Goal: Task Accomplishment & Management: Complete application form

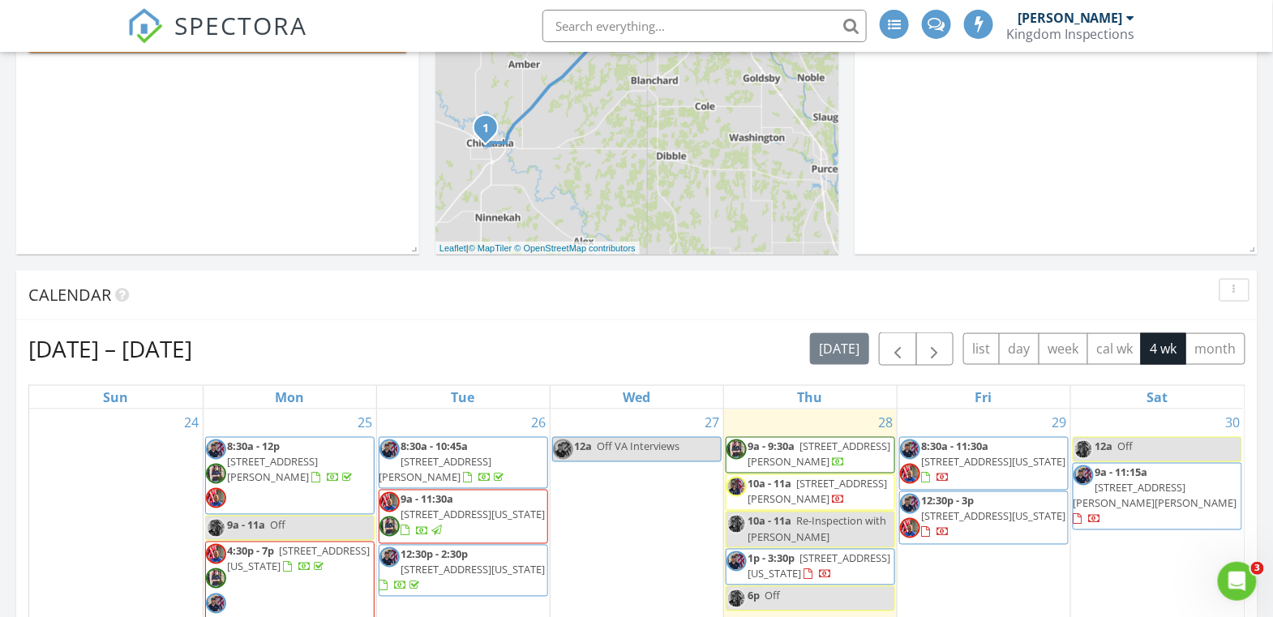
scroll to position [1871, 1304]
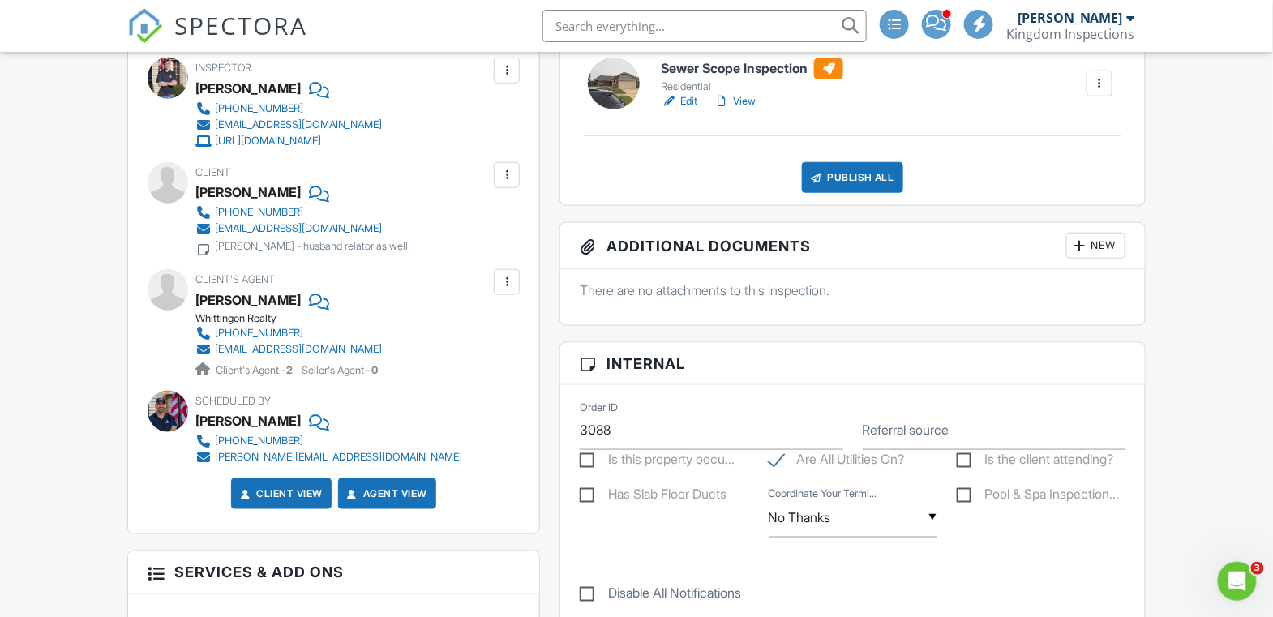
click at [745, 99] on link "View" at bounding box center [735, 101] width 42 height 16
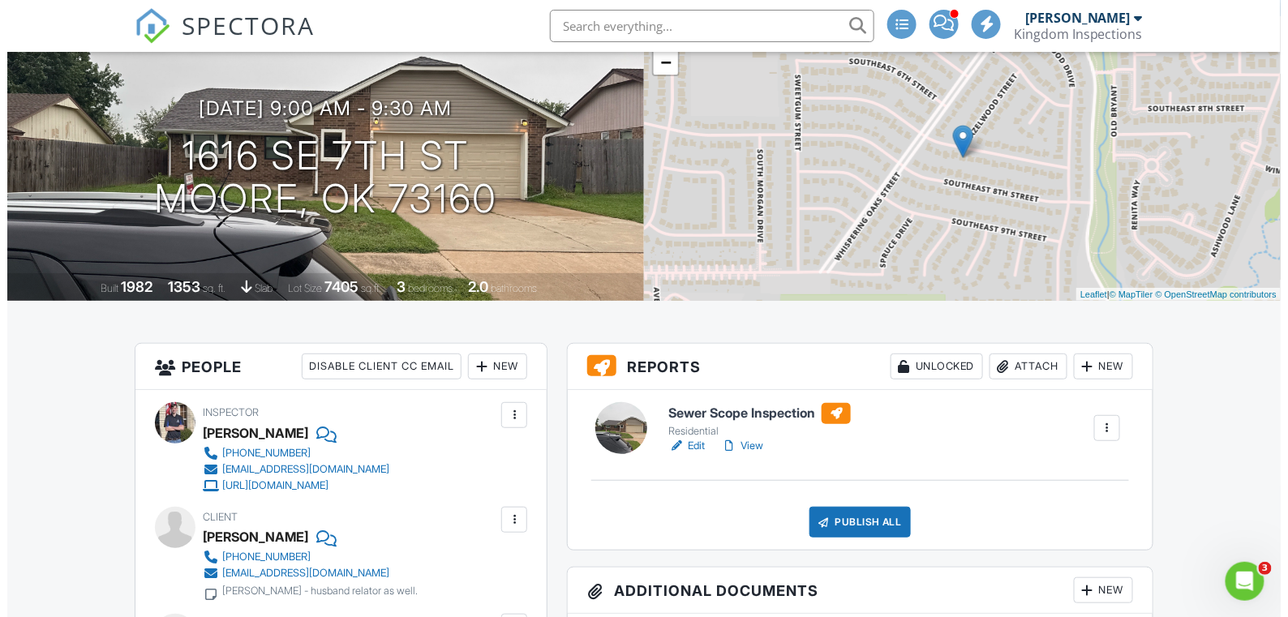
scroll to position [280, 0]
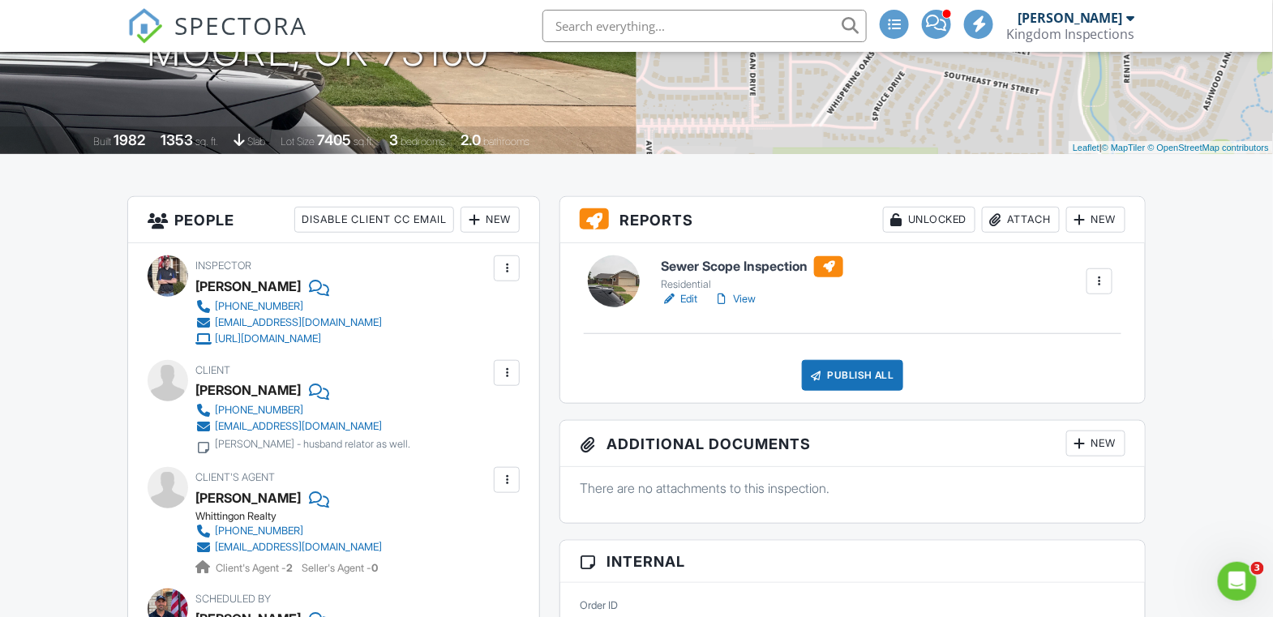
click at [869, 379] on div "Publish All" at bounding box center [852, 375] width 101 height 31
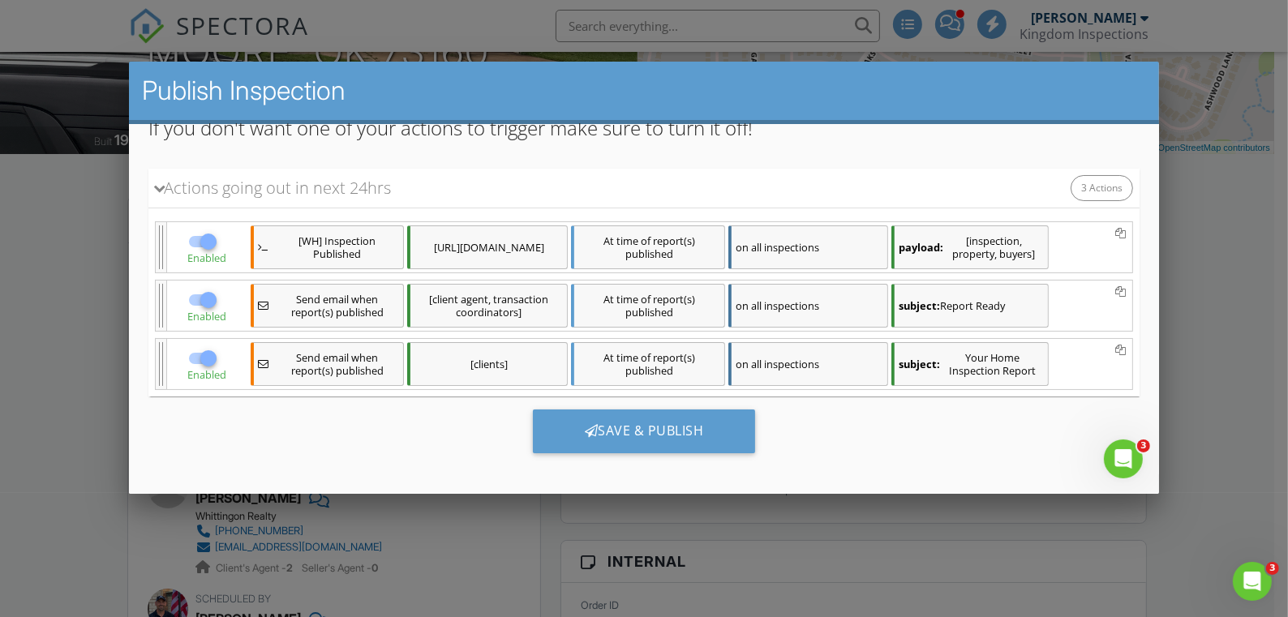
scroll to position [4, 0]
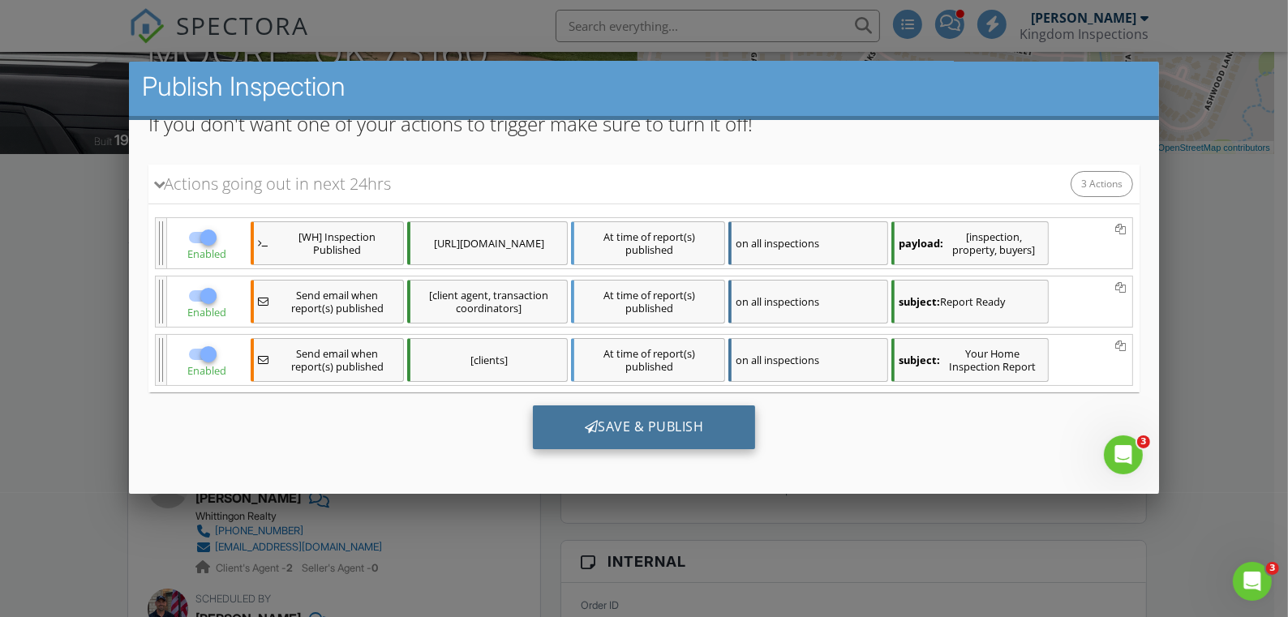
click at [646, 415] on div "Save & Publish" at bounding box center [643, 427] width 223 height 44
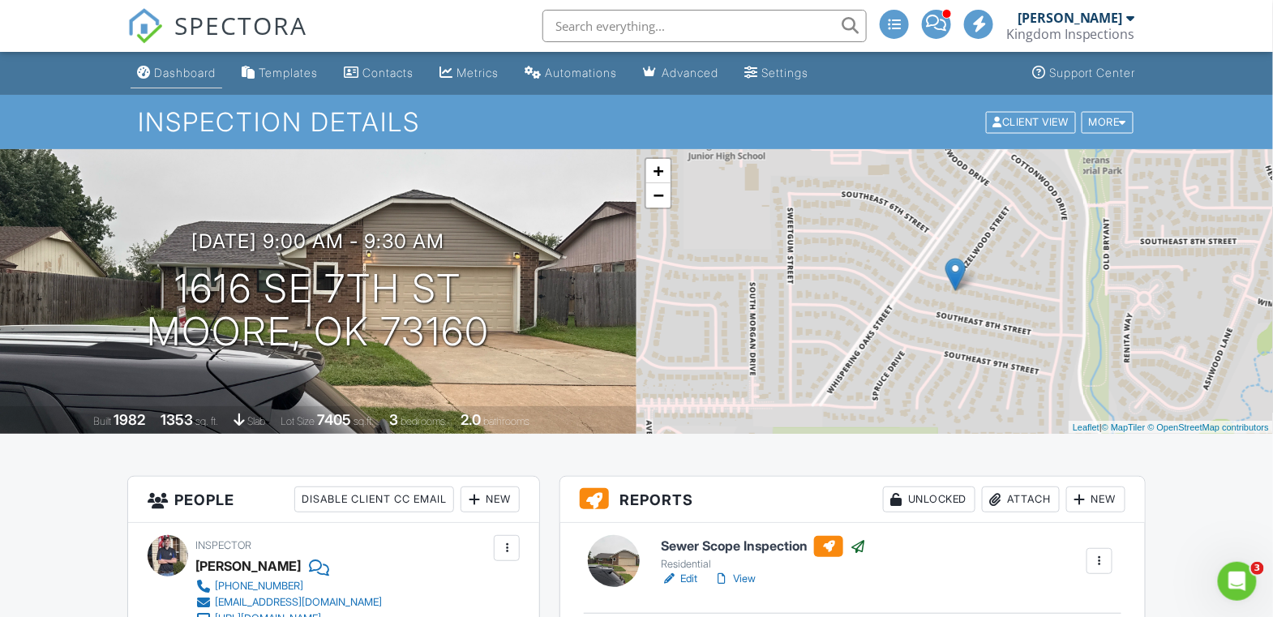
click at [184, 83] on link "Dashboard" at bounding box center [177, 73] width 92 height 30
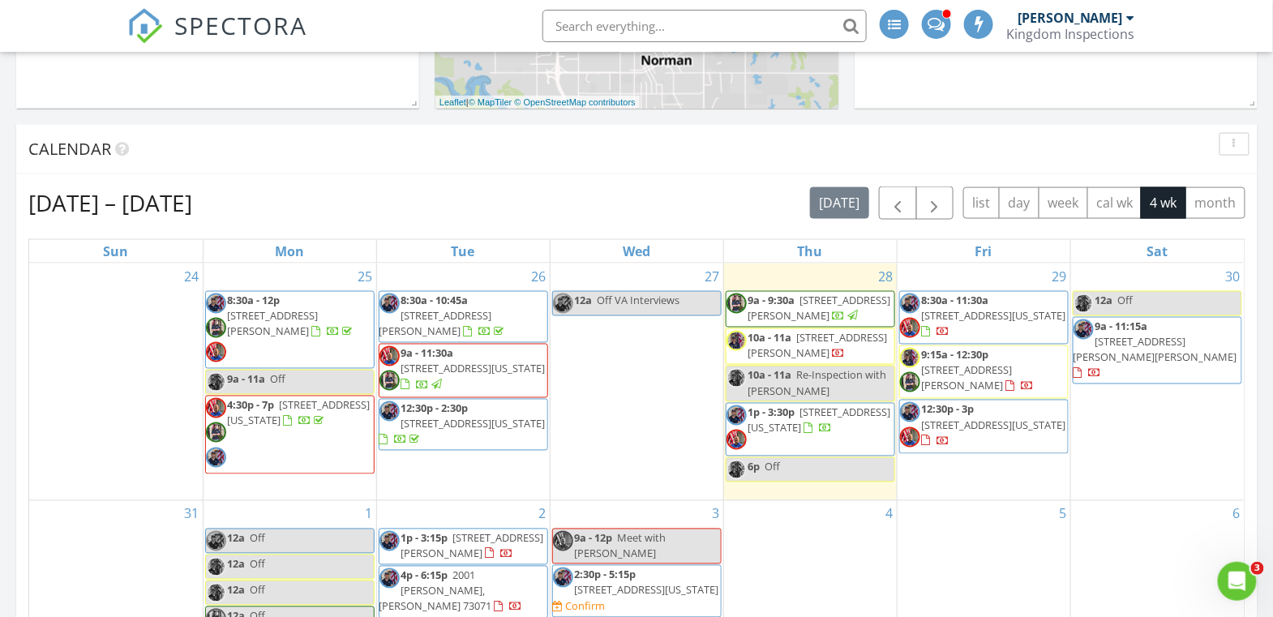
scroll to position [931, 0]
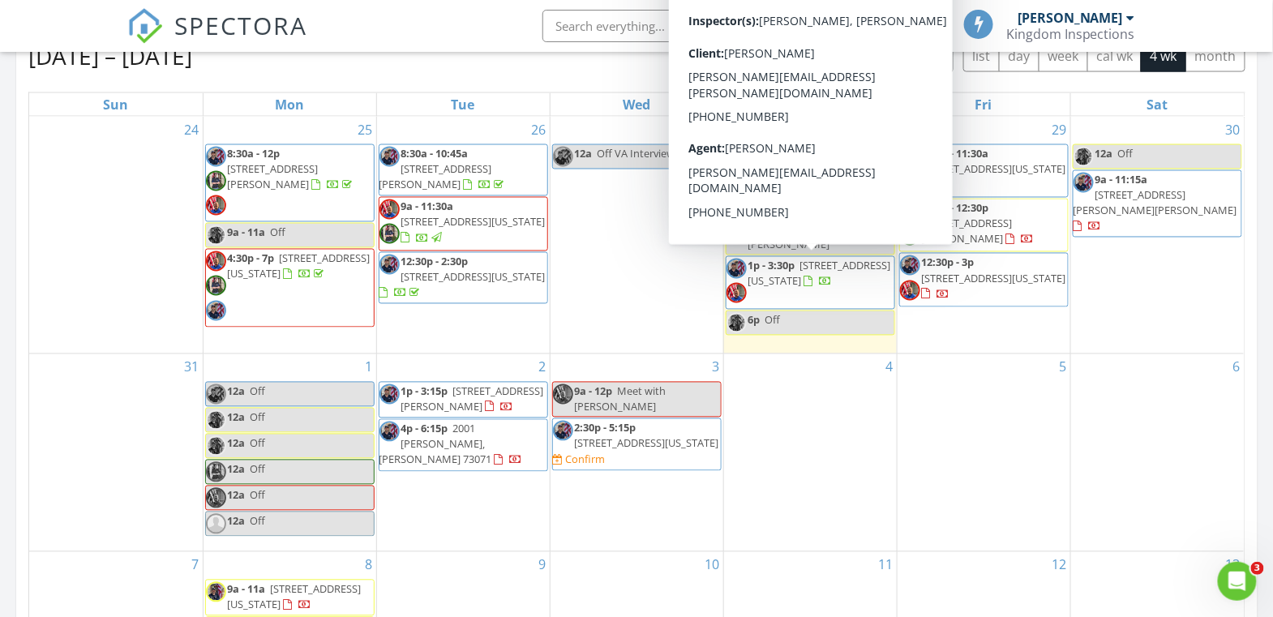
click at [790, 283] on span "[STREET_ADDRESS][US_STATE]" at bounding box center [819, 274] width 143 height 30
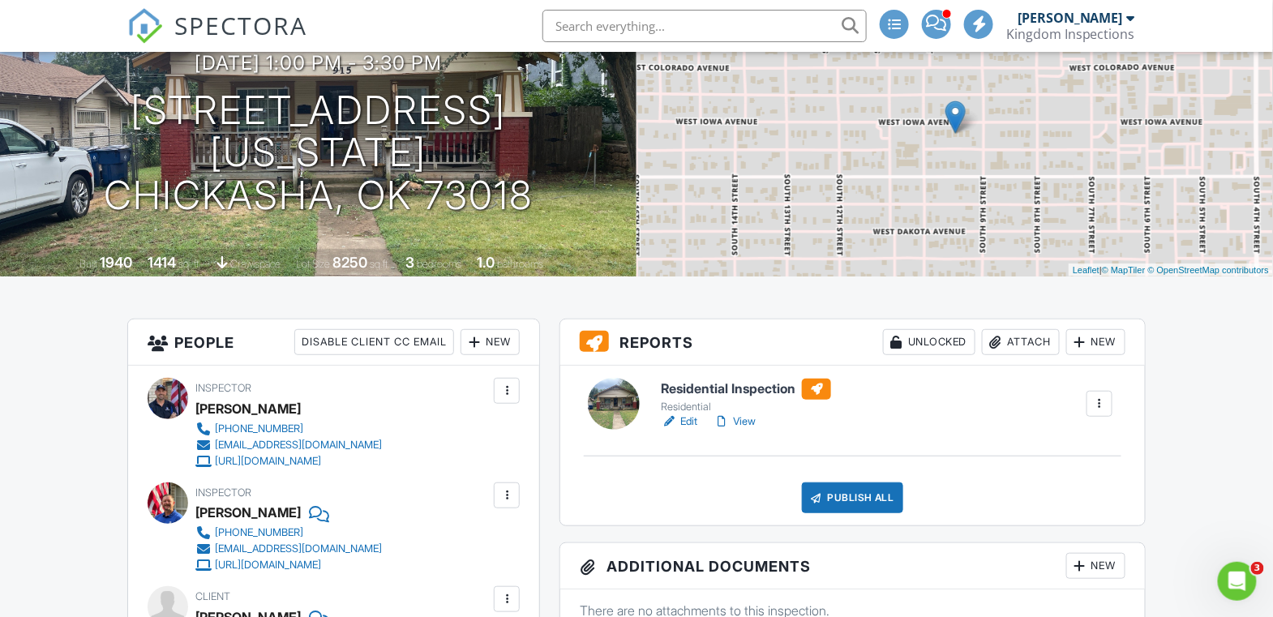
scroll to position [165, 0]
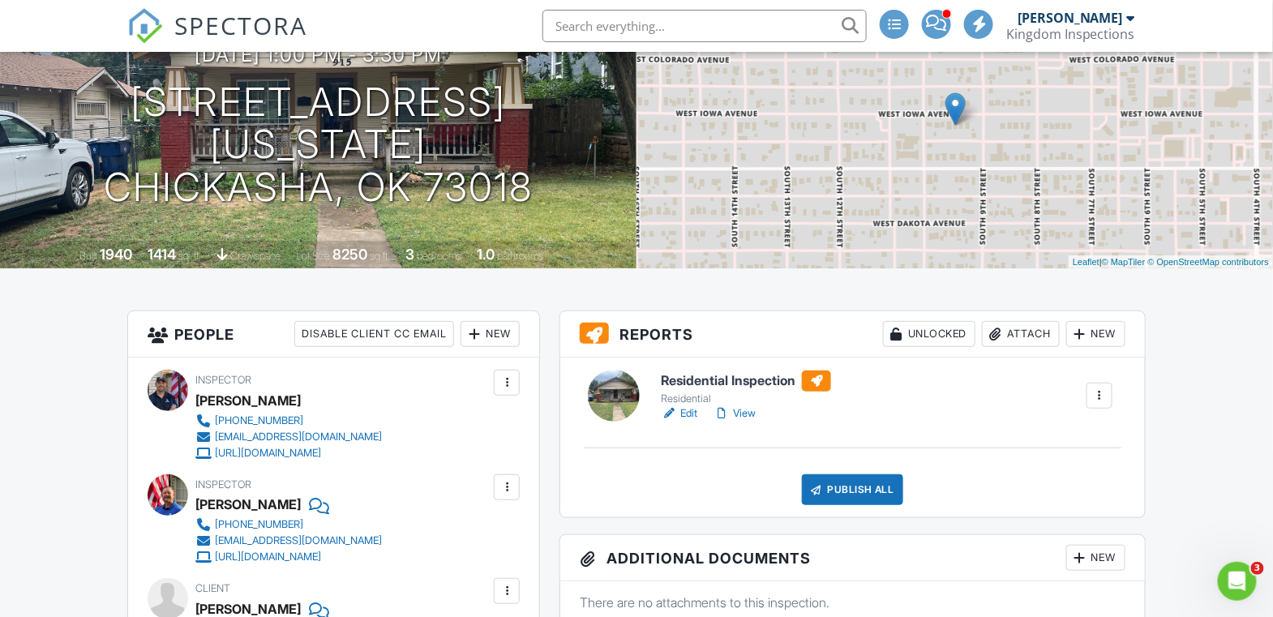
click at [739, 408] on link "View" at bounding box center [735, 413] width 42 height 16
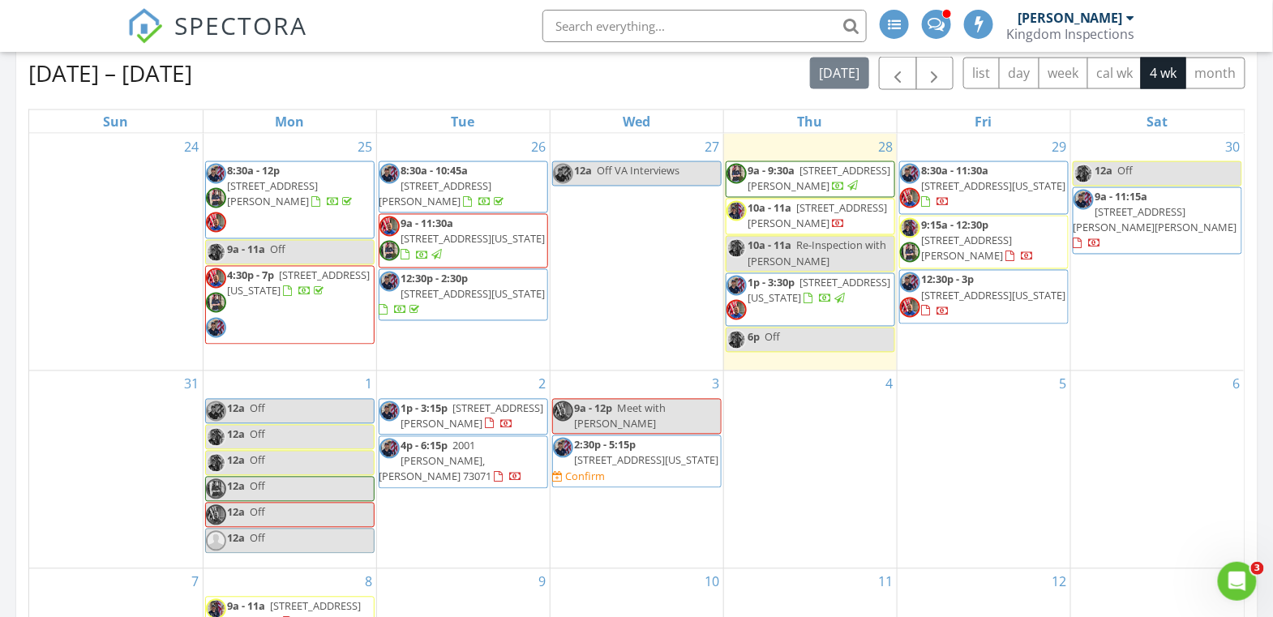
scroll to position [1074, 0]
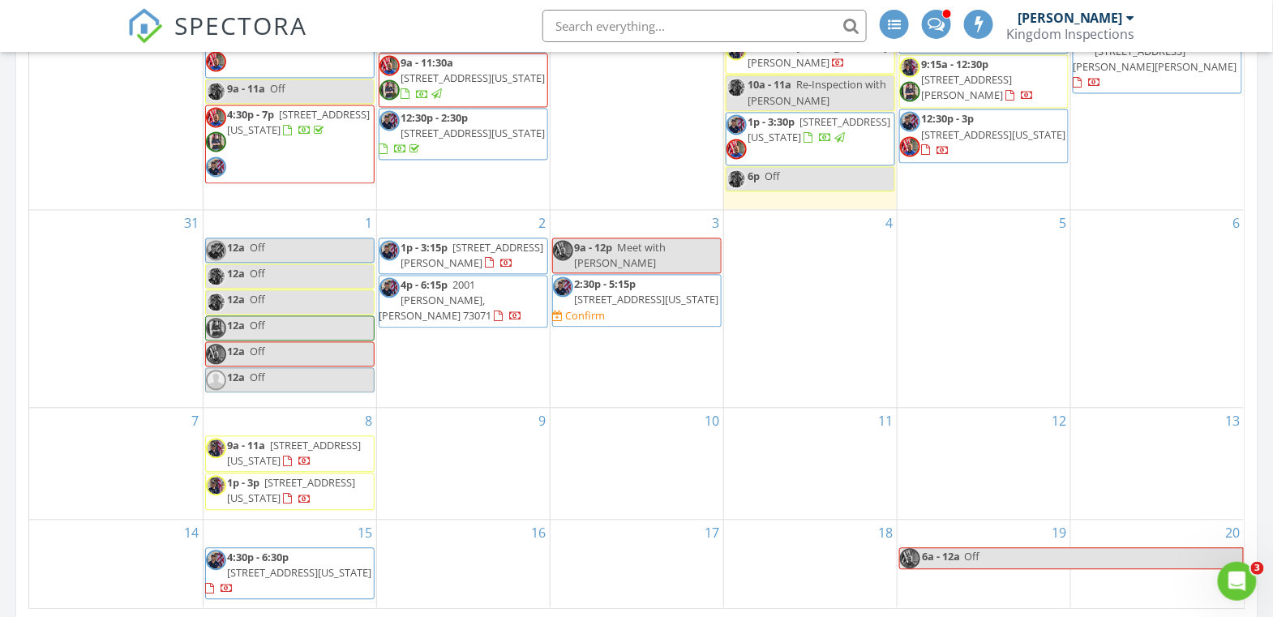
click at [652, 375] on div "3 9a - 12p Meet with [PERSON_NAME] 2:30p - 5:15p [STREET_ADDRESS][US_STATE] Con…" at bounding box center [637, 309] width 173 height 197
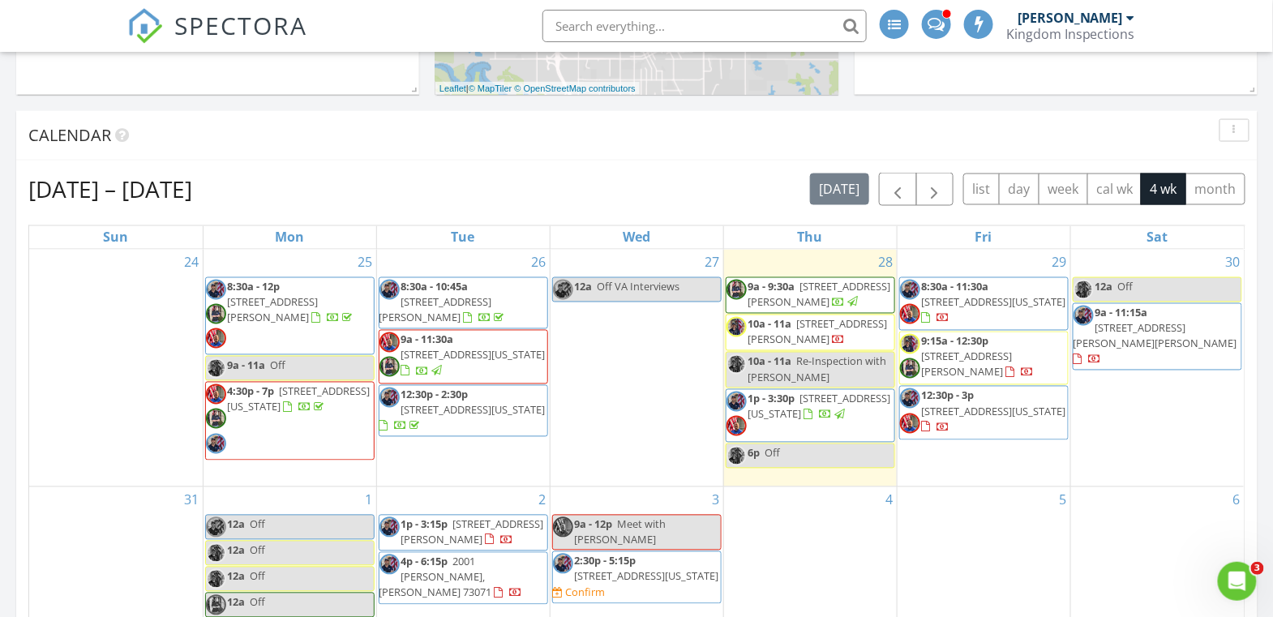
scroll to position [1182, 0]
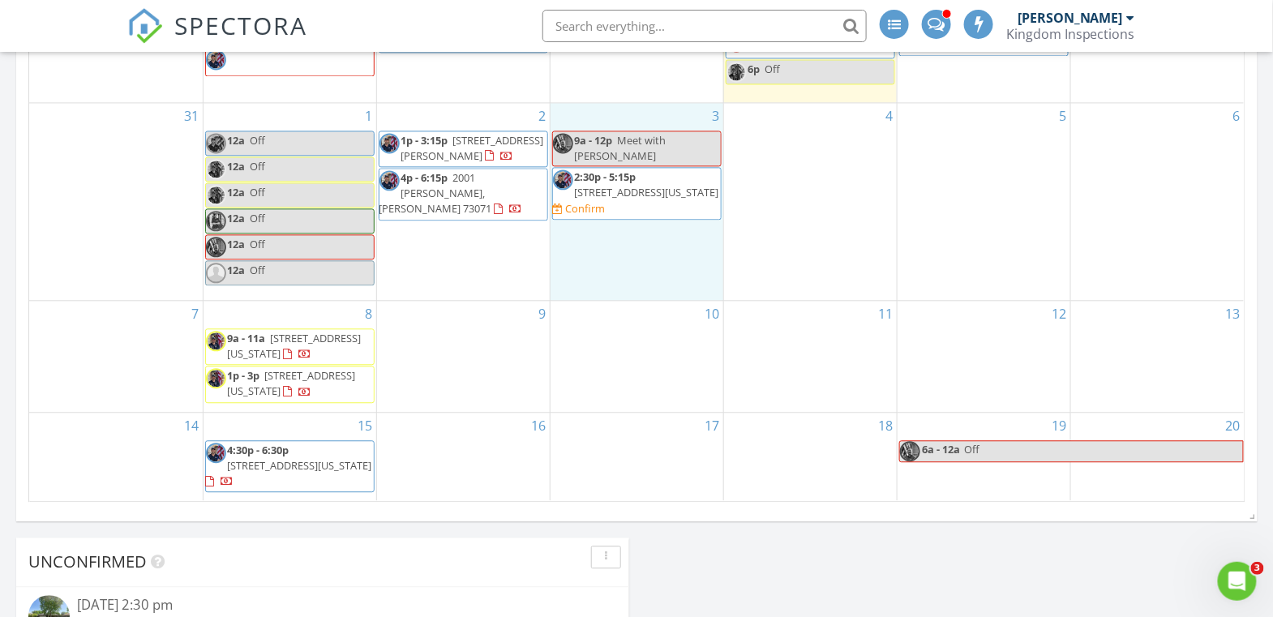
click at [667, 239] on div "3 9a - 12p Meet with [PERSON_NAME] 2:30p - 5:15p [STREET_ADDRESS][US_STATE] Con…" at bounding box center [637, 201] width 173 height 197
click at [651, 174] on link "Inspection" at bounding box center [636, 173] width 84 height 26
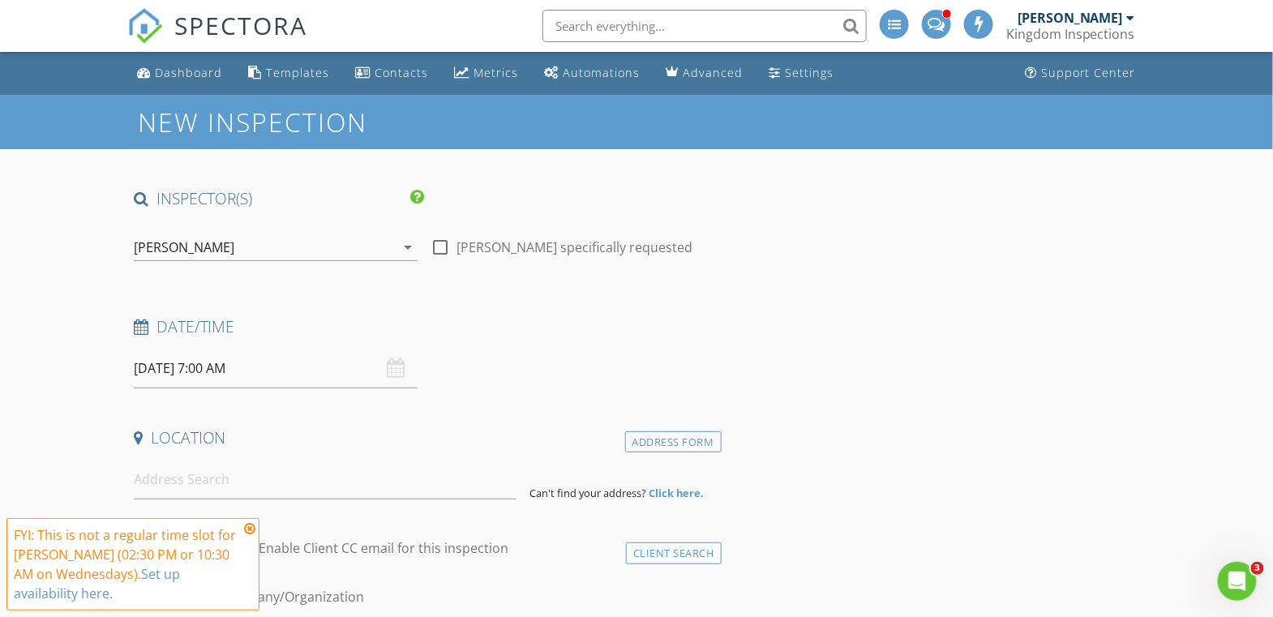
click at [309, 244] on div "[PERSON_NAME]" at bounding box center [264, 247] width 261 height 26
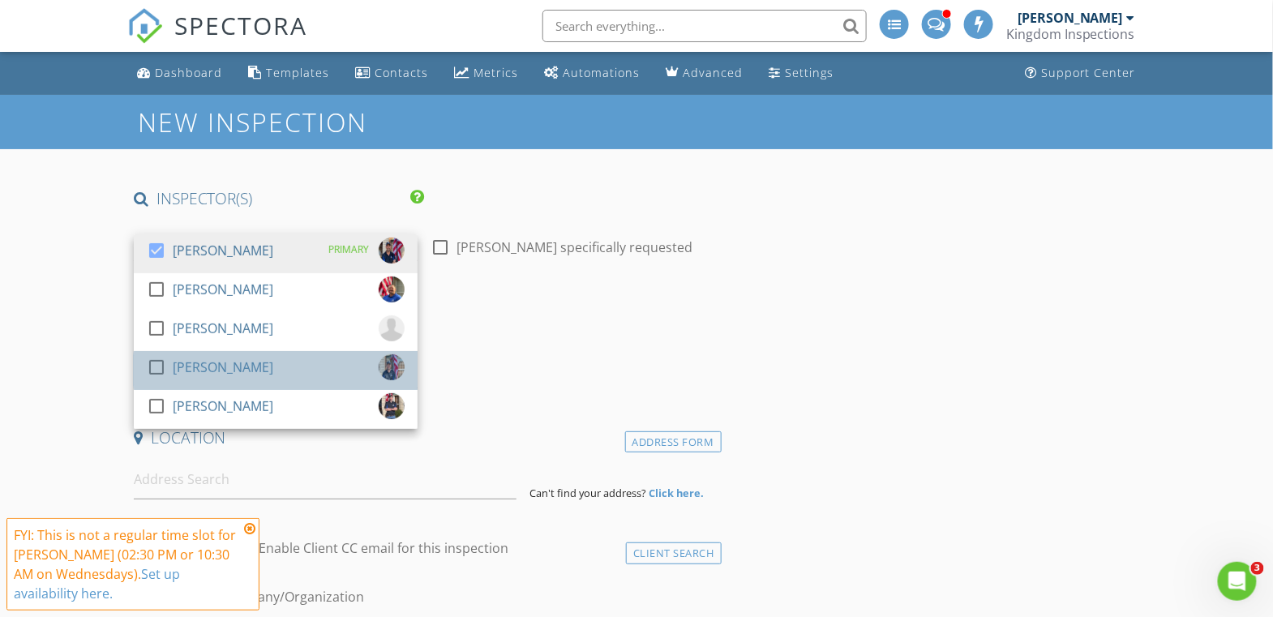
click at [269, 369] on div "check_box_outline_blank Seth Kaplan" at bounding box center [276, 370] width 258 height 32
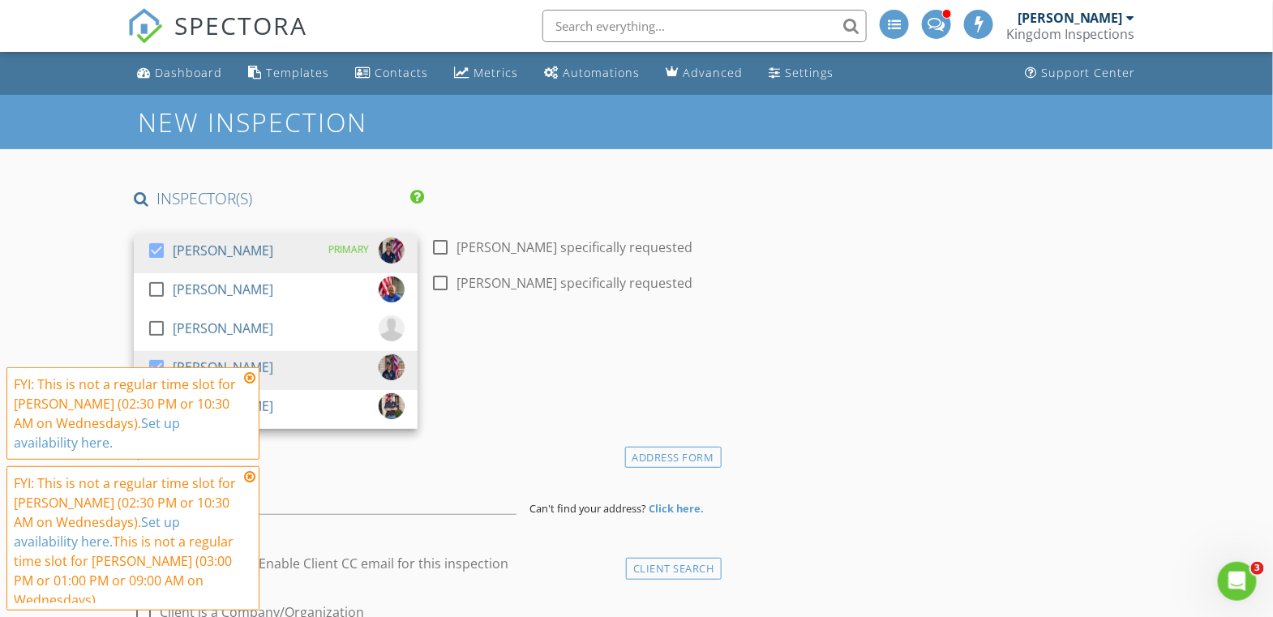
click at [636, 354] on div "Date/Time" at bounding box center [424, 348] width 594 height 32
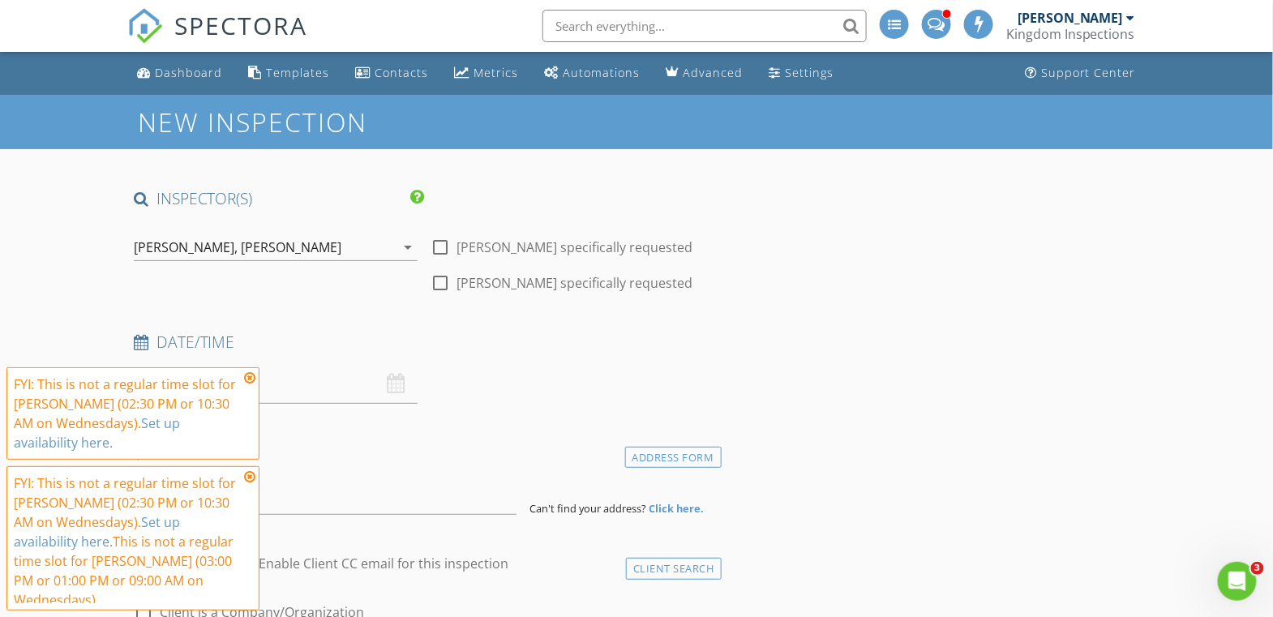
click at [233, 240] on div "George Carpenter," at bounding box center [186, 247] width 104 height 15
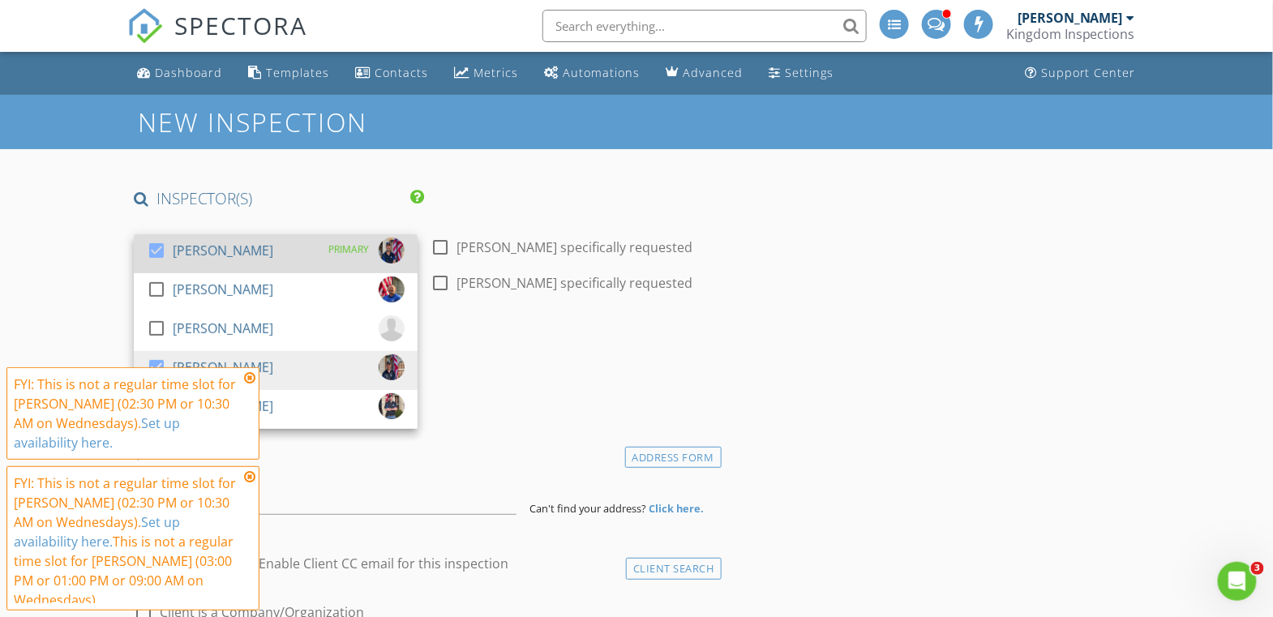
click at [244, 251] on div "[PERSON_NAME]" at bounding box center [223, 251] width 101 height 26
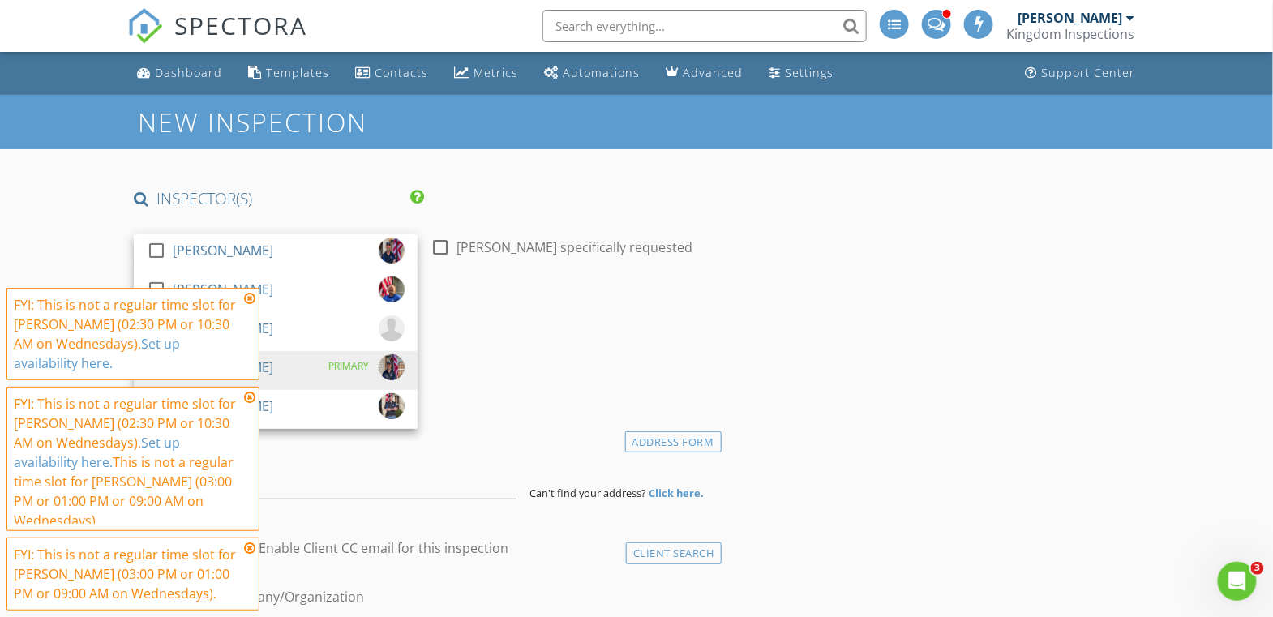
click at [523, 333] on h4 "Date/Time" at bounding box center [424, 326] width 581 height 21
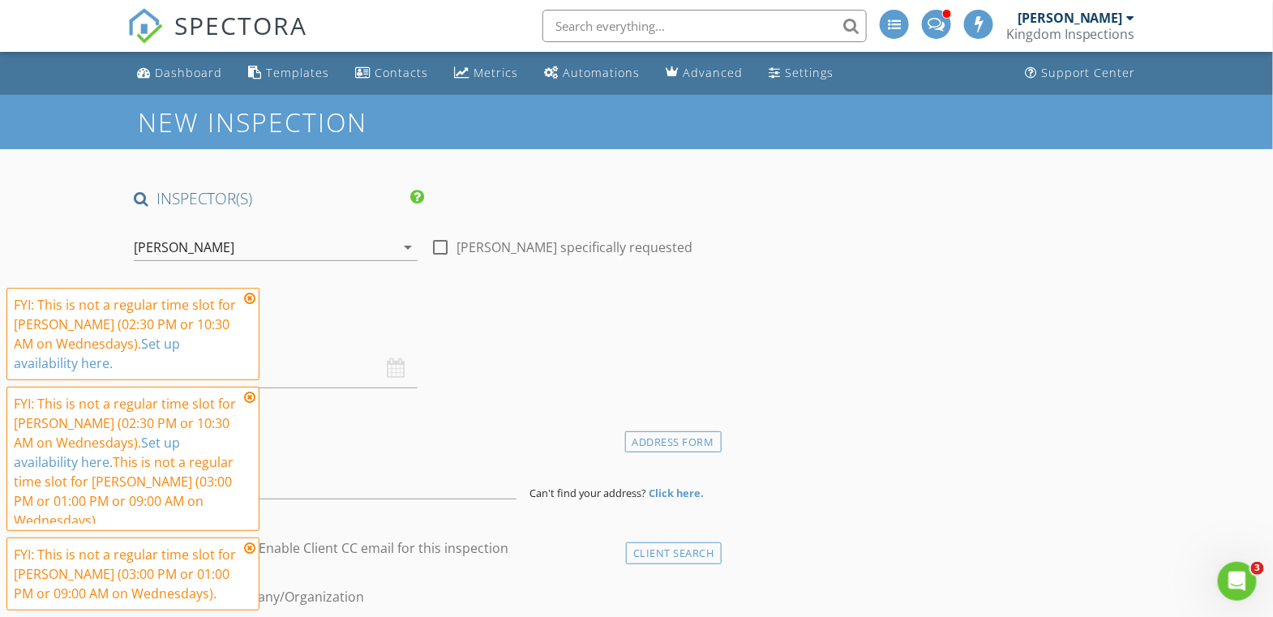
click at [252, 299] on icon at bounding box center [249, 298] width 11 height 13
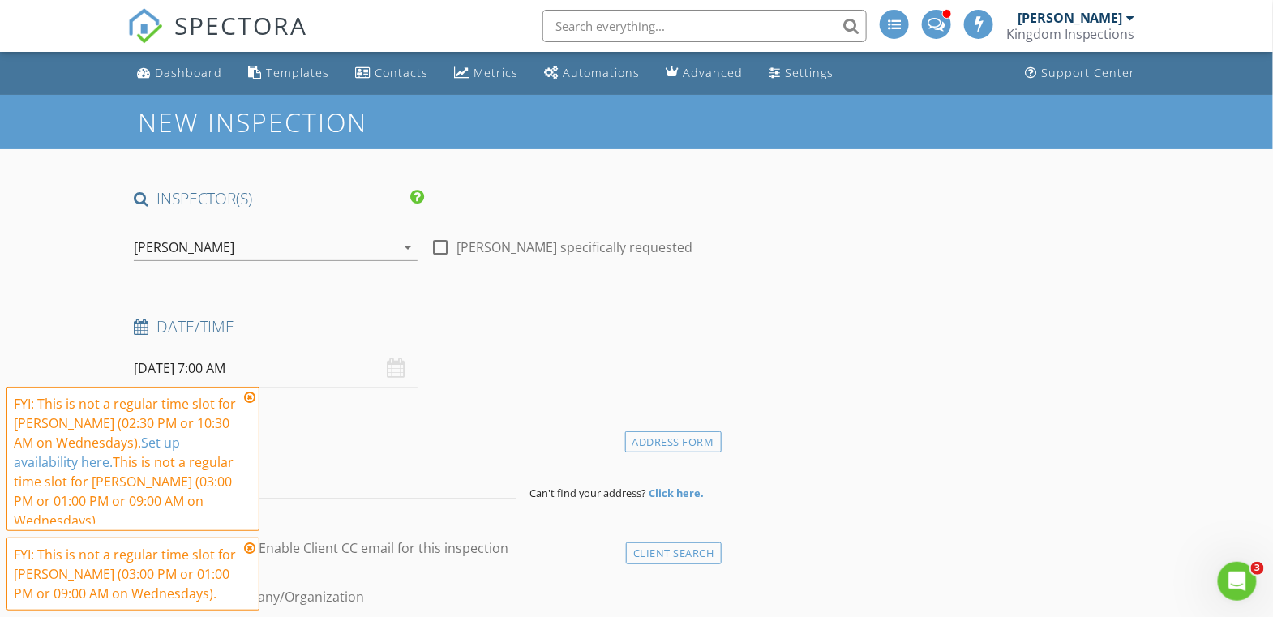
click at [247, 392] on icon at bounding box center [249, 397] width 11 height 13
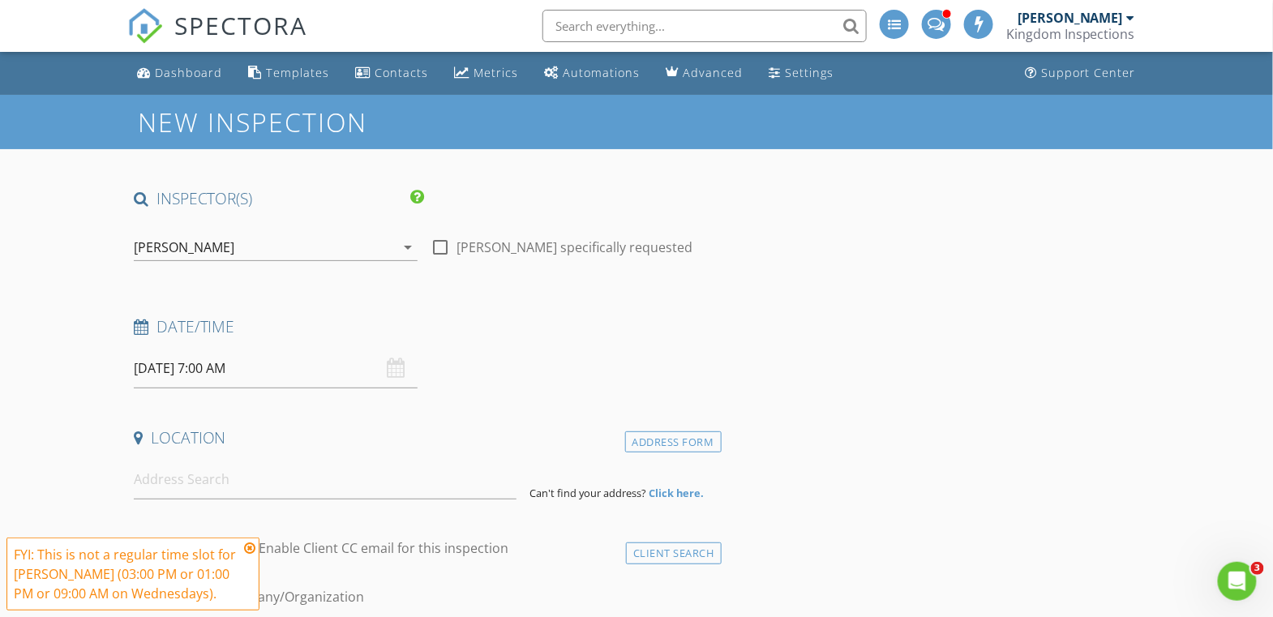
click at [251, 547] on icon at bounding box center [249, 548] width 11 height 13
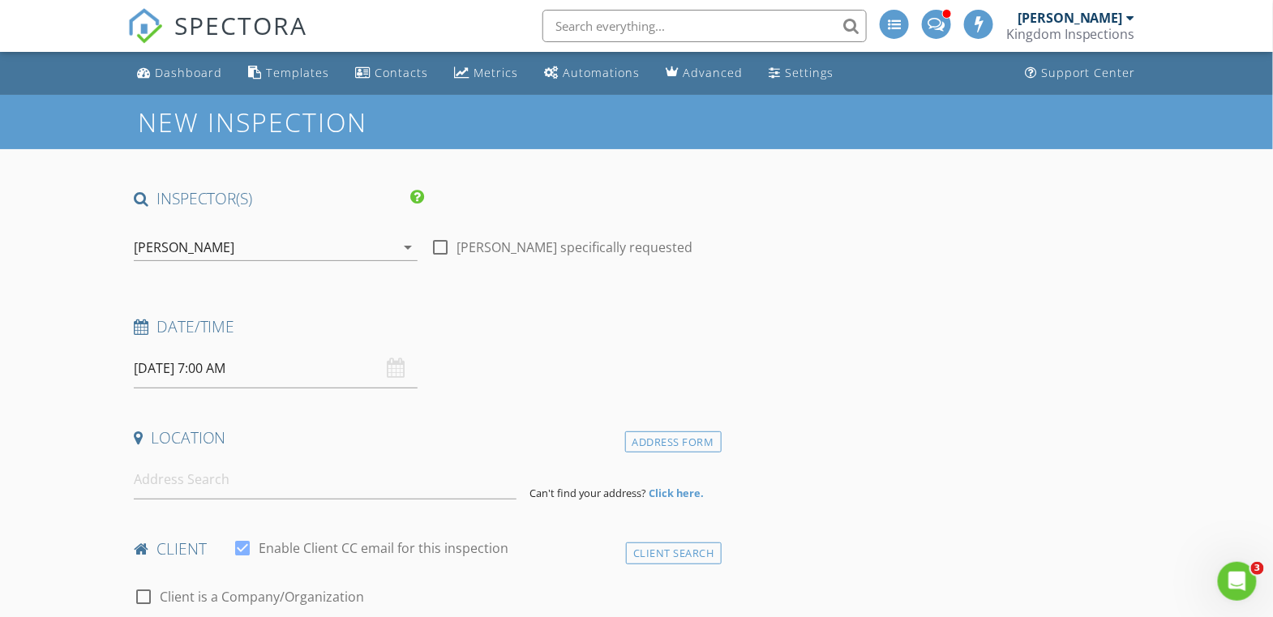
click at [208, 356] on input "09/03/2025 7:00 AM" at bounding box center [276, 369] width 284 height 40
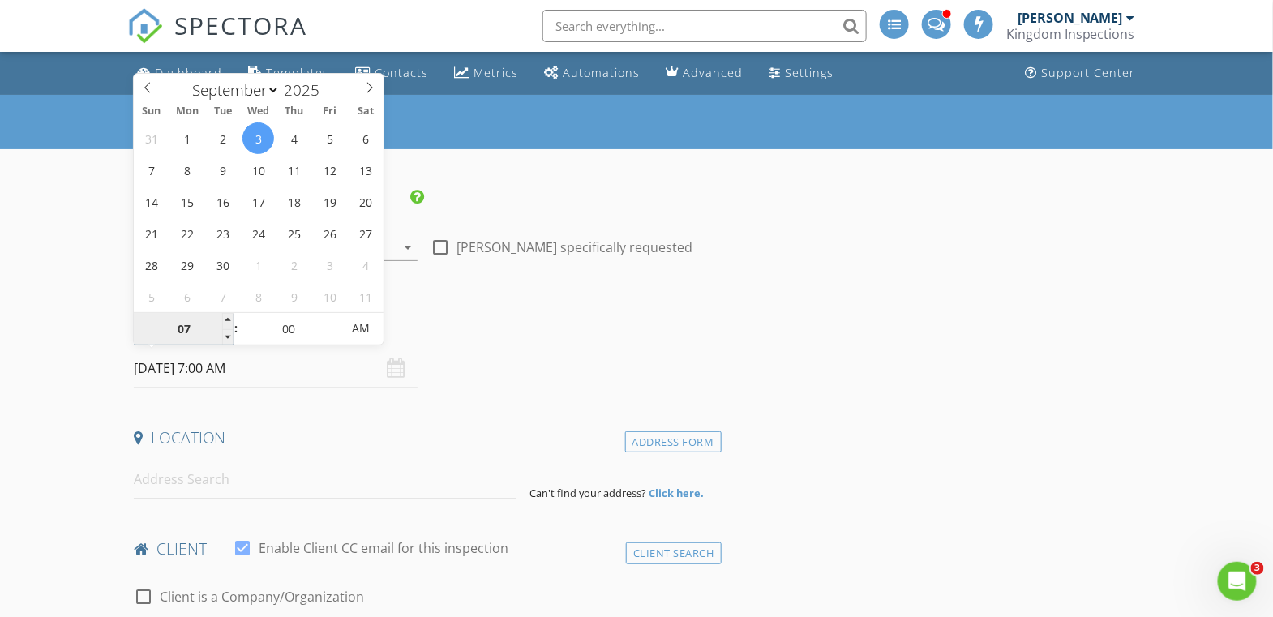
click at [171, 328] on input "07" at bounding box center [184, 329] width 100 height 32
drag, startPoint x: 212, startPoint y: 333, endPoint x: 153, endPoint y: 331, distance: 58.4
click at [153, 331] on input "07" at bounding box center [184, 329] width 100 height 32
type input "9"
type input "09/03/2025 9:00 AM"
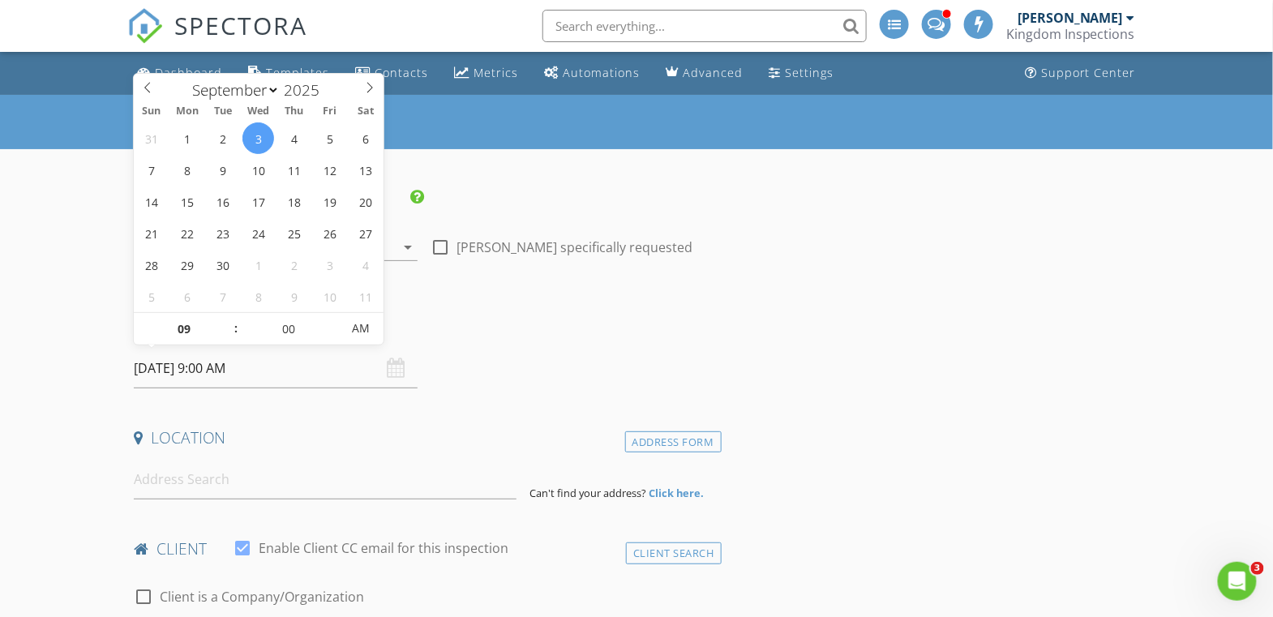
click at [558, 331] on h4 "Date/Time" at bounding box center [424, 326] width 581 height 21
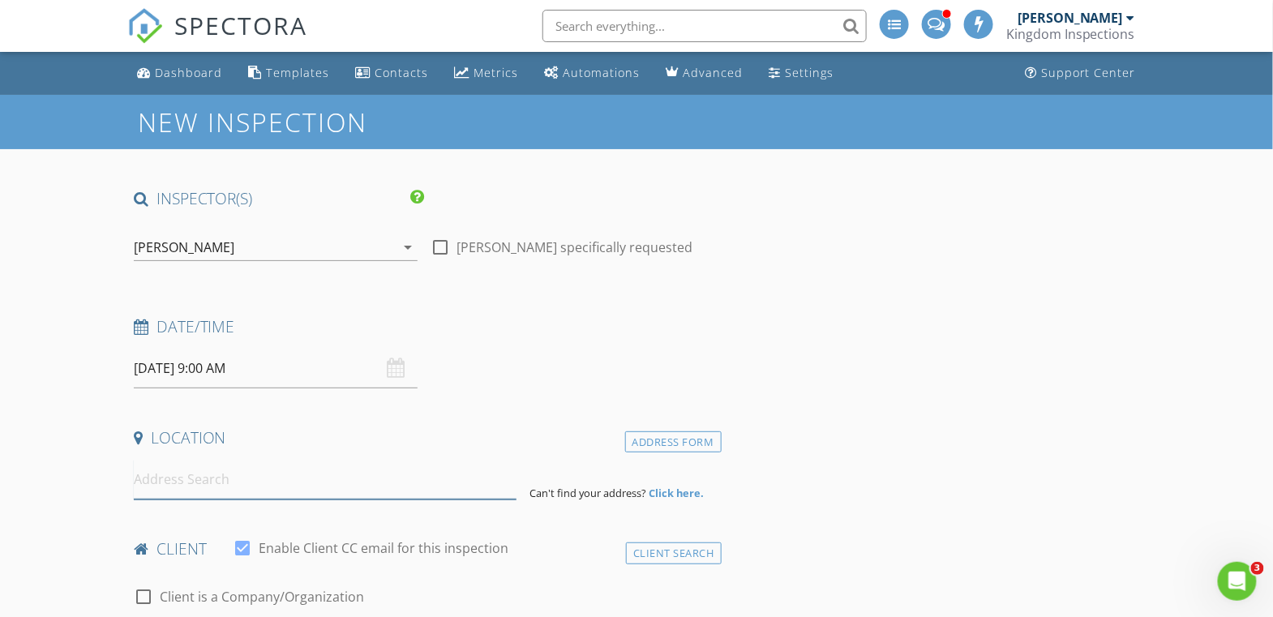
click at [302, 493] on input at bounding box center [325, 480] width 383 height 40
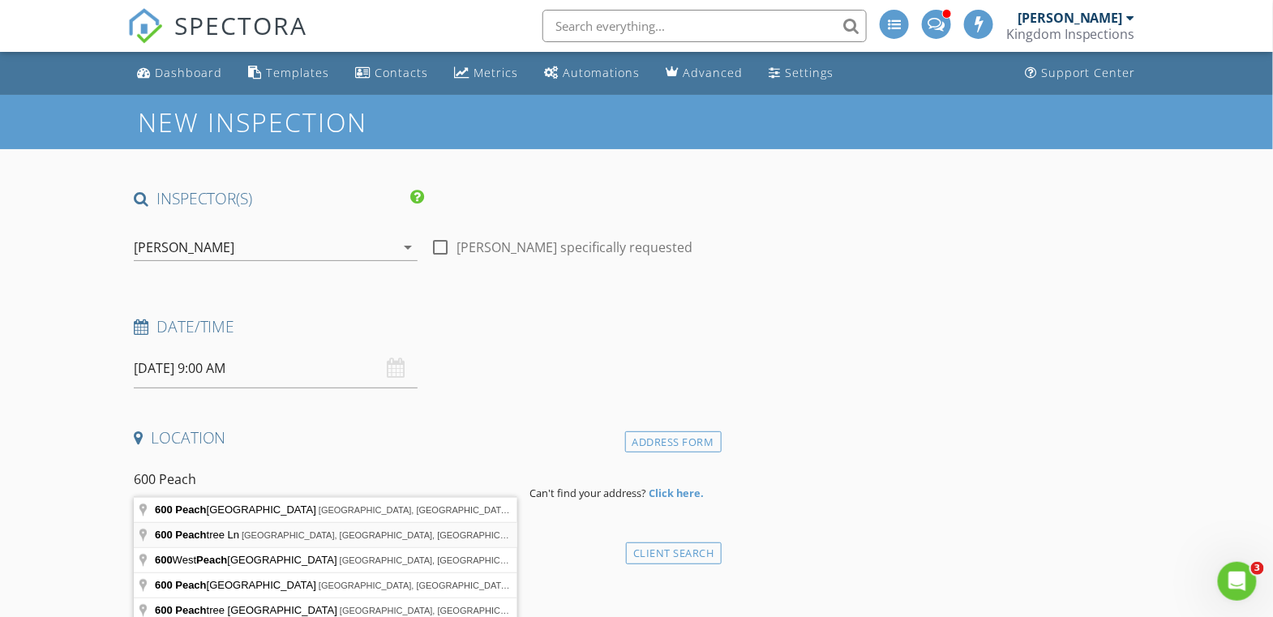
type input "600 Peachtree Ln, Lexington, OK, USA"
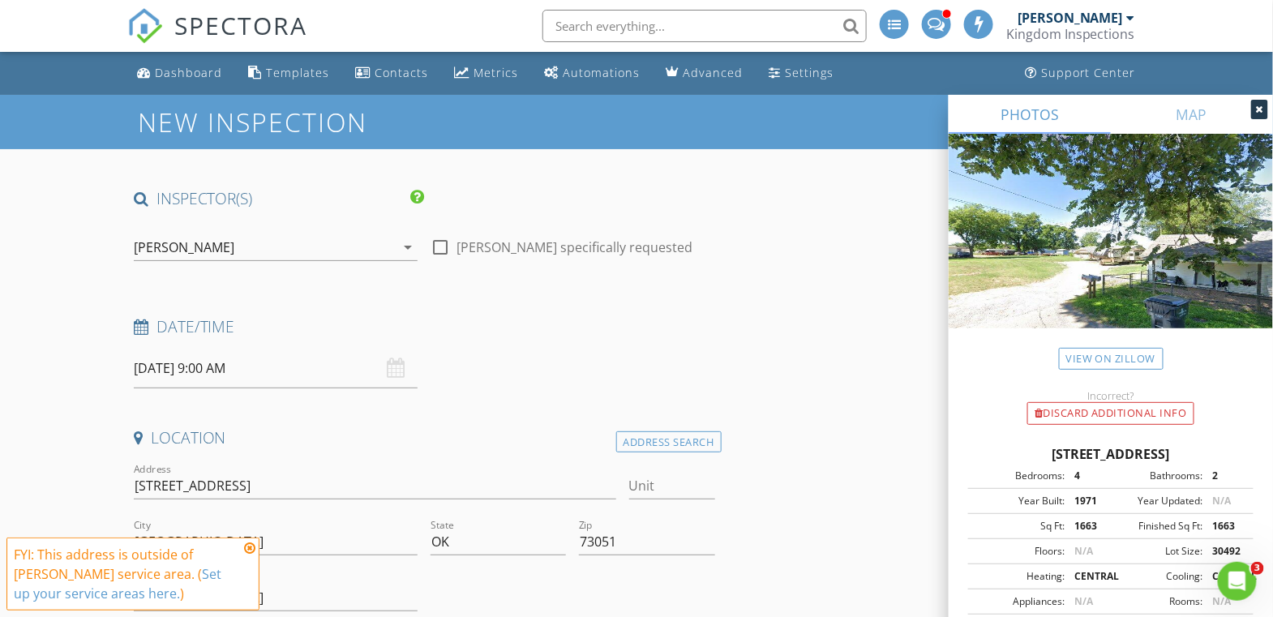
drag, startPoint x: 135, startPoint y: 483, endPoint x: 222, endPoint y: 488, distance: 86.9
click at [222, 488] on div "Address 600 Peachtree Ln" at bounding box center [374, 488] width 495 height 56
drag, startPoint x: 266, startPoint y: 478, endPoint x: 129, endPoint y: 487, distance: 137.4
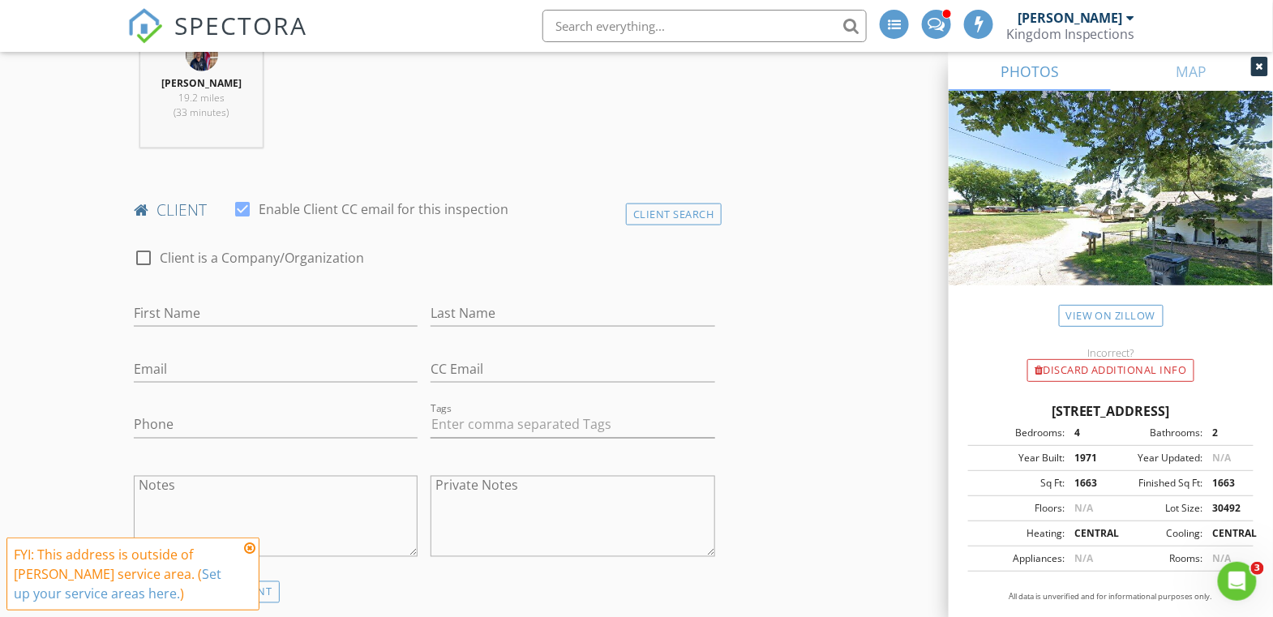
scroll to position [33, 0]
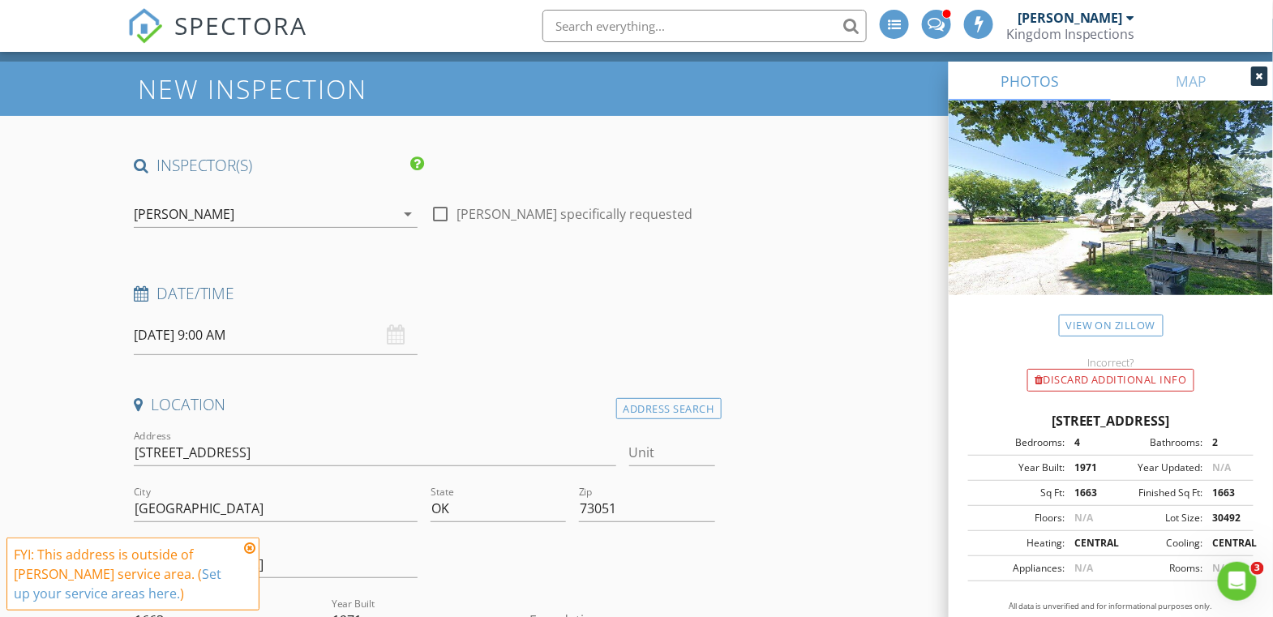
click at [229, 219] on div "[PERSON_NAME]" at bounding box center [264, 214] width 261 height 26
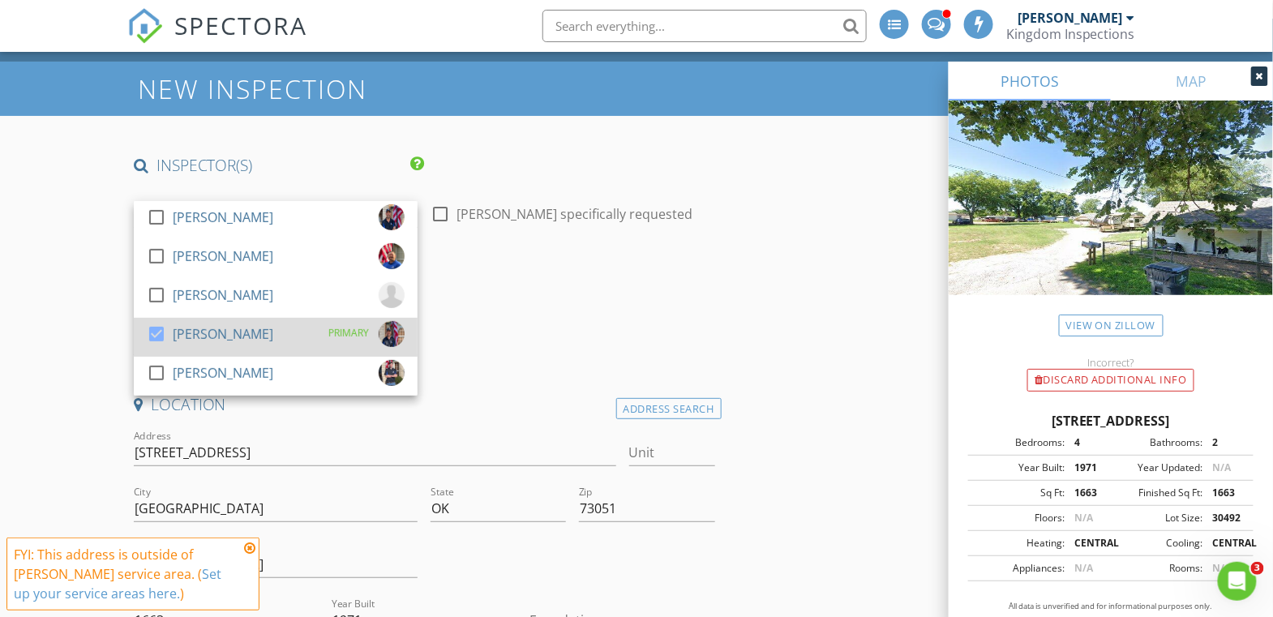
click at [191, 327] on div "[PERSON_NAME]" at bounding box center [223, 334] width 101 height 26
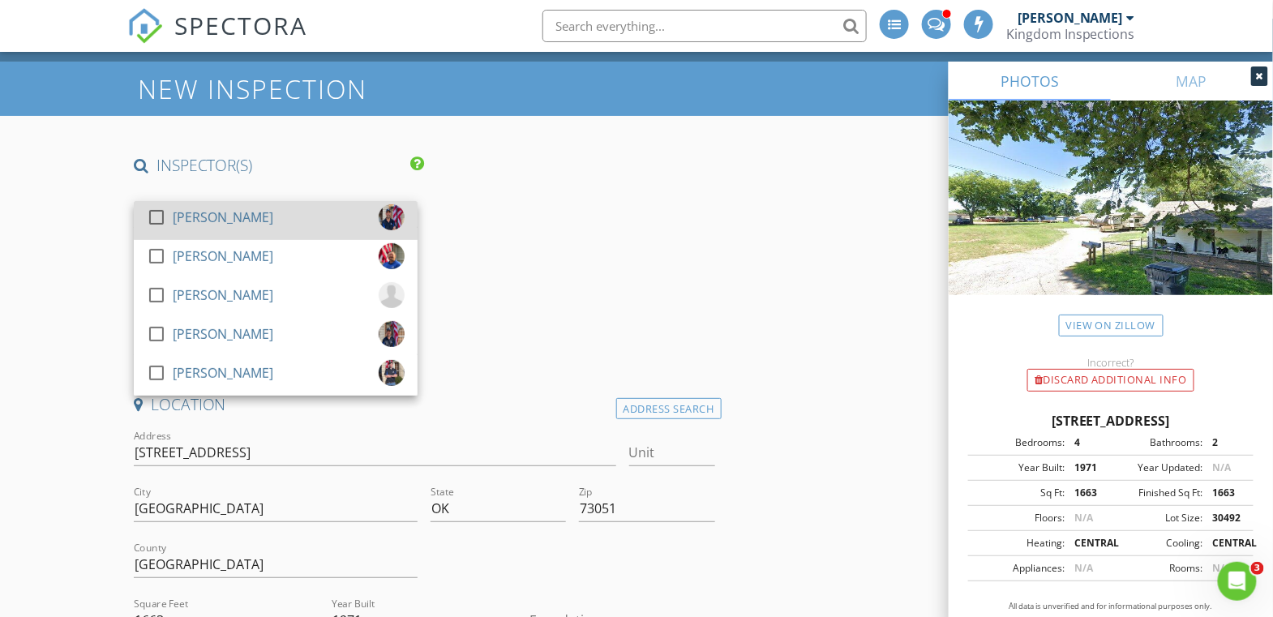
click at [208, 213] on div "[PERSON_NAME]" at bounding box center [223, 217] width 101 height 26
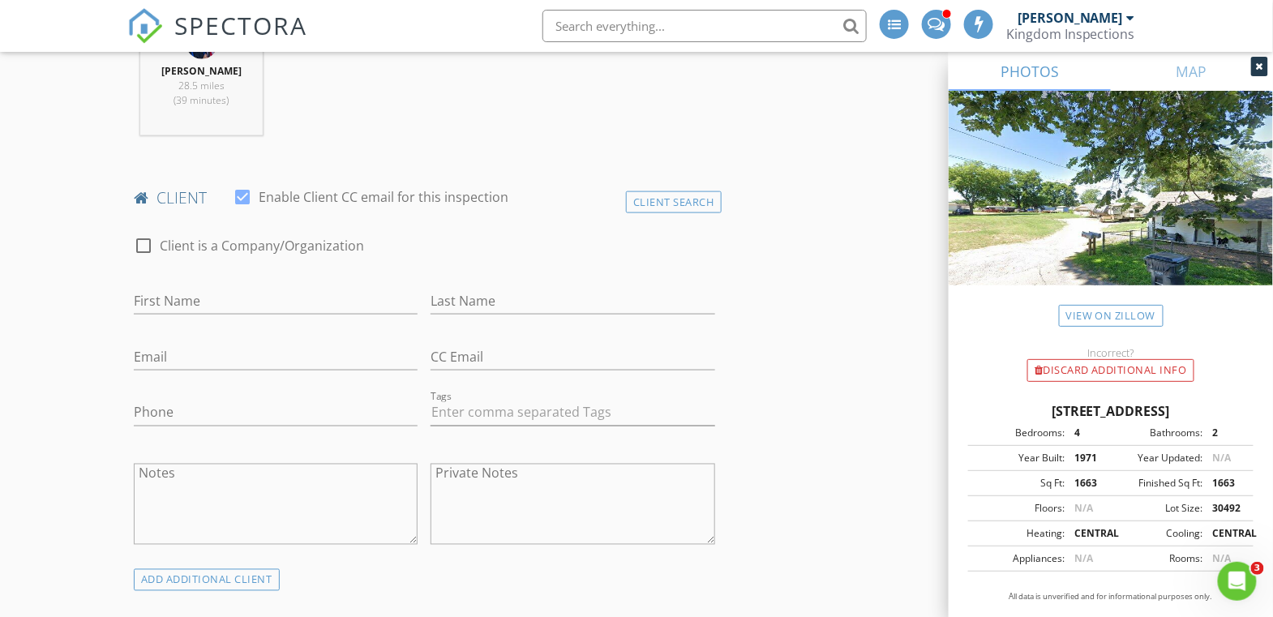
scroll to position [516, 0]
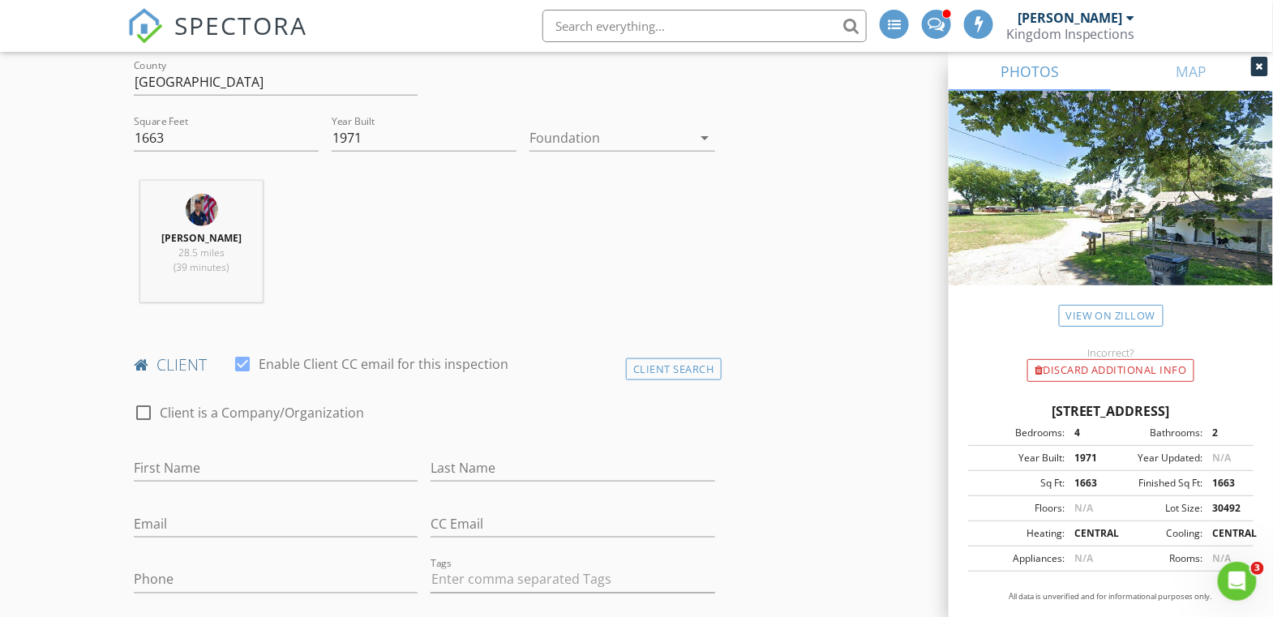
click at [650, 144] on div at bounding box center [610, 138] width 162 height 26
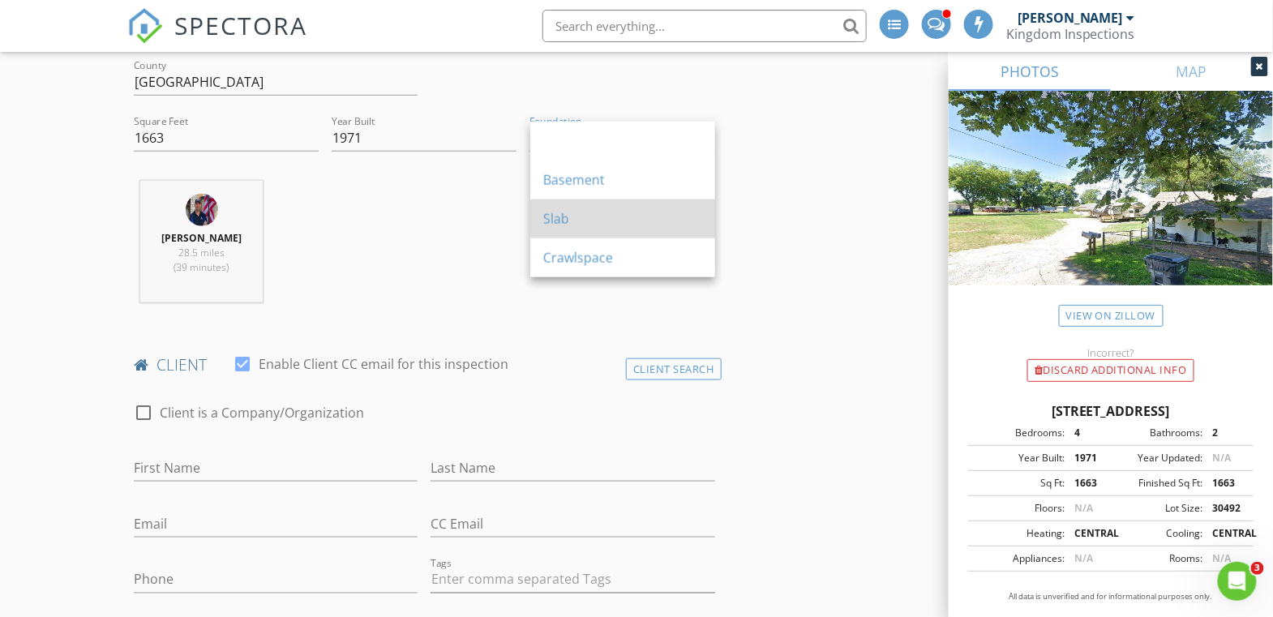
click at [581, 225] on div "Slab" at bounding box center [622, 218] width 159 height 19
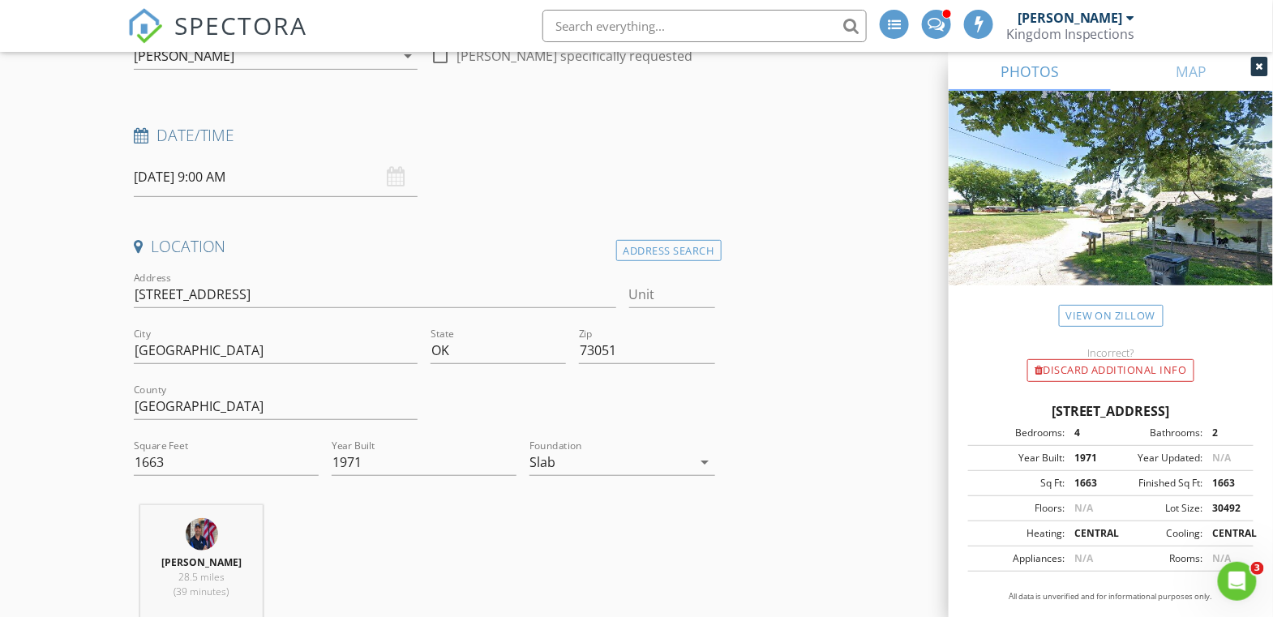
scroll to position [0, 0]
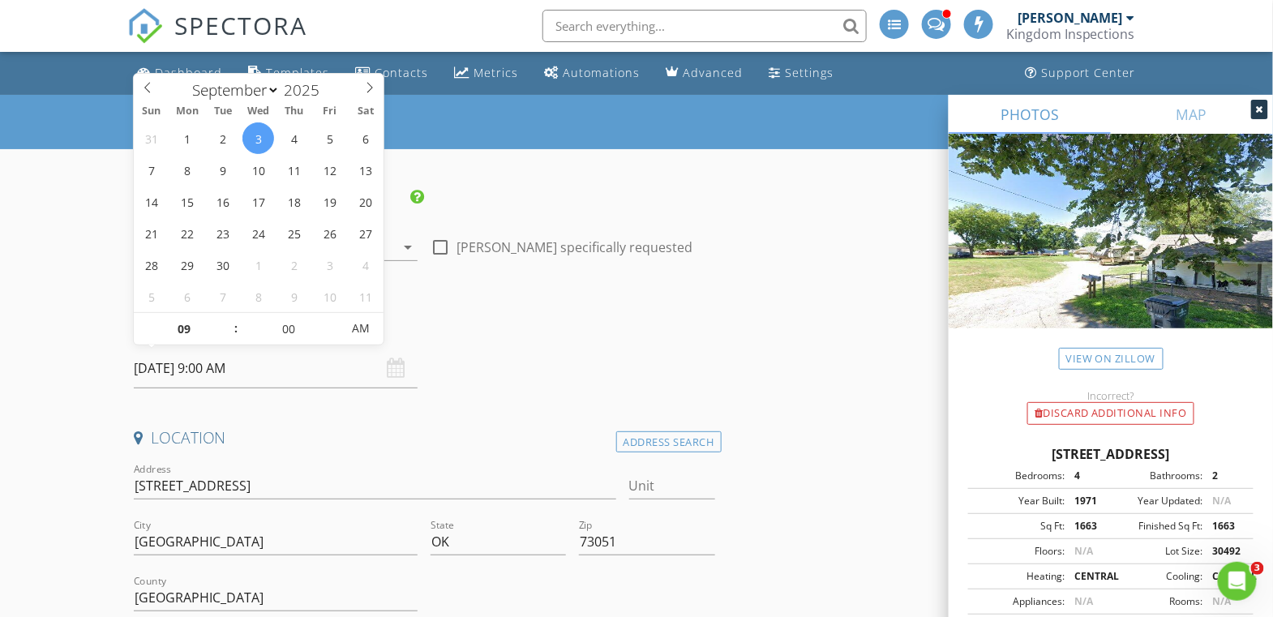
click at [177, 362] on input "[DATE] 9:00 AM" at bounding box center [276, 369] width 284 height 40
type input "09/02/2025 9:00 AM"
click at [571, 316] on h4 "Date/Time" at bounding box center [424, 326] width 581 height 21
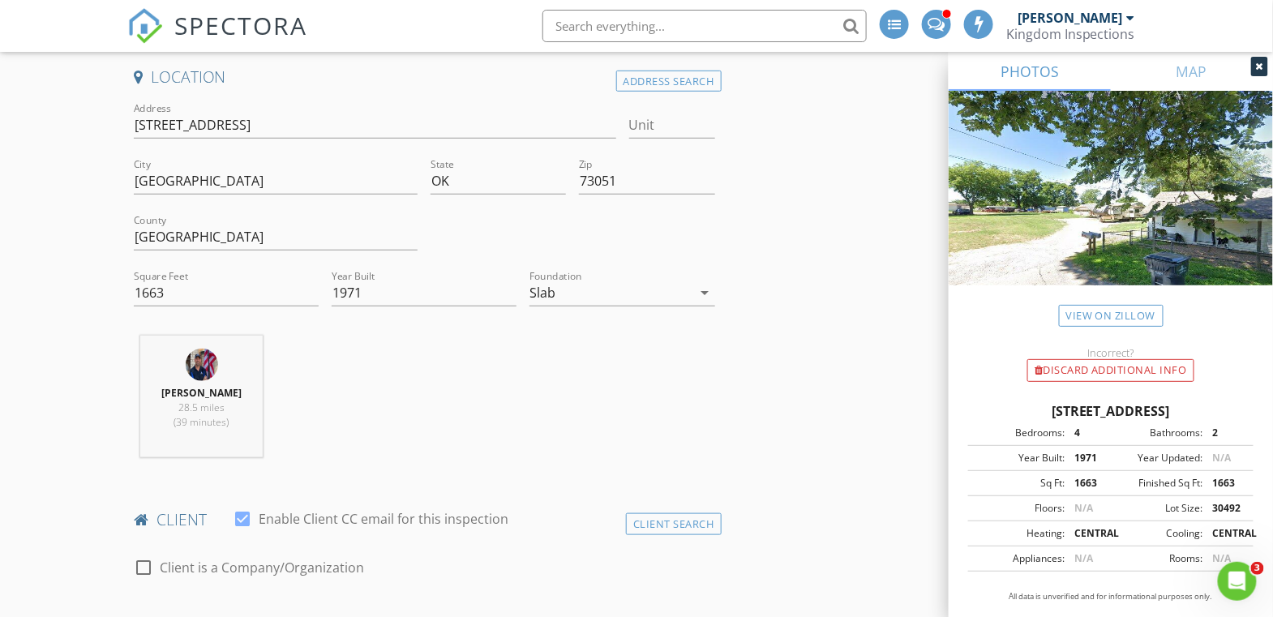
scroll to position [787, 0]
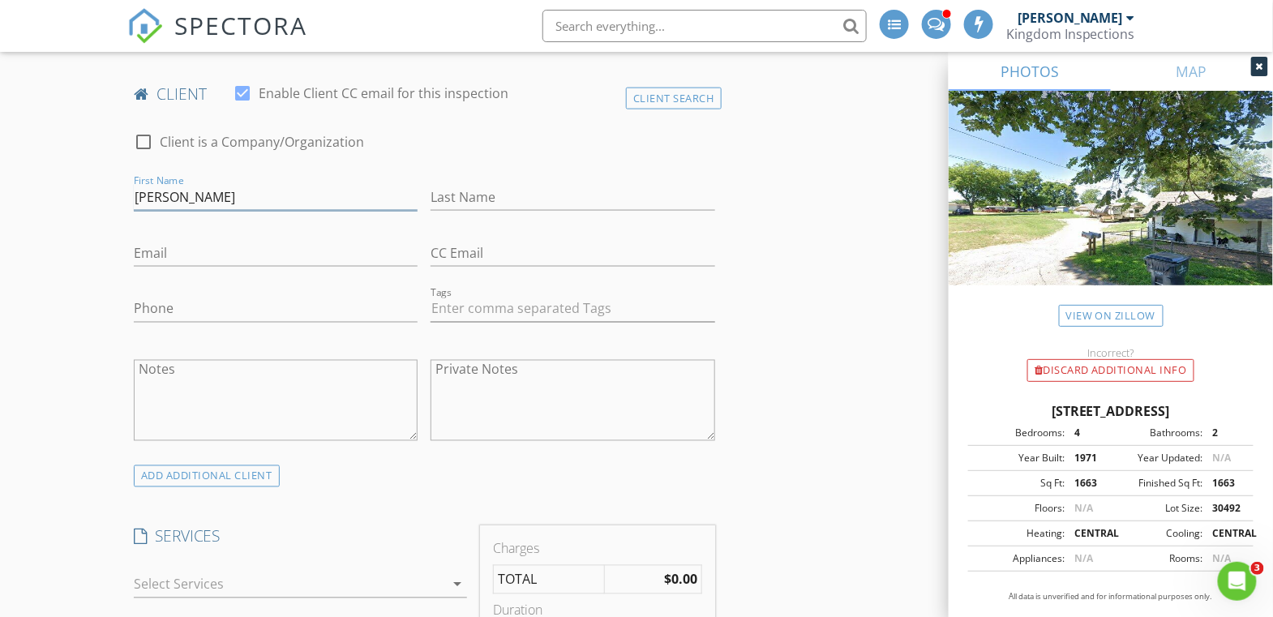
type input "Jennifer"
type input "Wiley"
type input "jw21237@gmail.com"
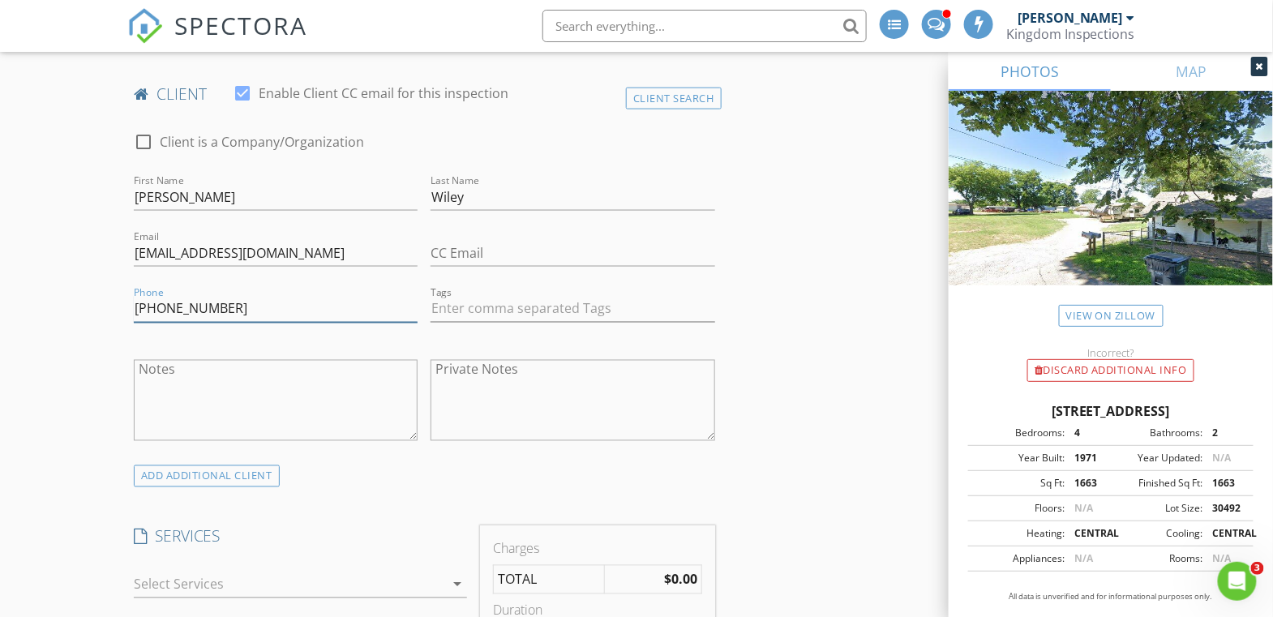
scroll to position [952, 0]
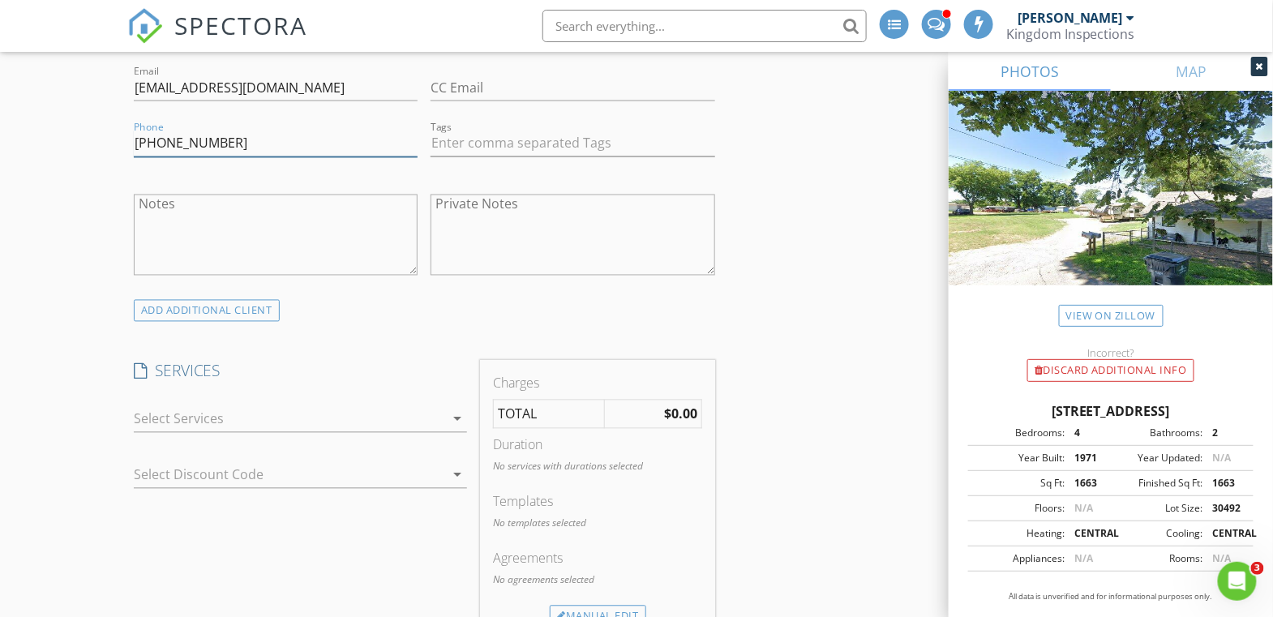
type input "405-268-4669"
click at [379, 407] on div at bounding box center [289, 419] width 311 height 26
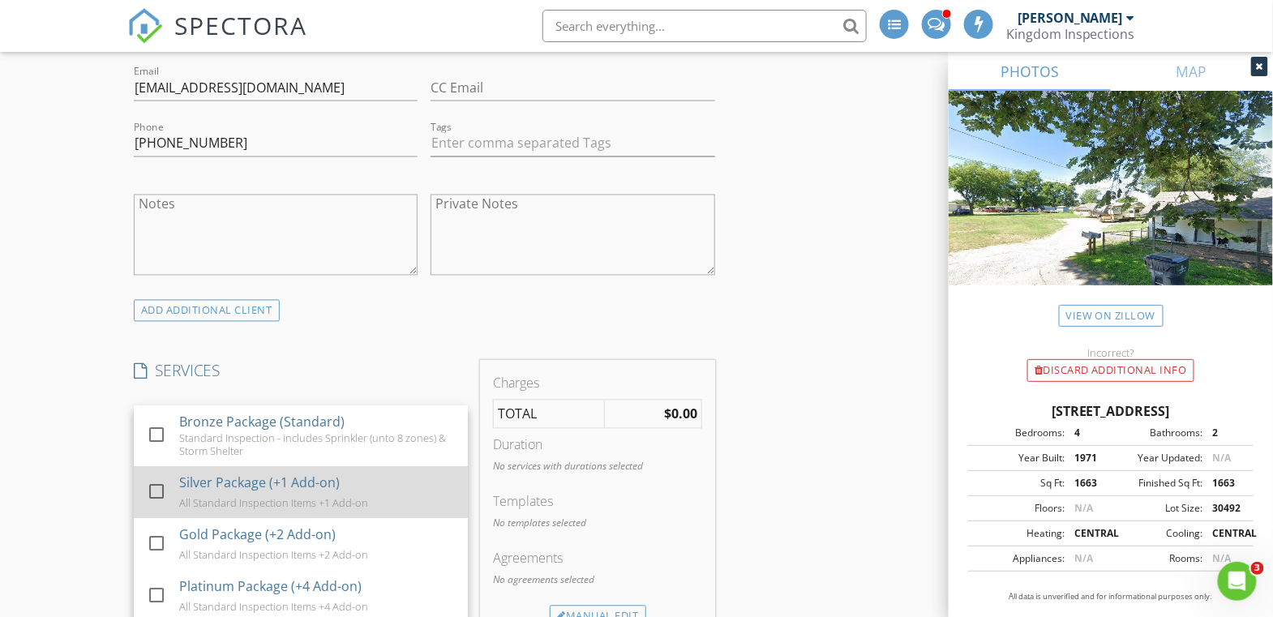
click at [349, 482] on div "Silver Package (+1 Add-on) All Standard Inspection Items +1 Add-on" at bounding box center [317, 493] width 276 height 52
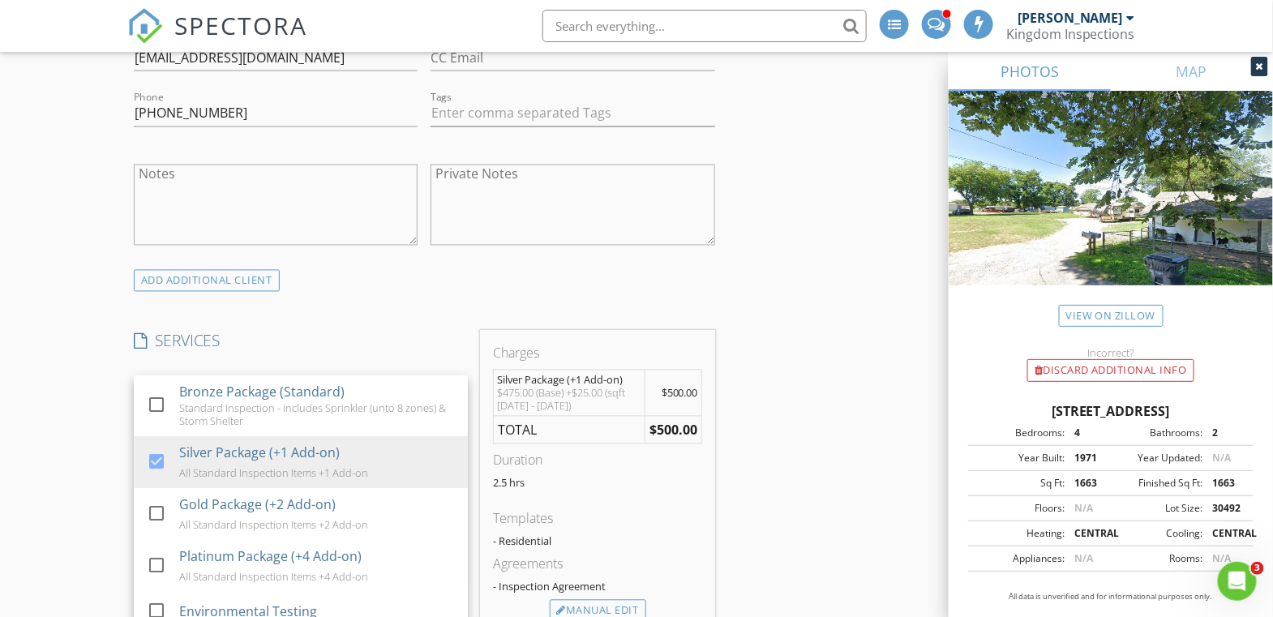
scroll to position [1068, 0]
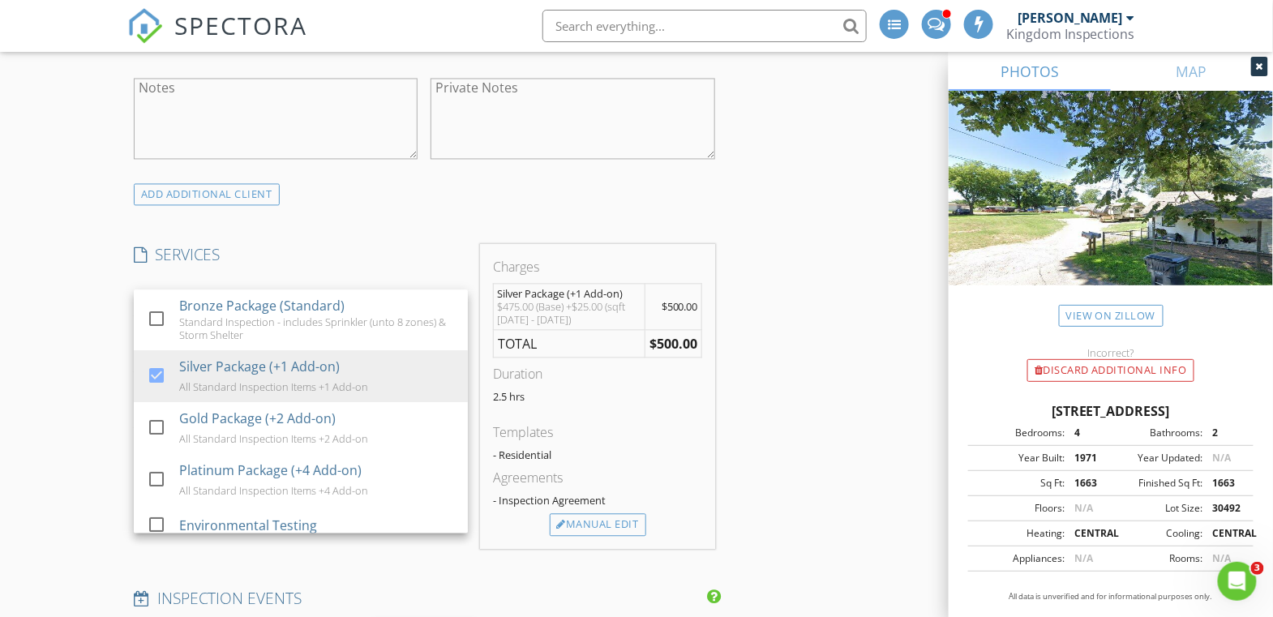
drag, startPoint x: 388, startPoint y: 558, endPoint x: 382, endPoint y: 550, distance: 10.4
click at [388, 558] on div "INSPECTOR(S) check_box George Carpenter PRIMARY check_box_outline_blank Travis …" at bounding box center [424, 587] width 594 height 2934
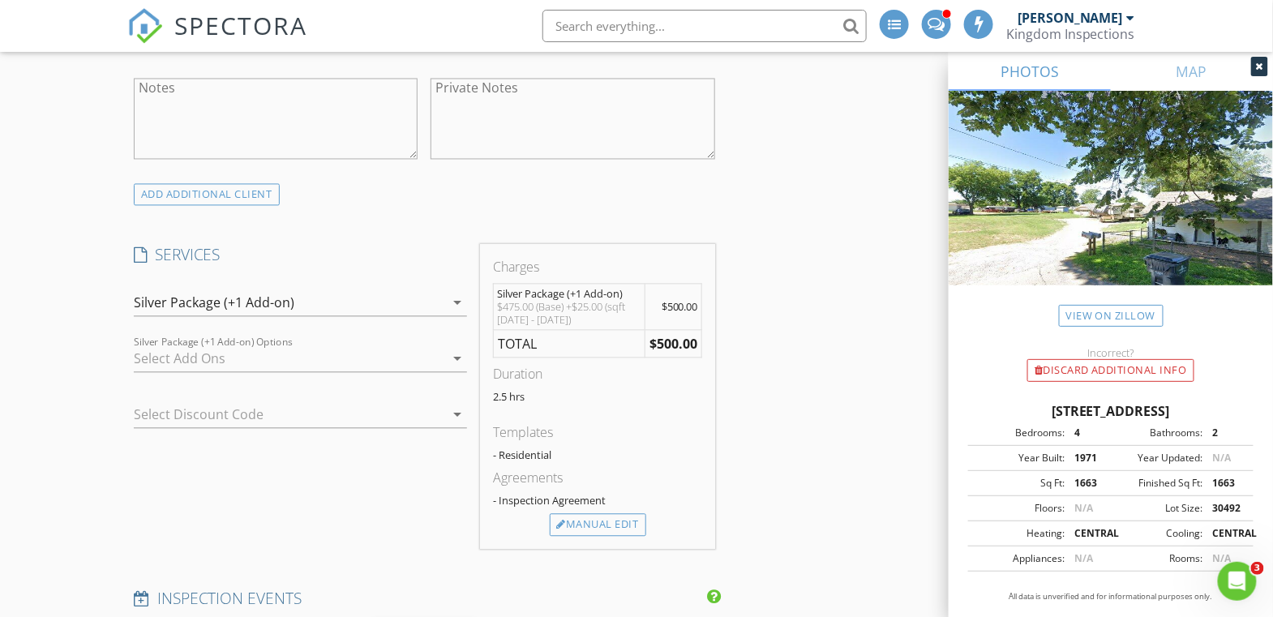
click at [265, 346] on div at bounding box center [289, 359] width 311 height 26
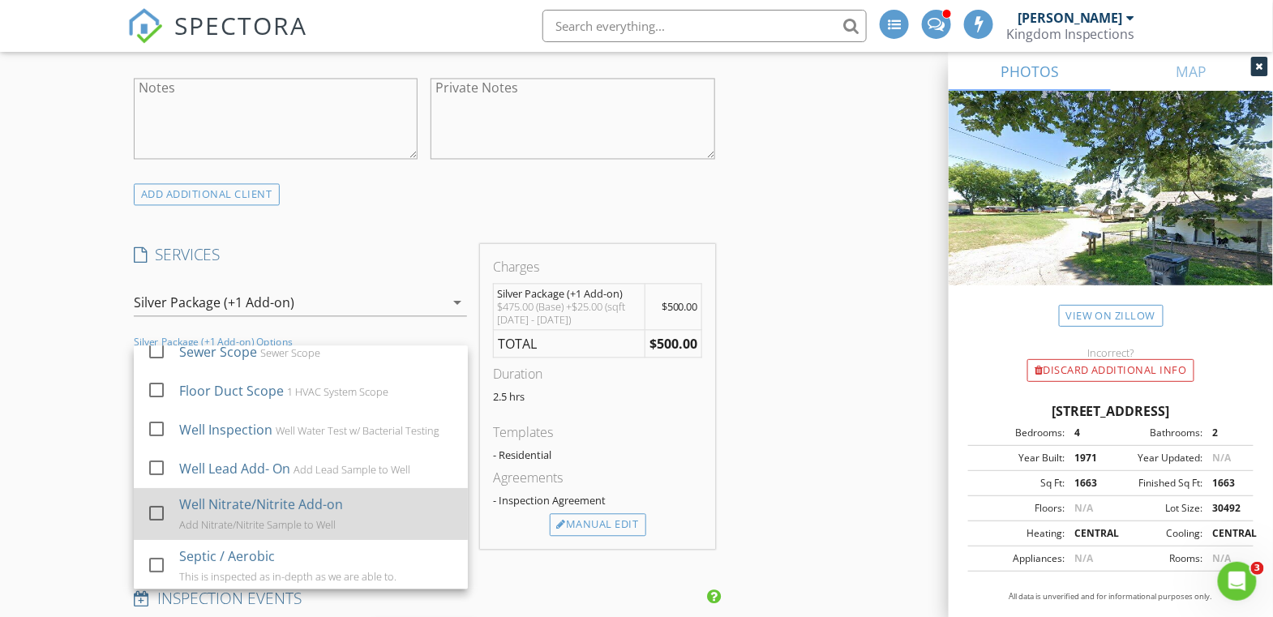
scroll to position [77, 0]
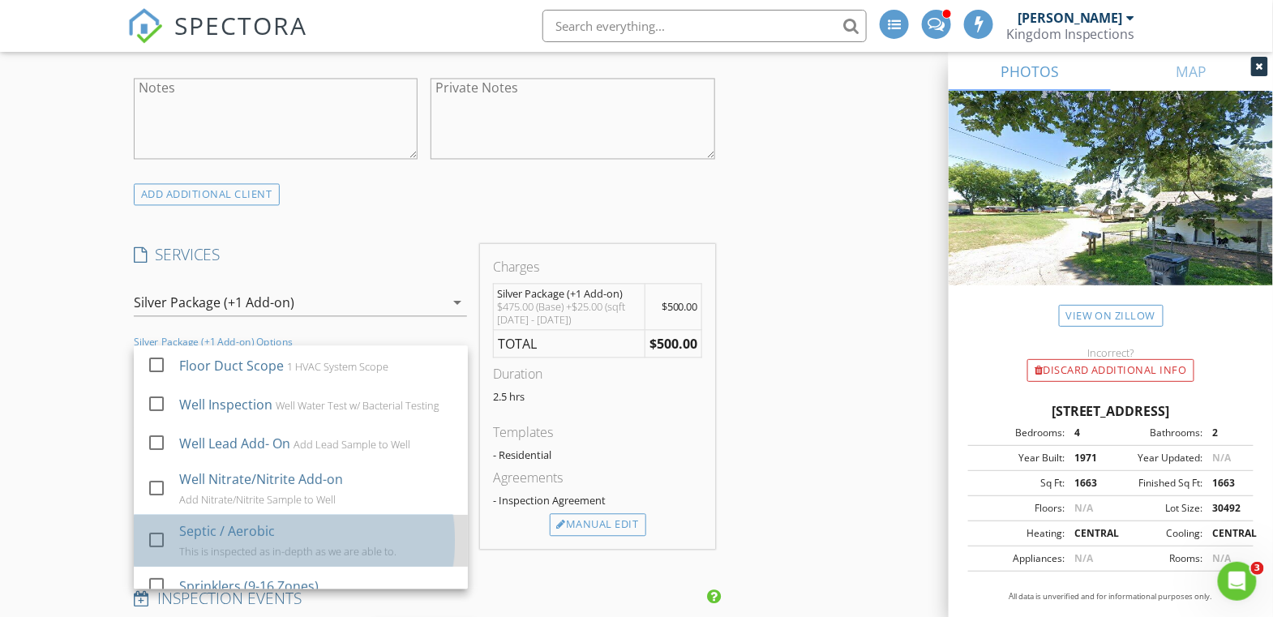
click at [230, 530] on div "Septic / Aerobic" at bounding box center [227, 531] width 96 height 19
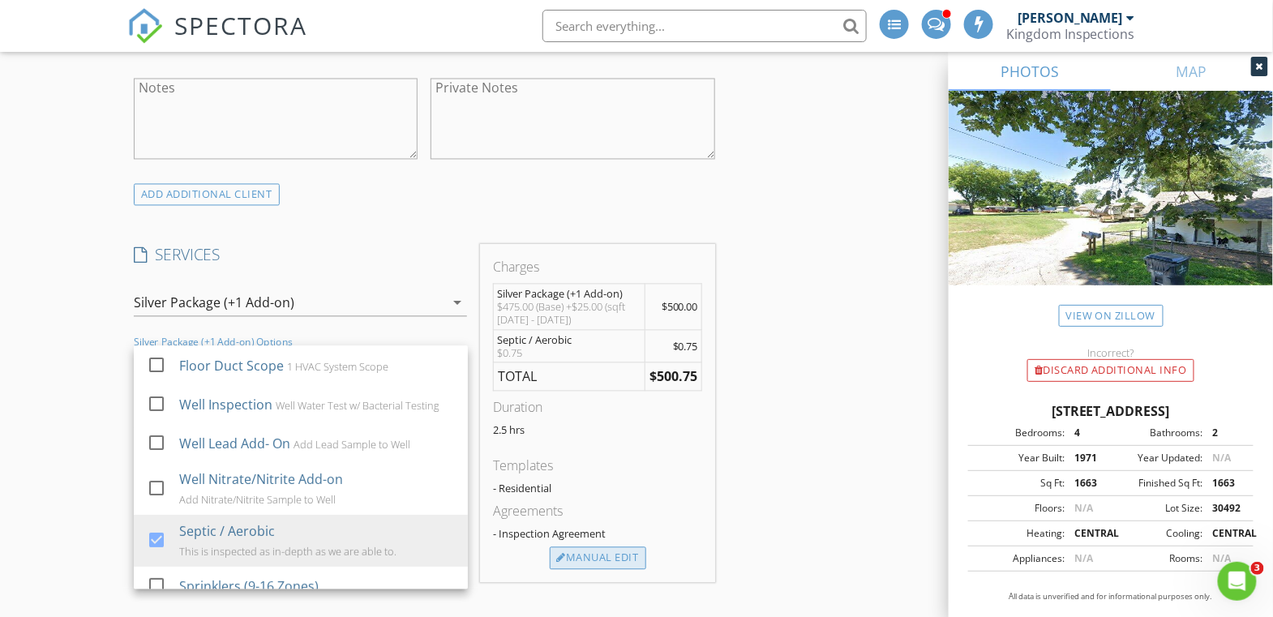
click at [585, 547] on div "Manual Edit" at bounding box center [598, 558] width 96 height 23
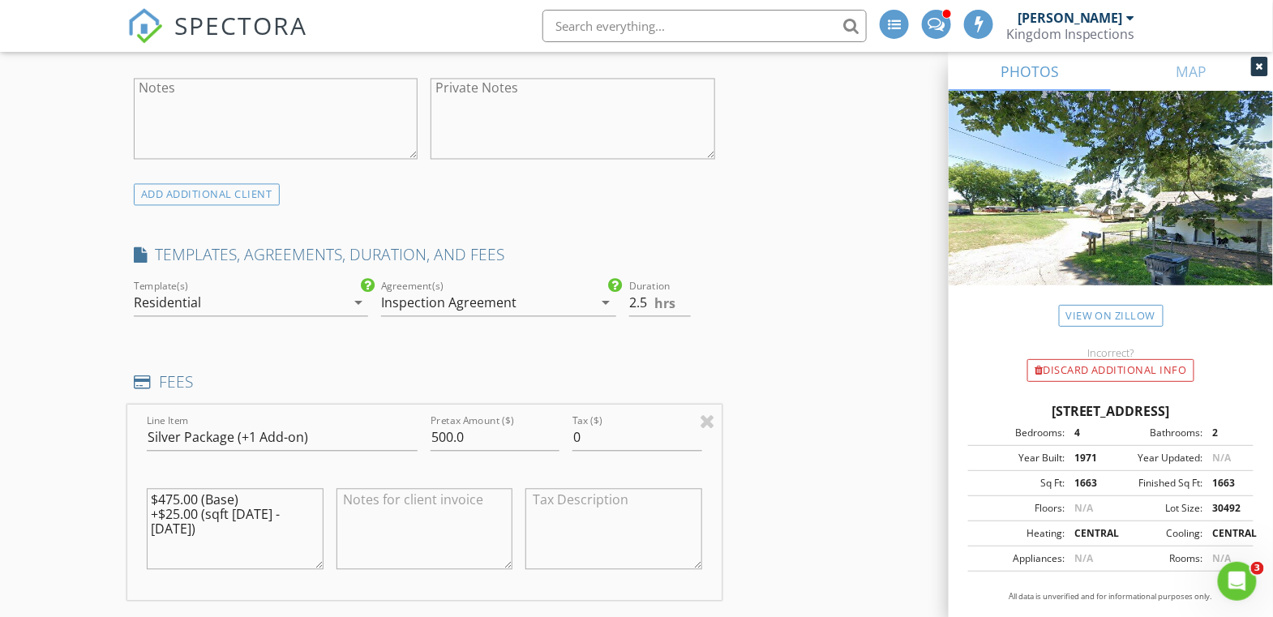
scroll to position [1382, 0]
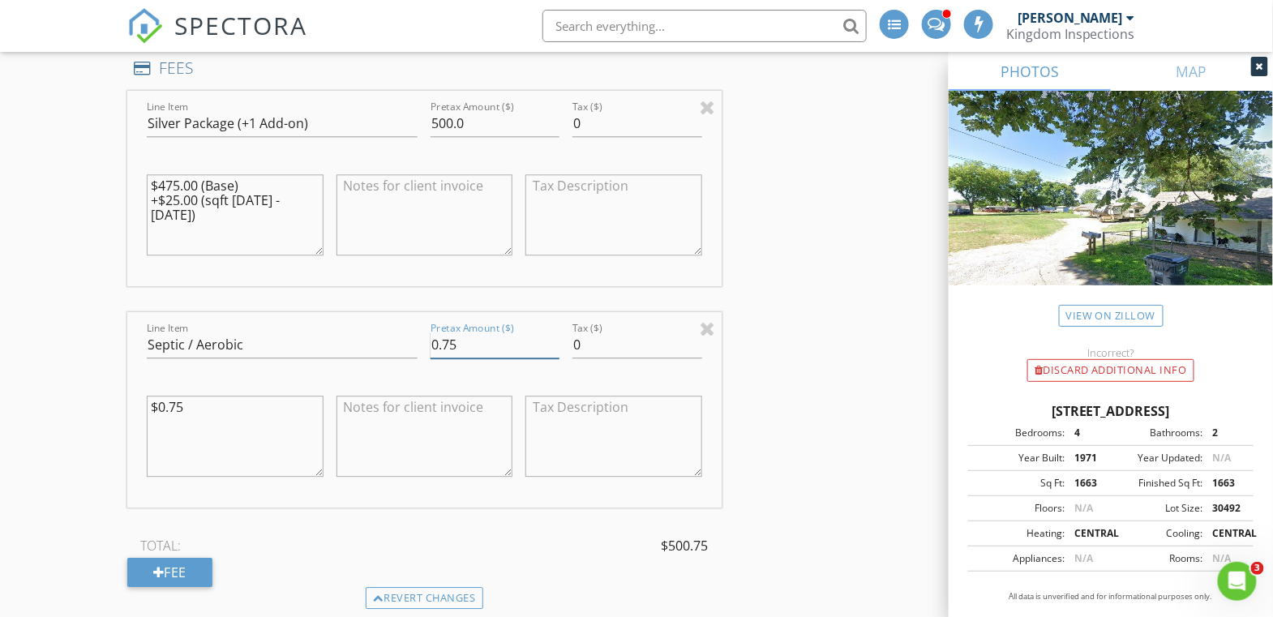
drag, startPoint x: 466, startPoint y: 339, endPoint x: 445, endPoint y: 337, distance: 21.1
click at [445, 337] on input "0.75" at bounding box center [495, 345] width 129 height 27
type input "0"
click at [739, 375] on div "INSPECTOR(S) check_box George Carpenter PRIMARY check_box_outline_blank Travis …" at bounding box center [636, 507] width 1018 height 3403
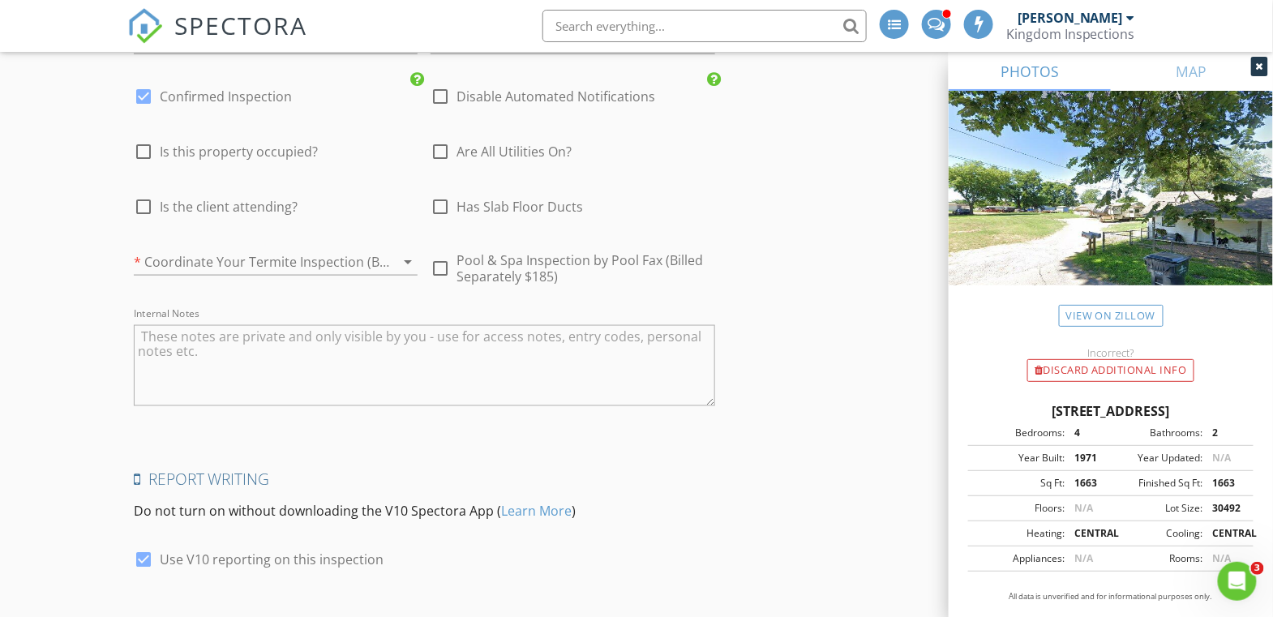
scroll to position [2653, 0]
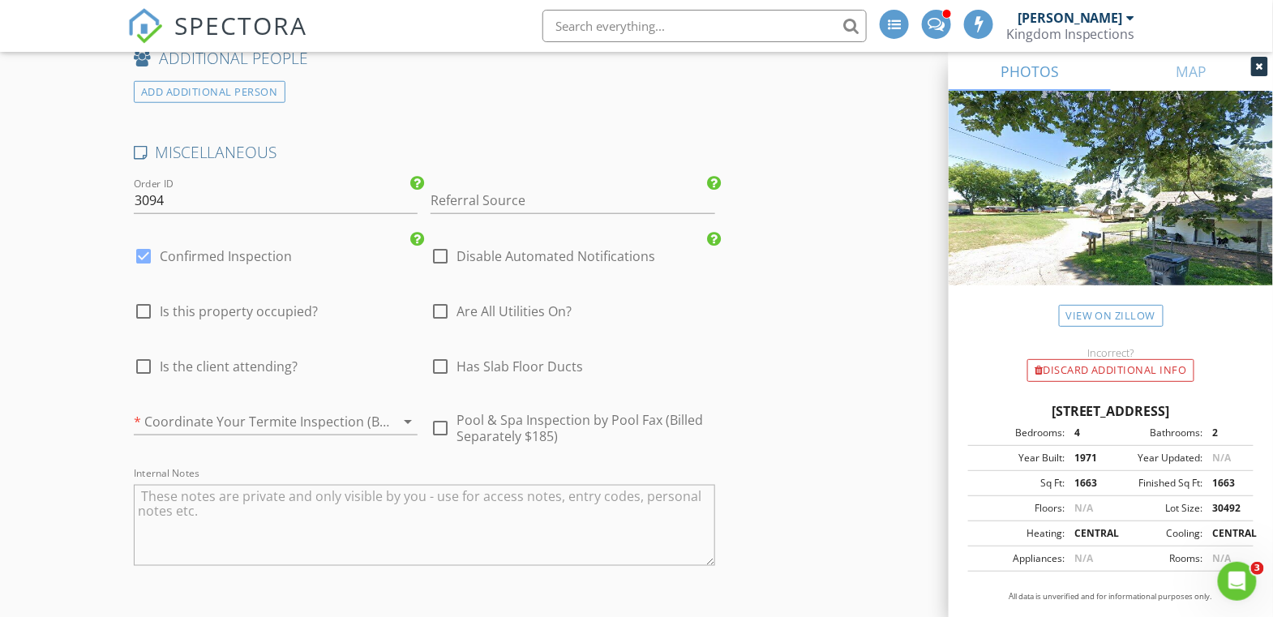
click at [222, 303] on span "Is this property occupied?" at bounding box center [239, 311] width 158 height 16
checkbox input "true"
click at [469, 303] on span "Are All Utilities On?" at bounding box center [513, 311] width 115 height 16
checkbox input "true"
click at [249, 358] on span "Is the client attending?" at bounding box center [229, 366] width 138 height 16
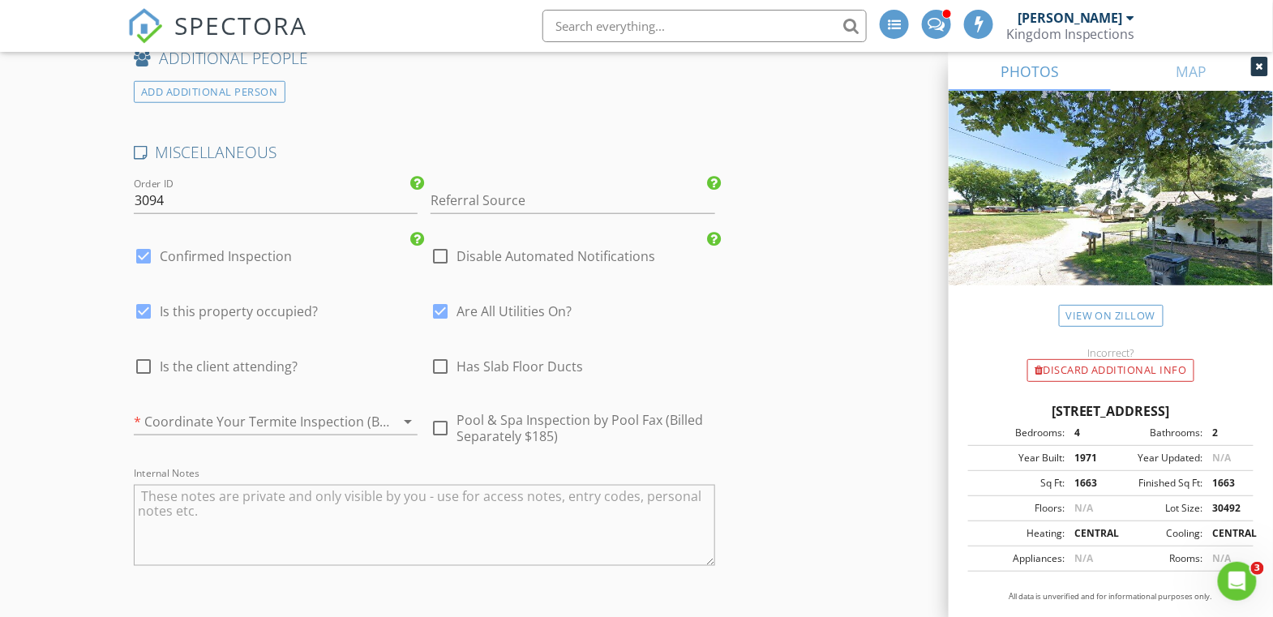
checkbox input "true"
click at [354, 411] on div at bounding box center [253, 422] width 238 height 26
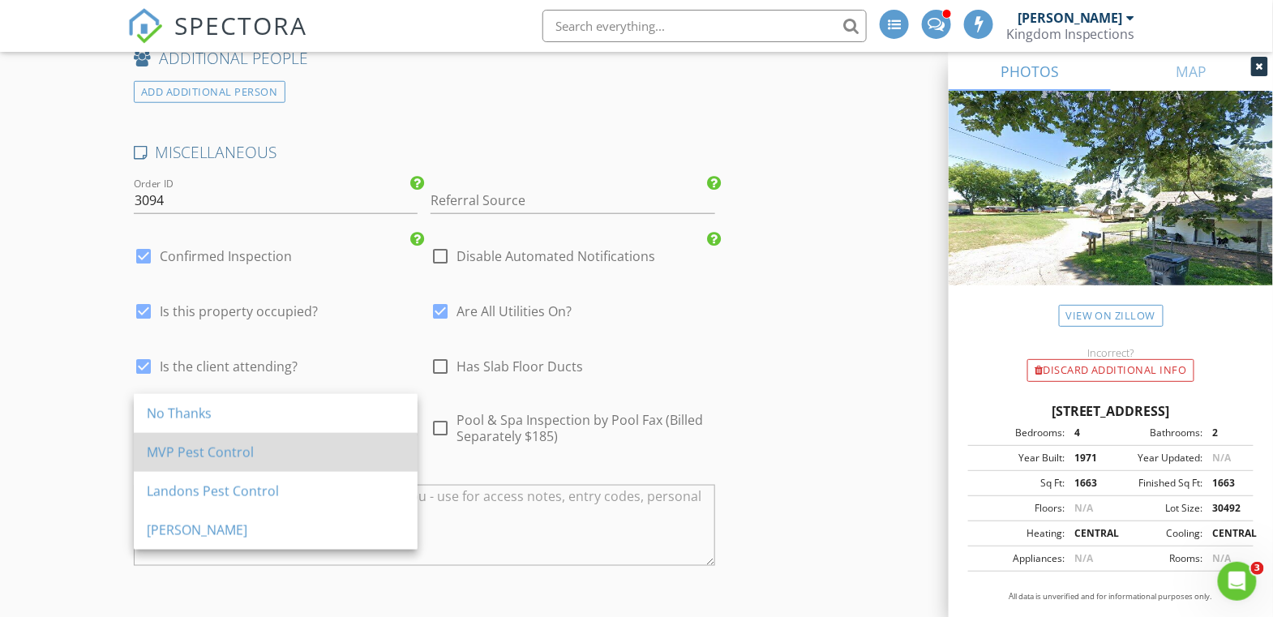
click at [339, 439] on div "MVP Pest Control" at bounding box center [276, 452] width 258 height 39
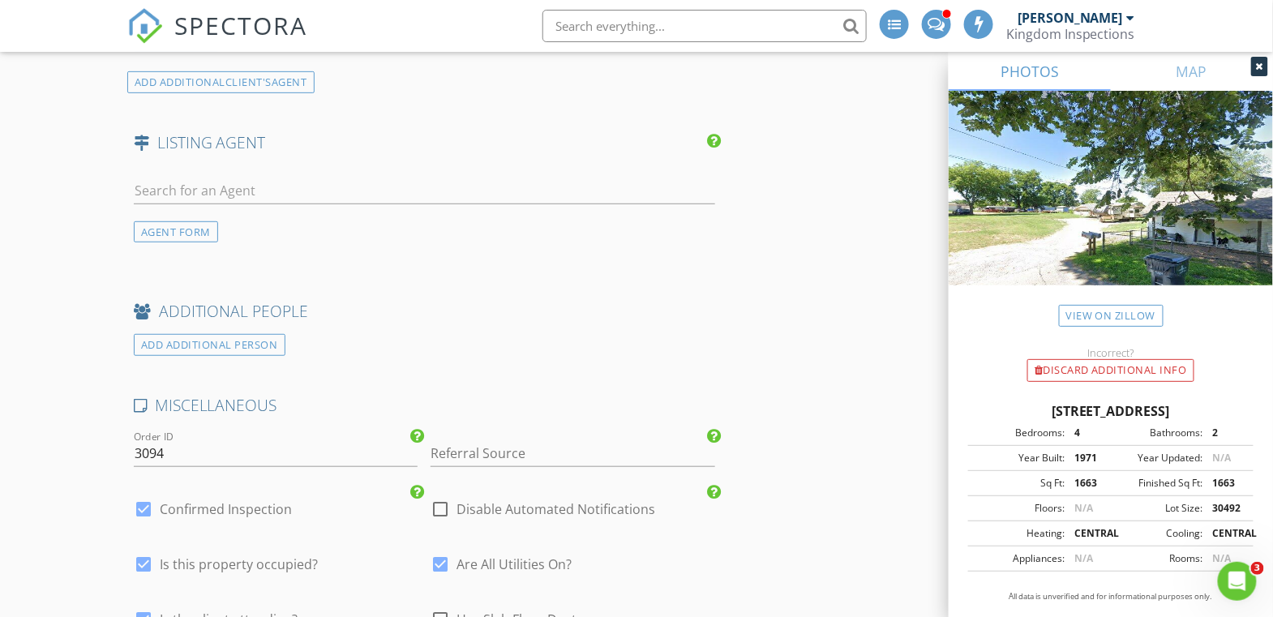
scroll to position [2222, 0]
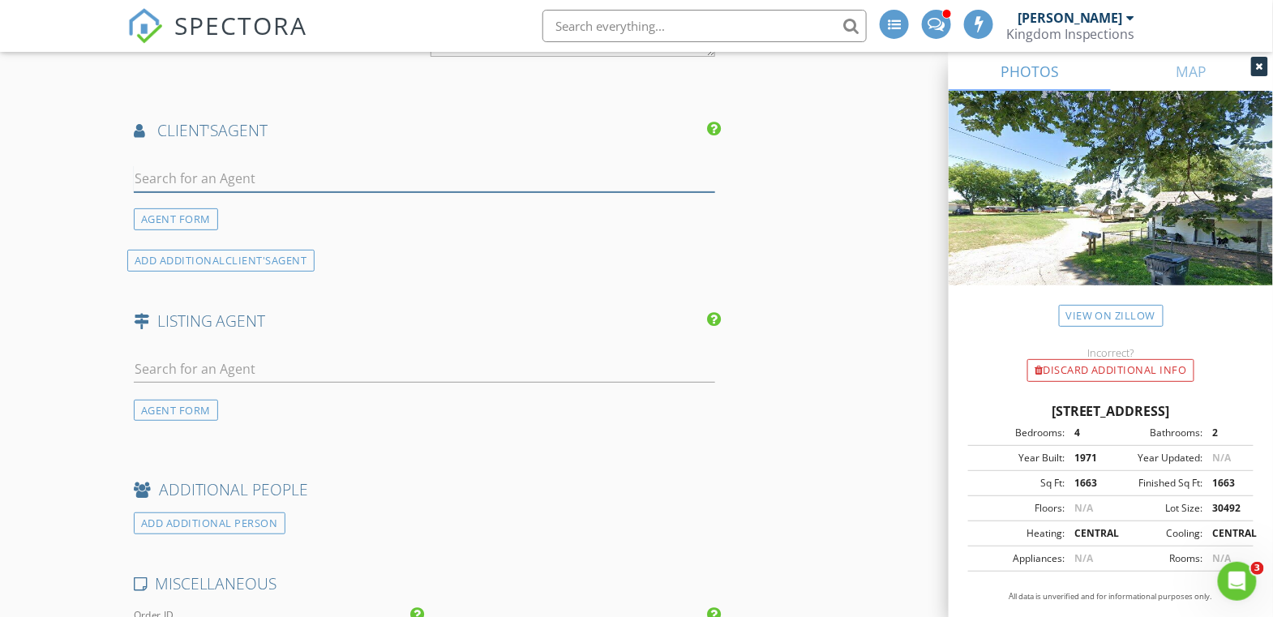
click at [296, 171] on input "text" at bounding box center [424, 178] width 581 height 27
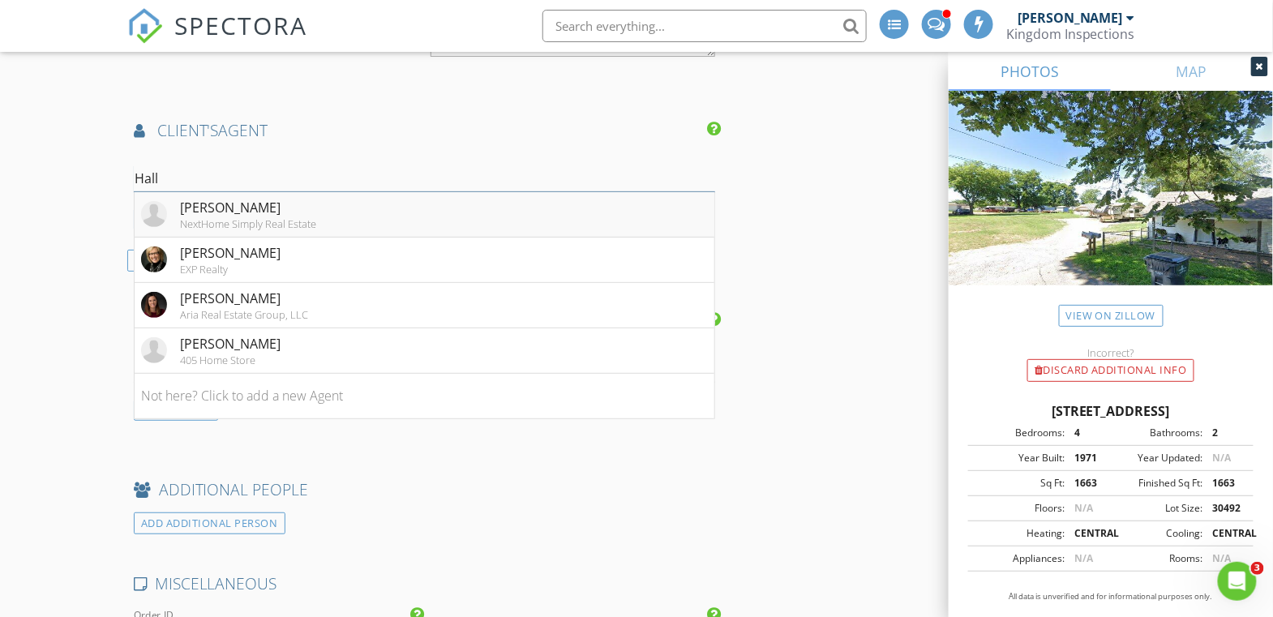
type input "Hall"
click at [312, 198] on div "Michael Hall" at bounding box center [248, 207] width 136 height 19
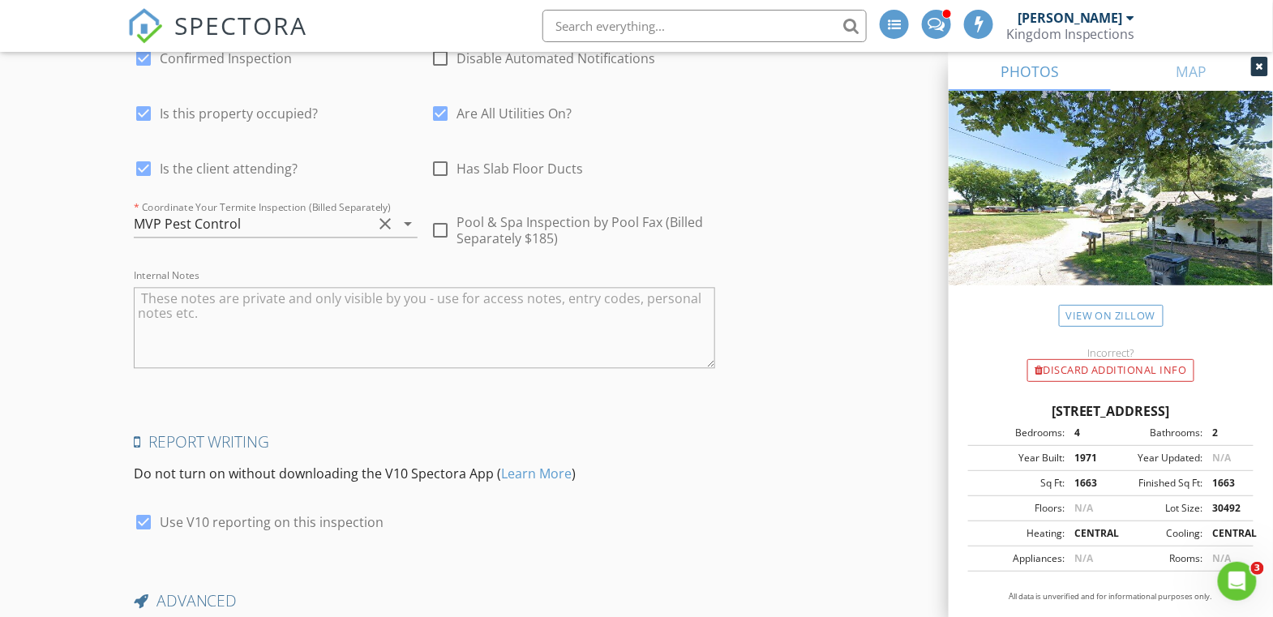
scroll to position [3418, 0]
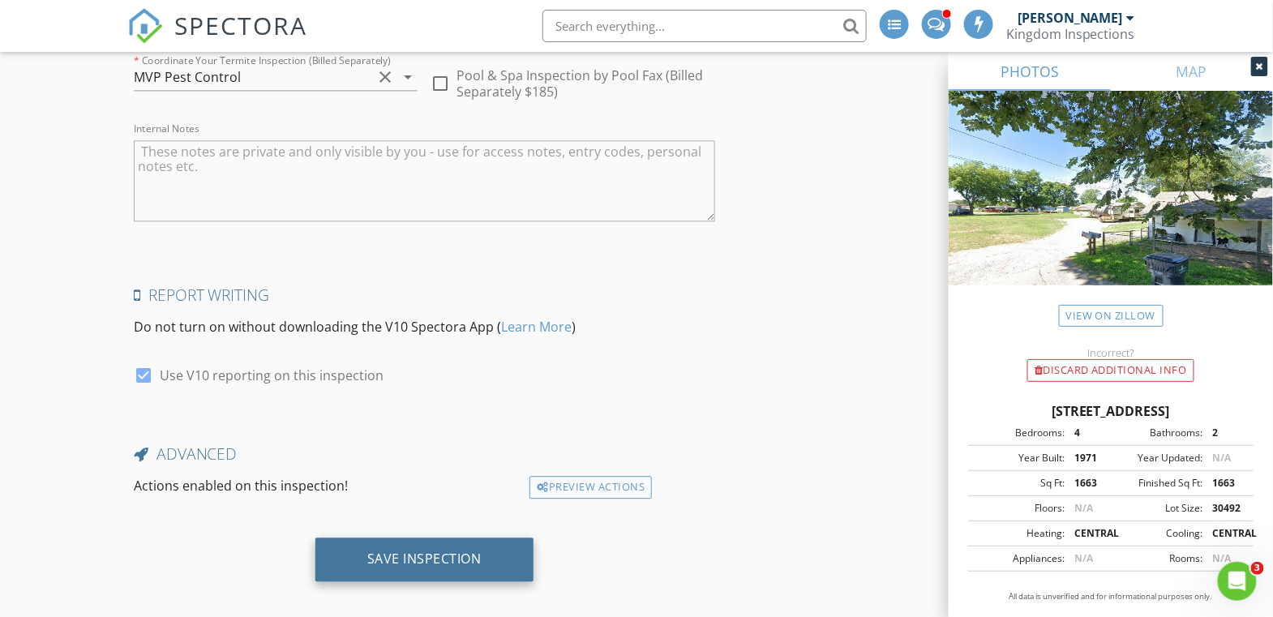
click at [434, 551] on div "Save Inspection" at bounding box center [424, 559] width 114 height 16
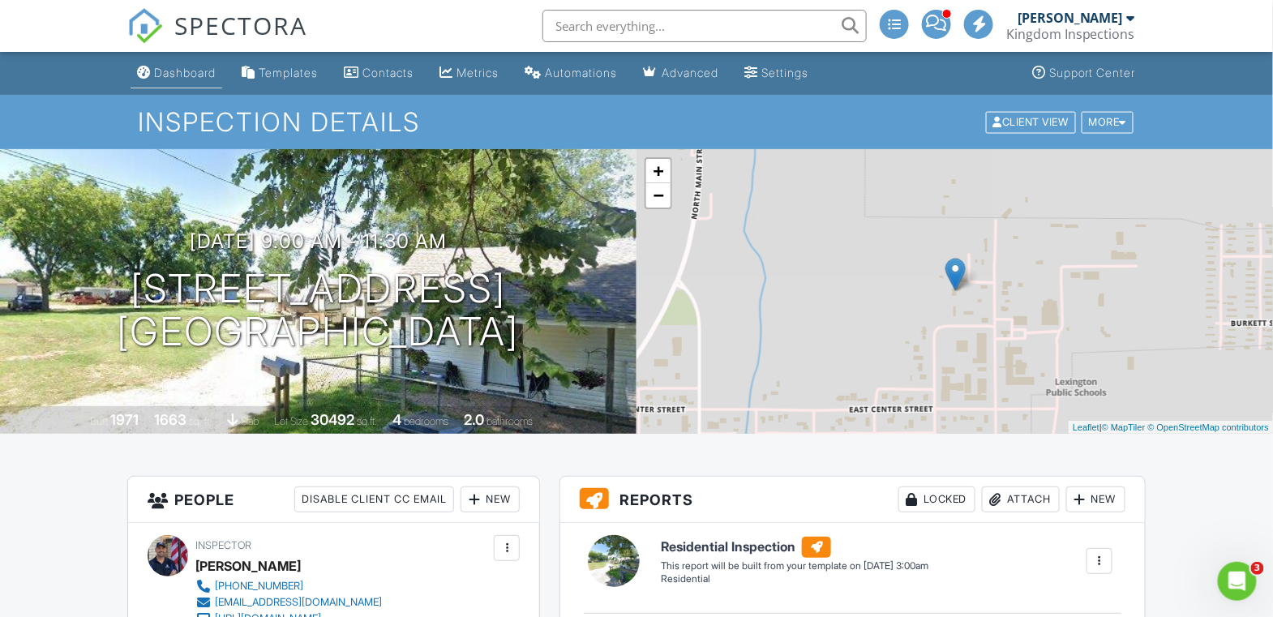
click at [198, 68] on div "Dashboard" at bounding box center [185, 73] width 62 height 14
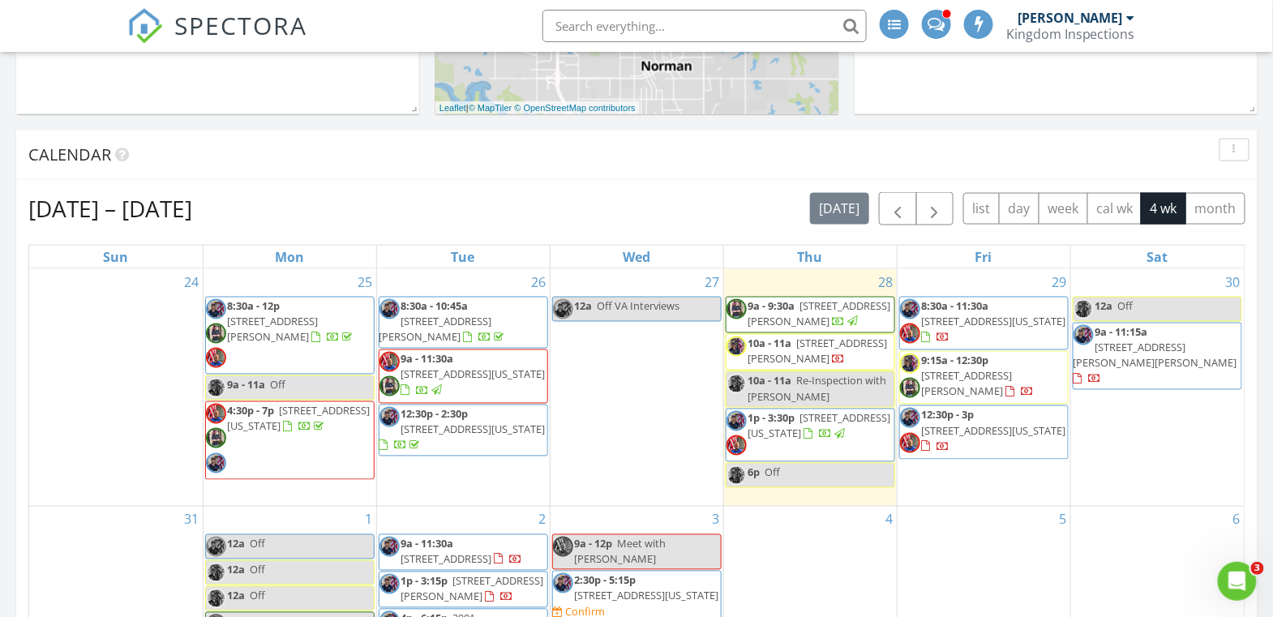
scroll to position [894, 0]
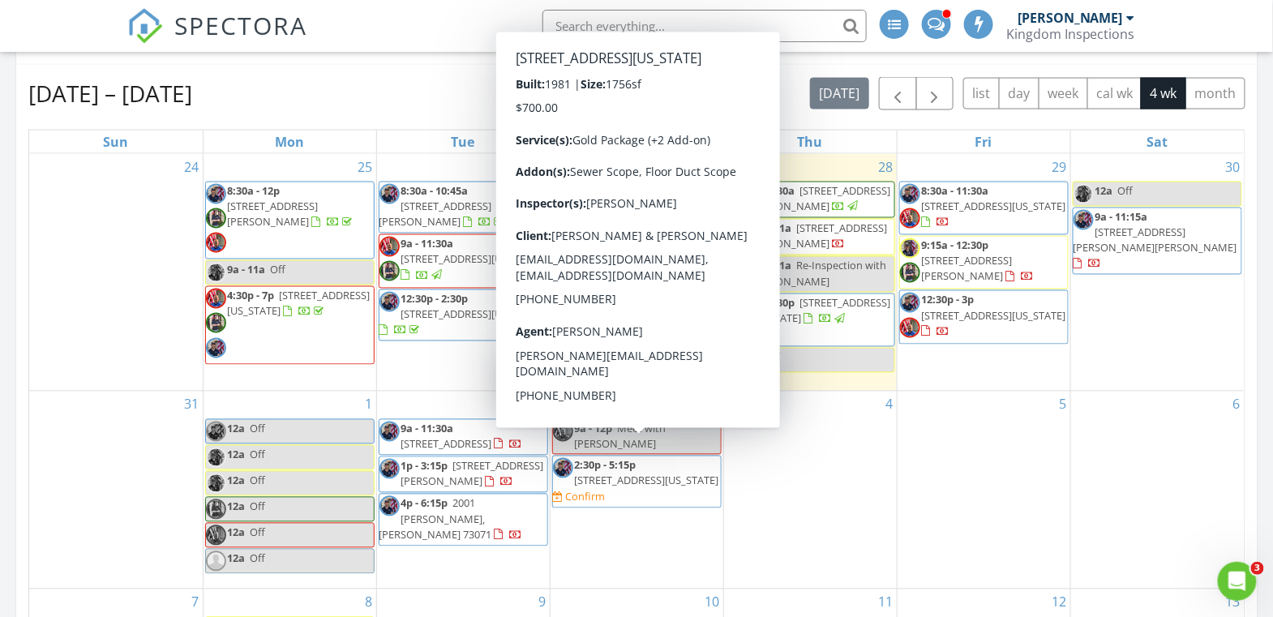
click at [678, 474] on span "12612 Bannockburn Pl, Oklahoma City 73142" at bounding box center [647, 481] width 144 height 15
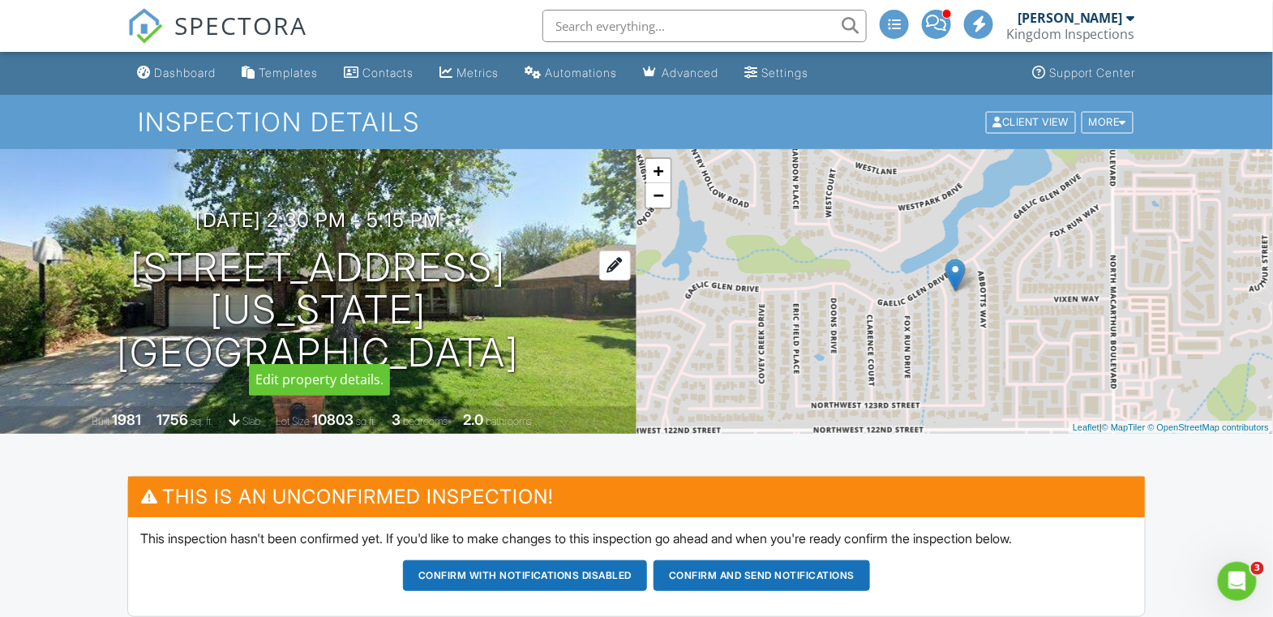
drag, startPoint x: 88, startPoint y: 289, endPoint x: 536, endPoint y: 295, distance: 448.4
click at [536, 295] on h1 "[STREET_ADDRESS] [US_STATE][GEOGRAPHIC_DATA], OK 73142" at bounding box center [318, 310] width 585 height 128
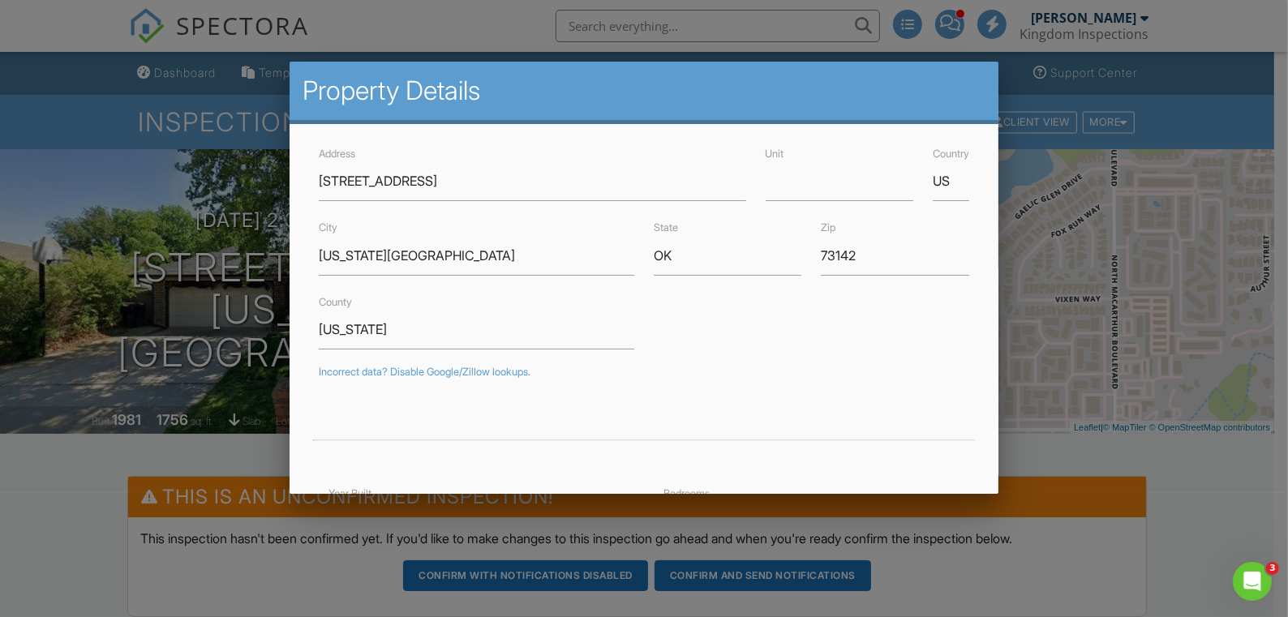
click at [1223, 526] on div at bounding box center [644, 304] width 1288 height 771
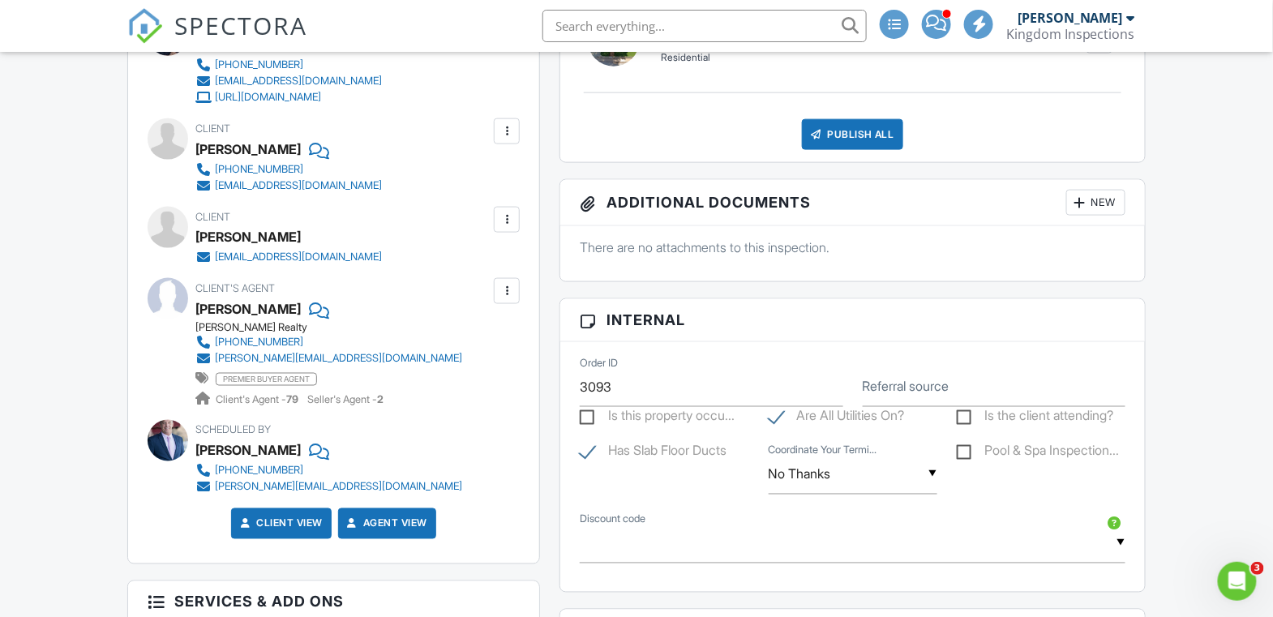
scroll to position [310, 0]
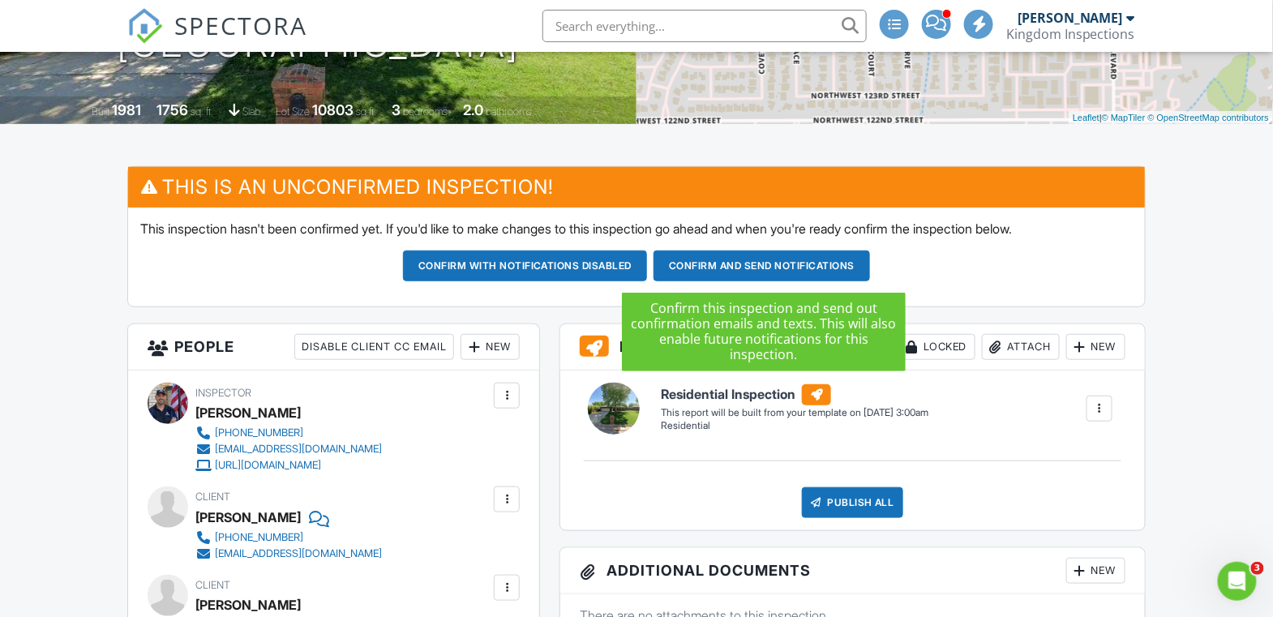
click at [648, 265] on button "Confirm and send notifications" at bounding box center [525, 266] width 245 height 31
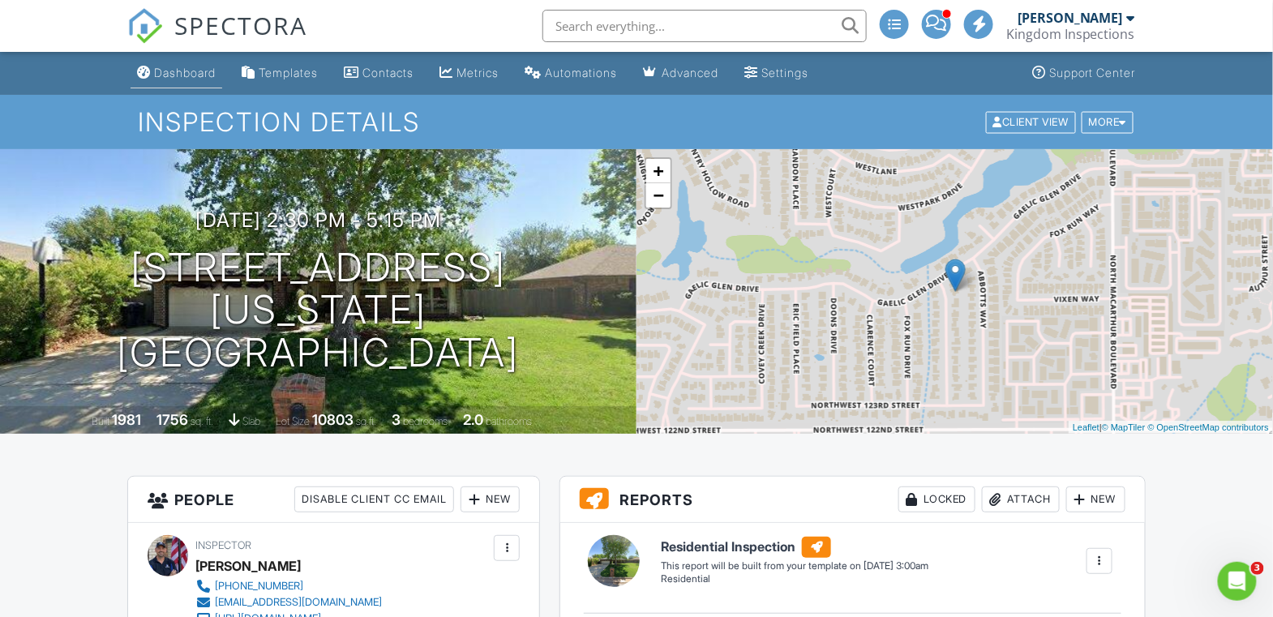
click at [174, 84] on link "Dashboard" at bounding box center [177, 73] width 92 height 30
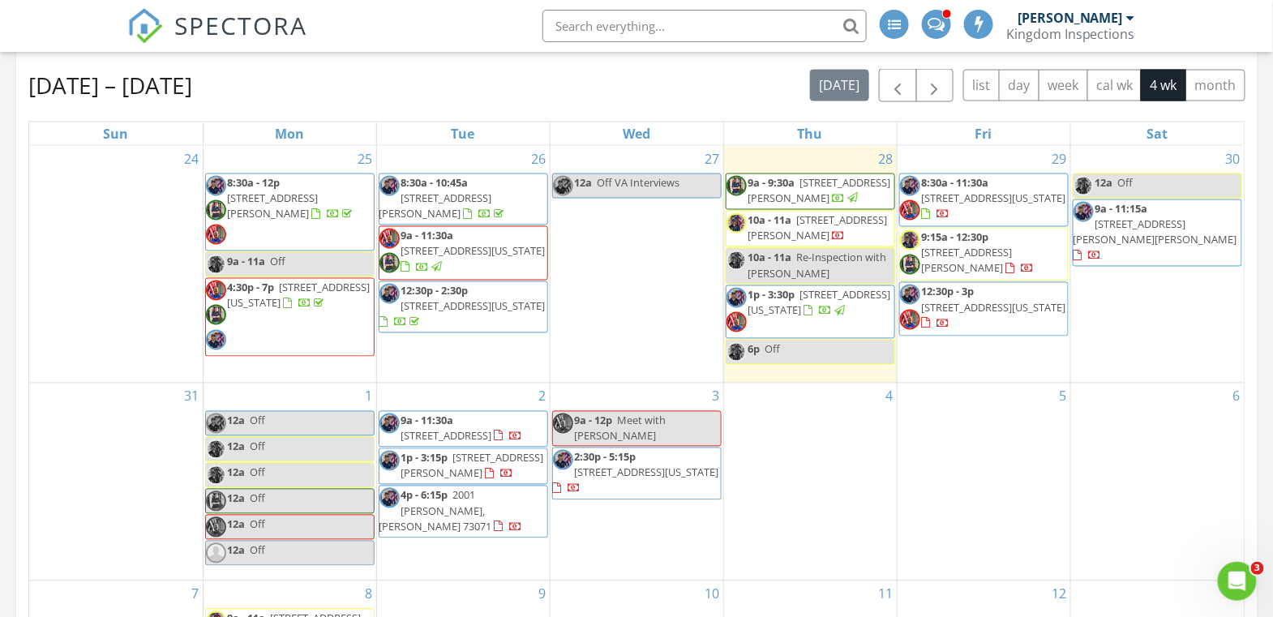
scroll to position [1134, 0]
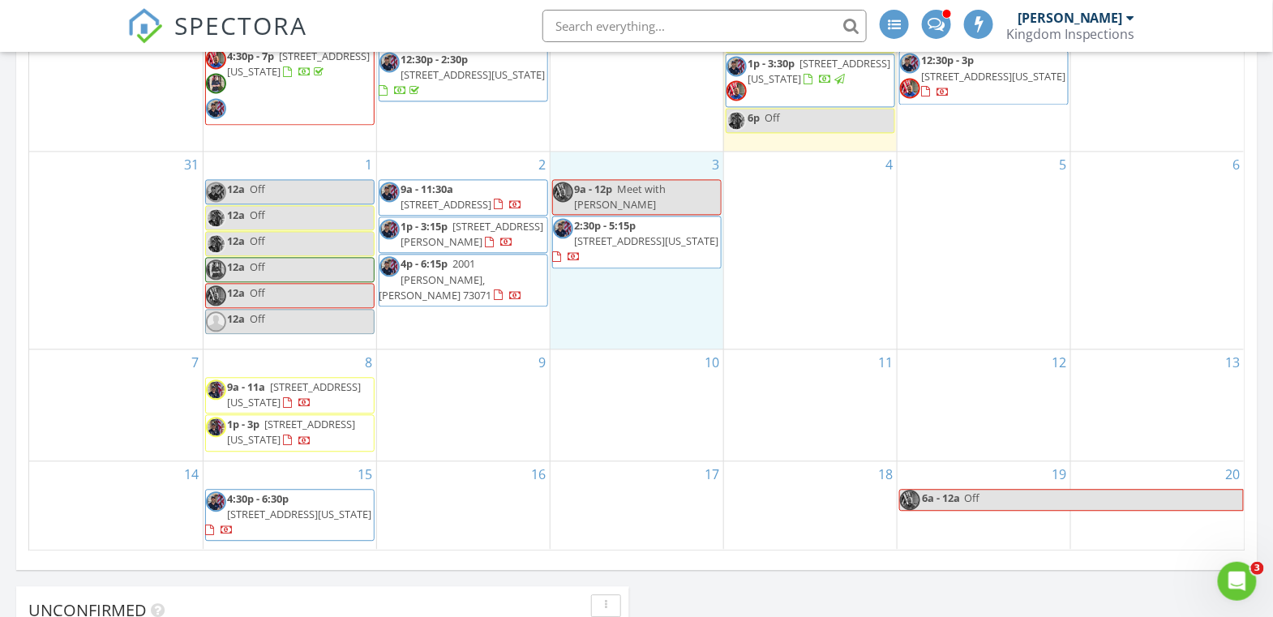
click at [623, 290] on div "3 9a - 12p Meet with [PERSON_NAME] 2:30p - 5:15p [STREET_ADDRESS][US_STATE]" at bounding box center [637, 250] width 173 height 197
click at [646, 225] on link "Inspection" at bounding box center [636, 225] width 84 height 26
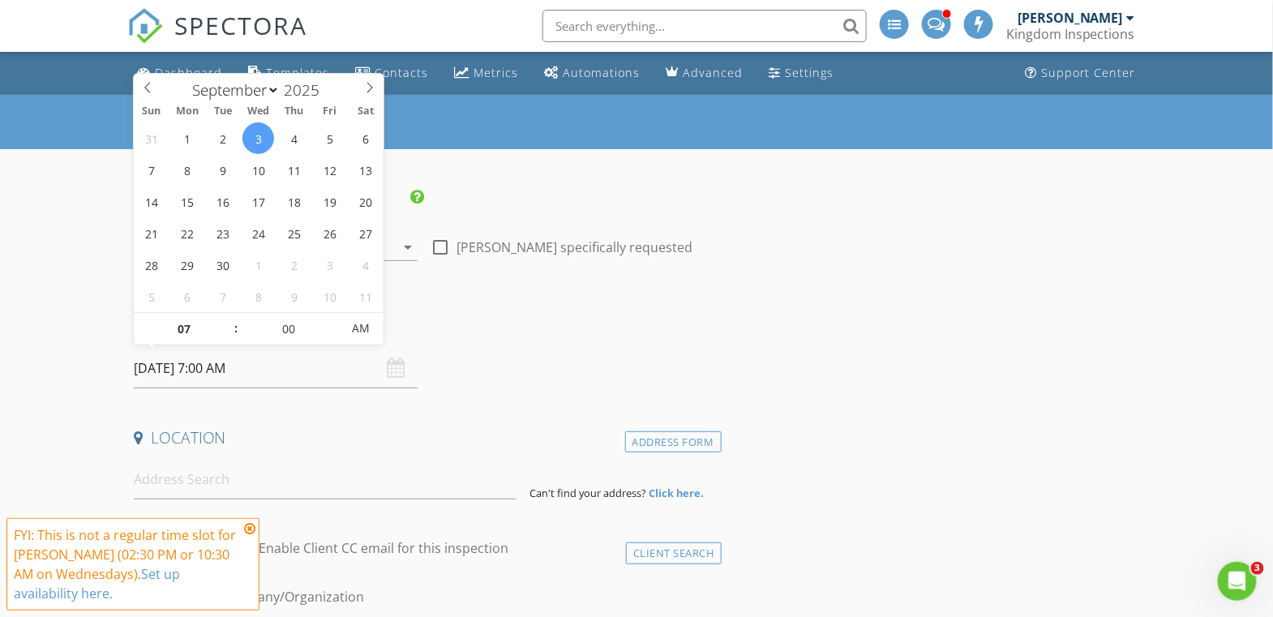
click at [210, 368] on input "09/03/2025 7:00 AM" at bounding box center [276, 369] width 284 height 40
click at [184, 334] on input "07" at bounding box center [184, 329] width 100 height 32
type input "0"
type input "10"
type input "[DATE] 10:00 AM"
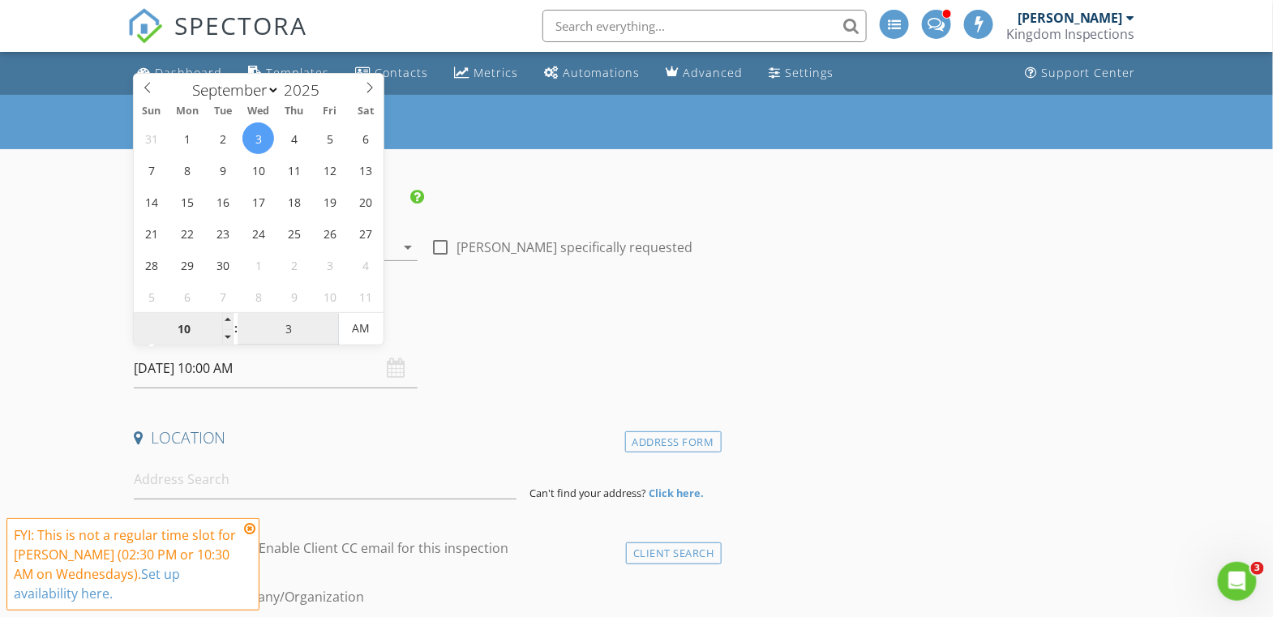
type input "30"
type input "09/03/2025 10:30 AM"
click at [559, 316] on h4 "Date/Time" at bounding box center [424, 326] width 581 height 21
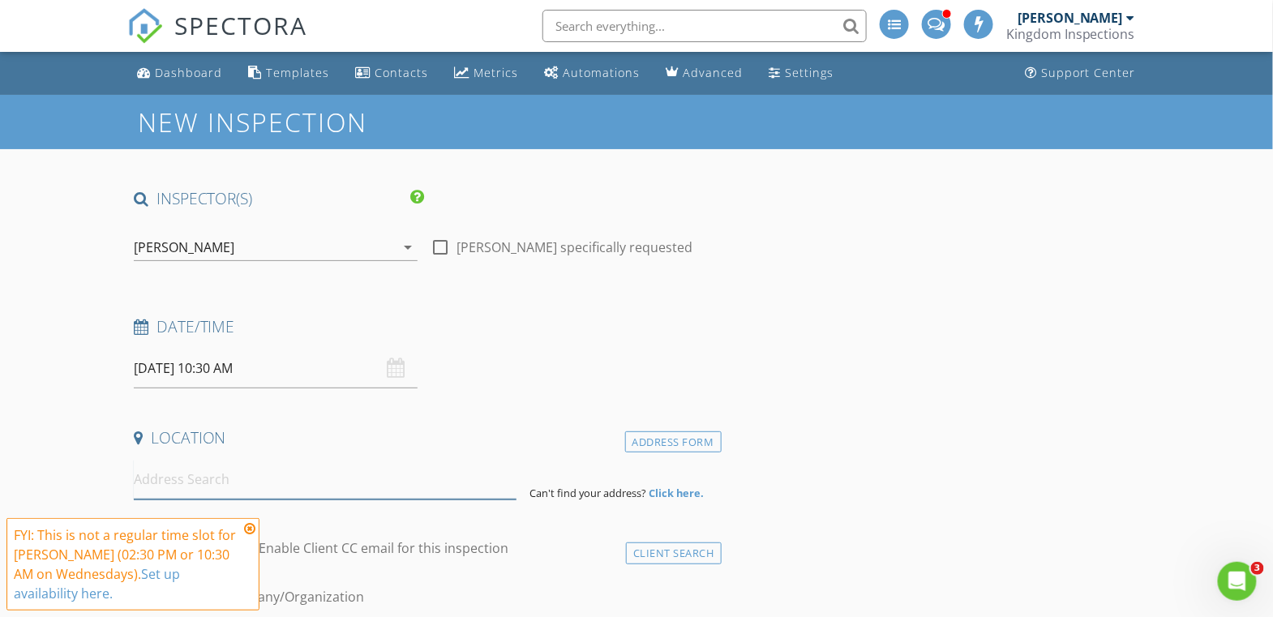
click at [291, 482] on input at bounding box center [325, 480] width 383 height 40
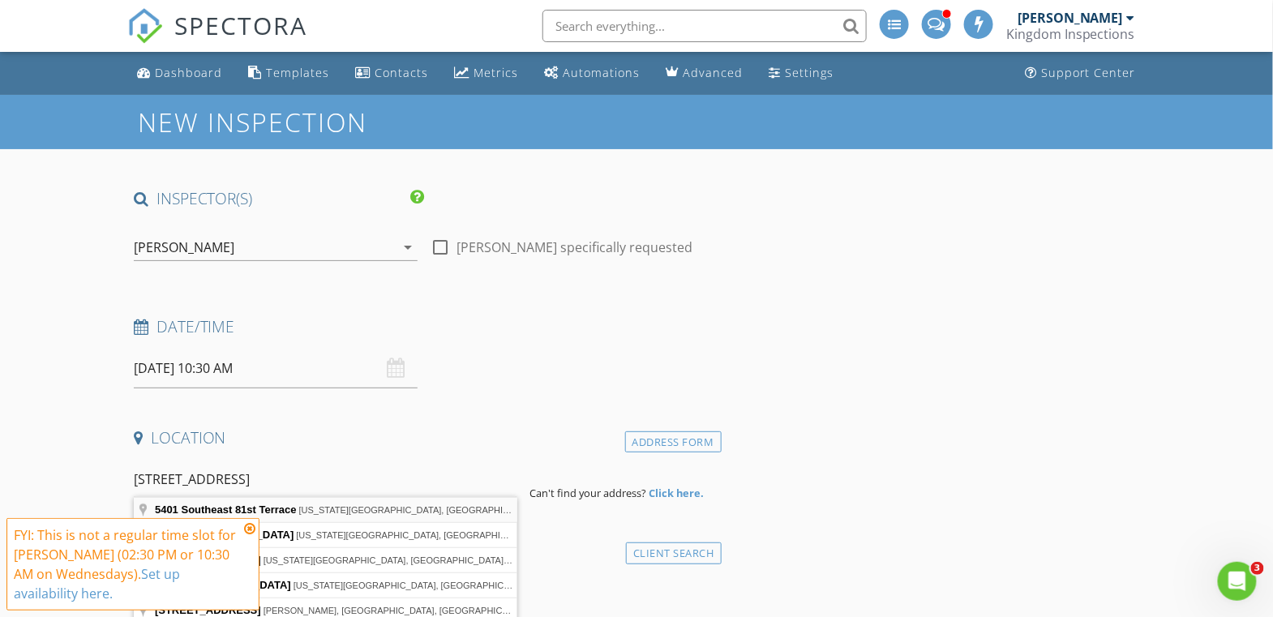
type input "5401 Southeast 81st Terrace, Oklahoma City, OK, USA"
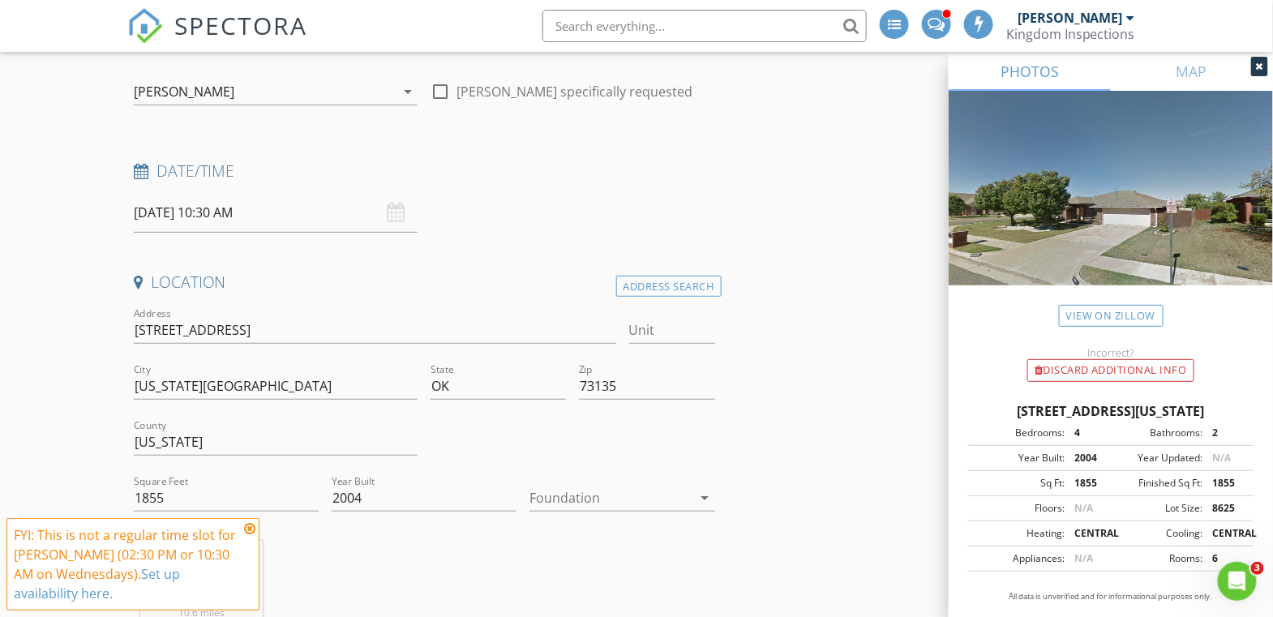
scroll to position [352, 0]
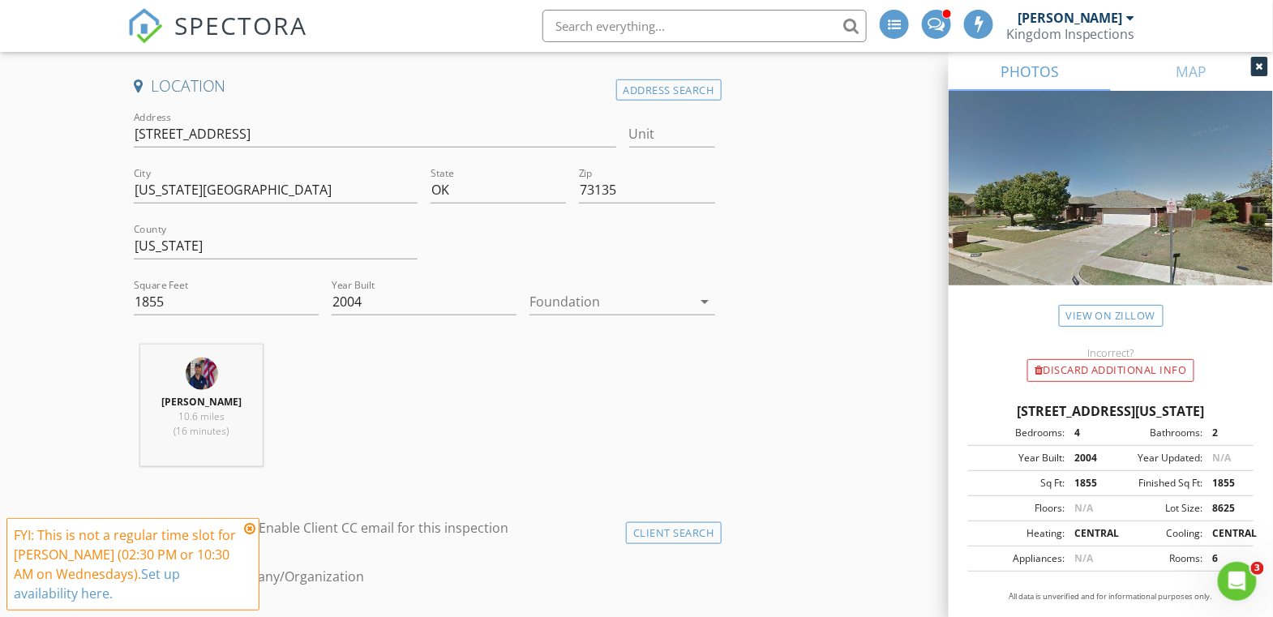
click at [603, 294] on div at bounding box center [610, 302] width 162 height 26
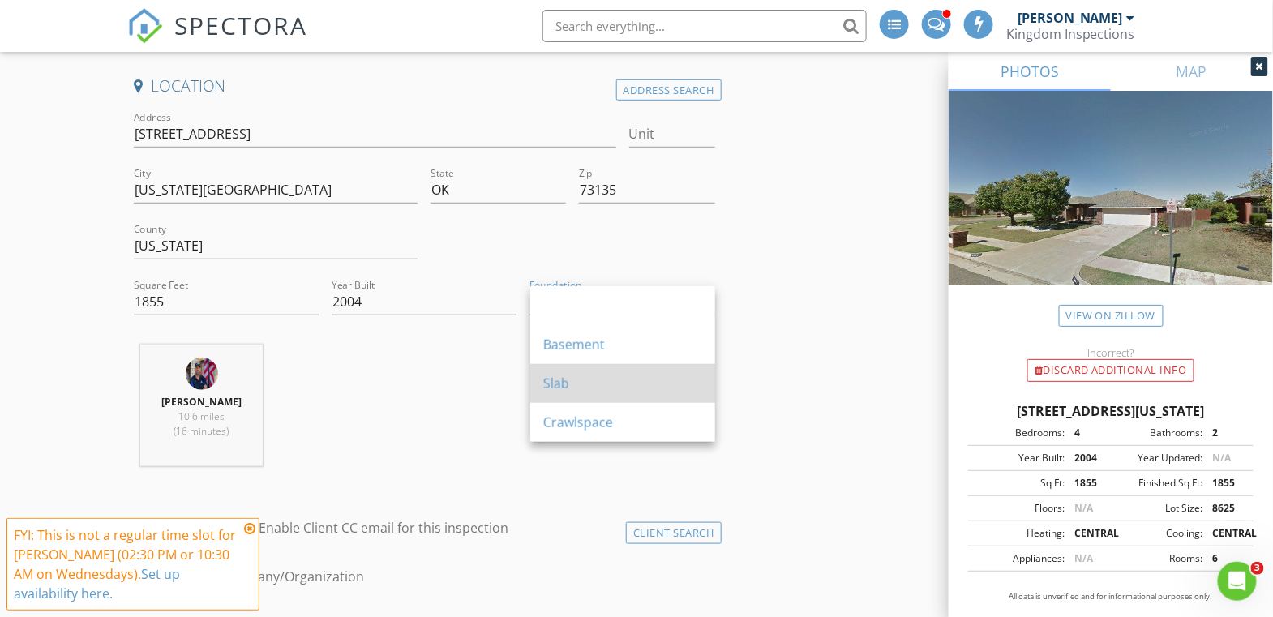
click at [591, 380] on div "Slab" at bounding box center [622, 383] width 159 height 19
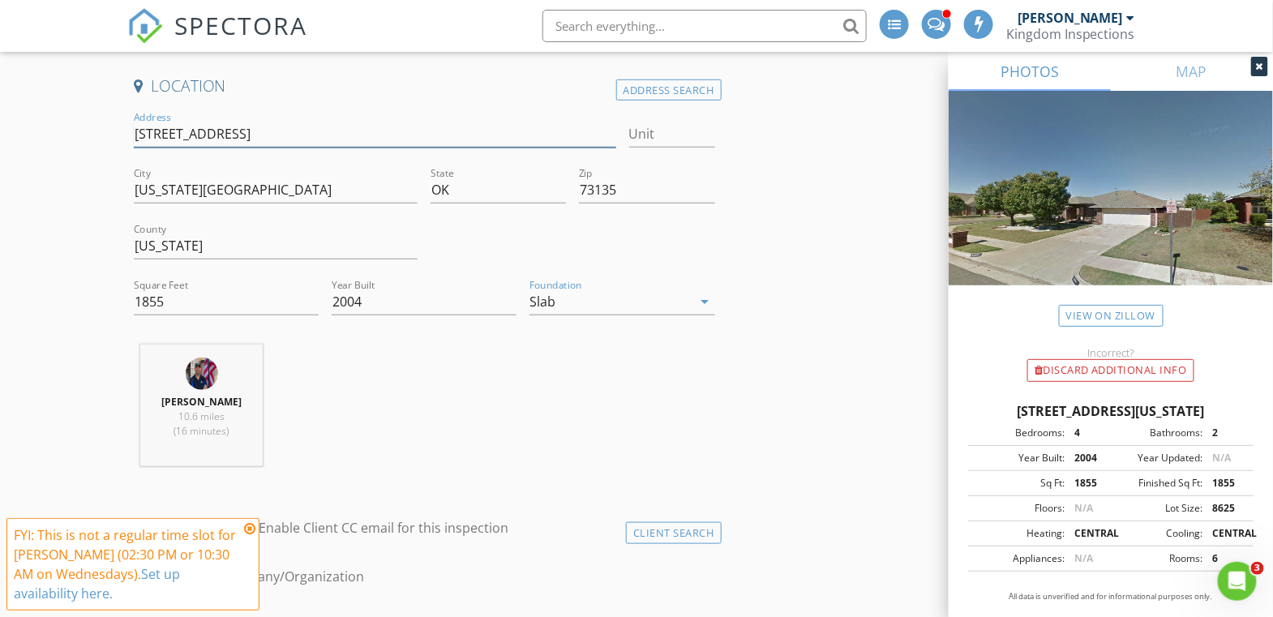
drag, startPoint x: 299, startPoint y: 132, endPoint x: 89, endPoint y: 139, distance: 210.1
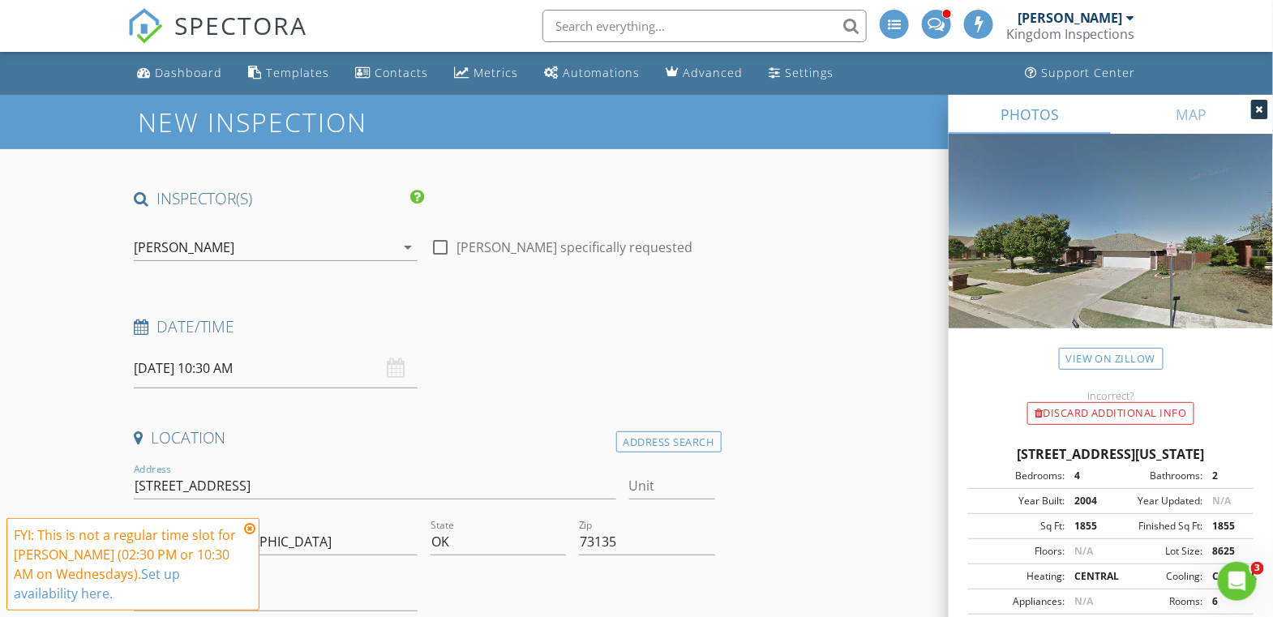
click at [346, 250] on div "[PERSON_NAME]" at bounding box center [264, 247] width 261 height 26
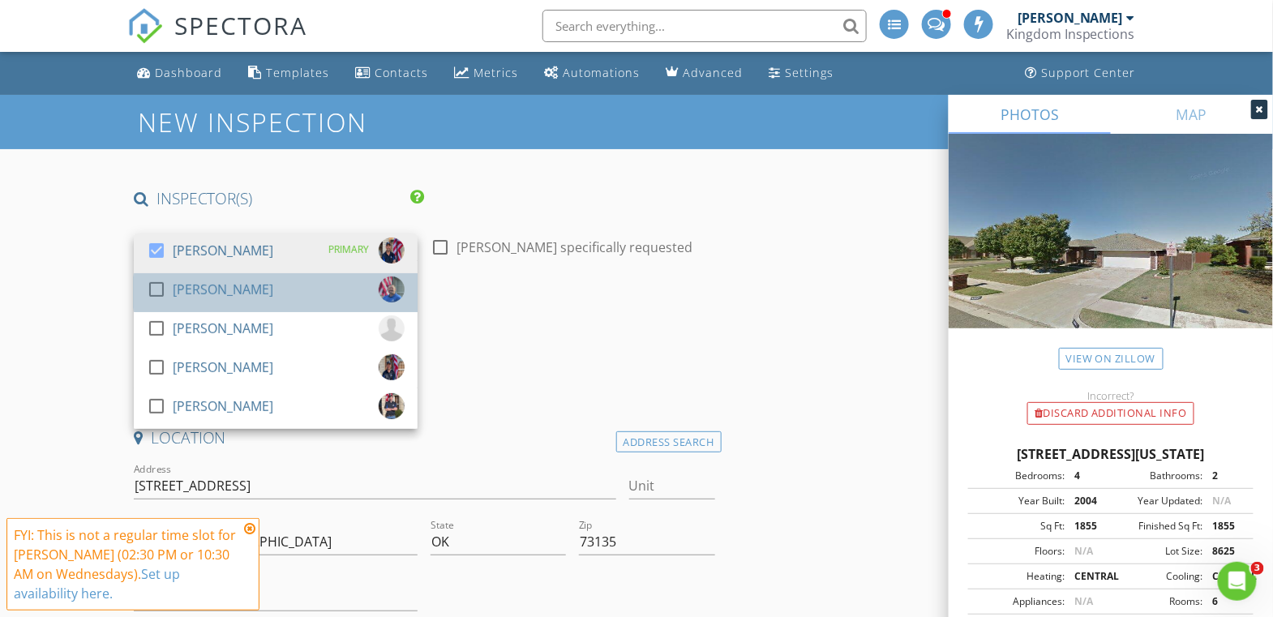
click at [278, 285] on div "check_box_outline_blank Travis Haberman" at bounding box center [276, 292] width 258 height 32
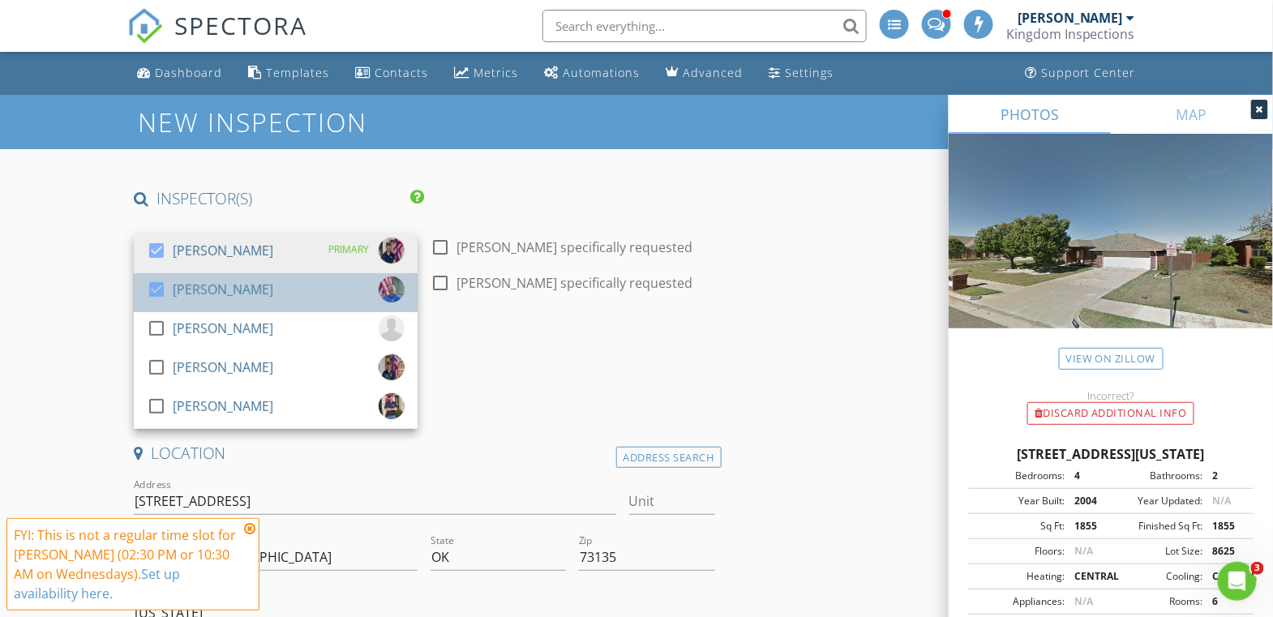
click at [277, 285] on div "check_box Travis Haberman" at bounding box center [276, 292] width 258 height 32
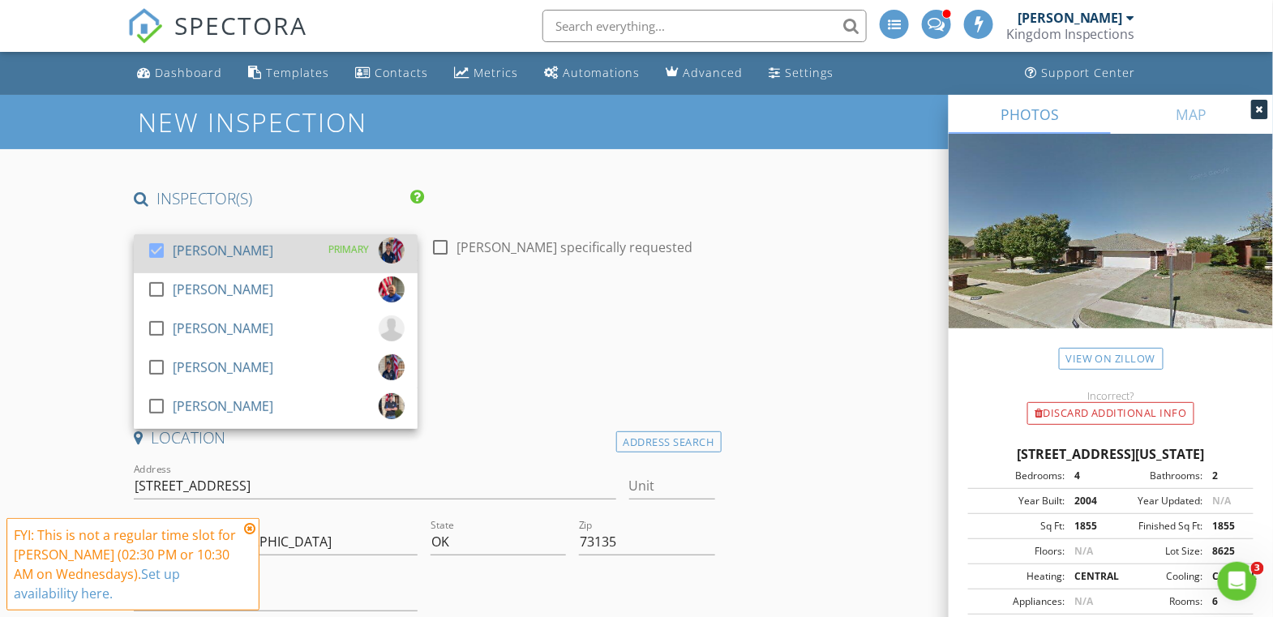
click at [272, 242] on div "[PERSON_NAME]" at bounding box center [223, 251] width 101 height 26
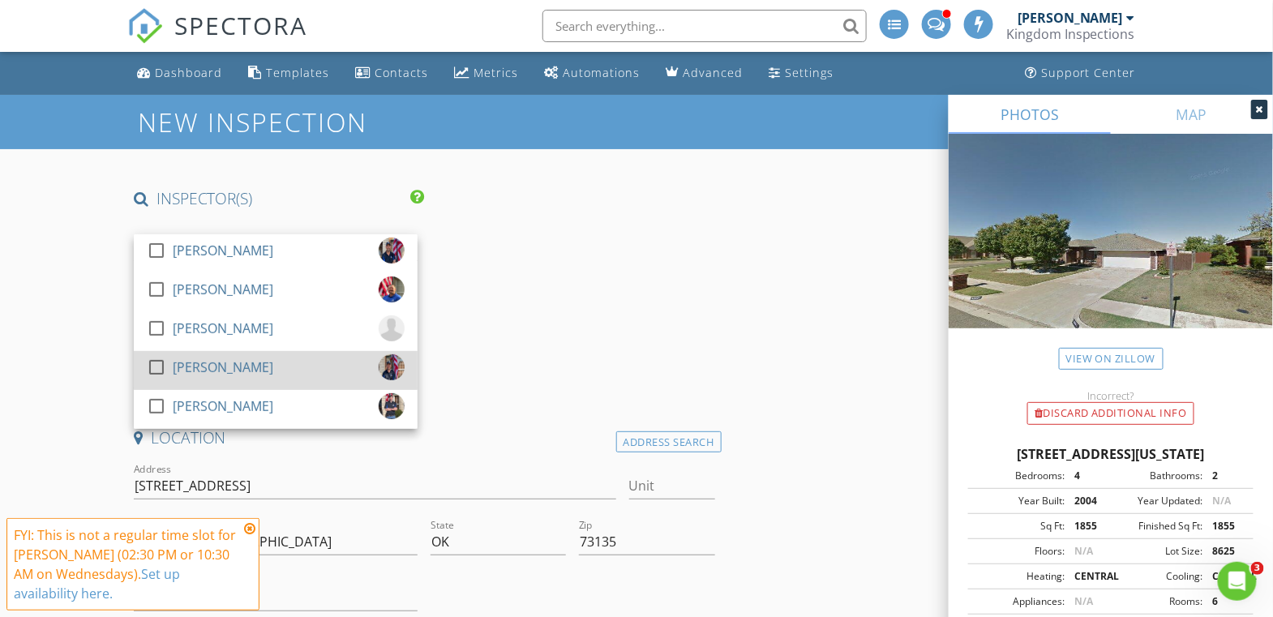
click at [255, 371] on div "check_box_outline_blank Seth Kaplan" at bounding box center [276, 370] width 258 height 32
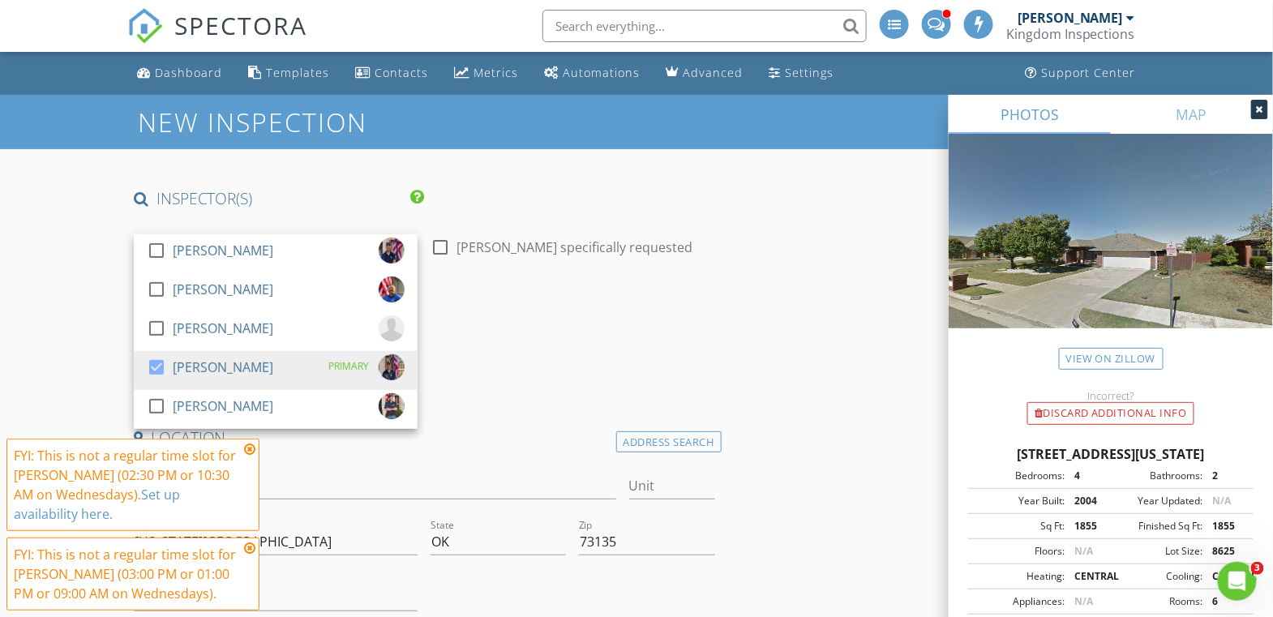
click at [649, 316] on h4 "Date/Time" at bounding box center [424, 326] width 581 height 21
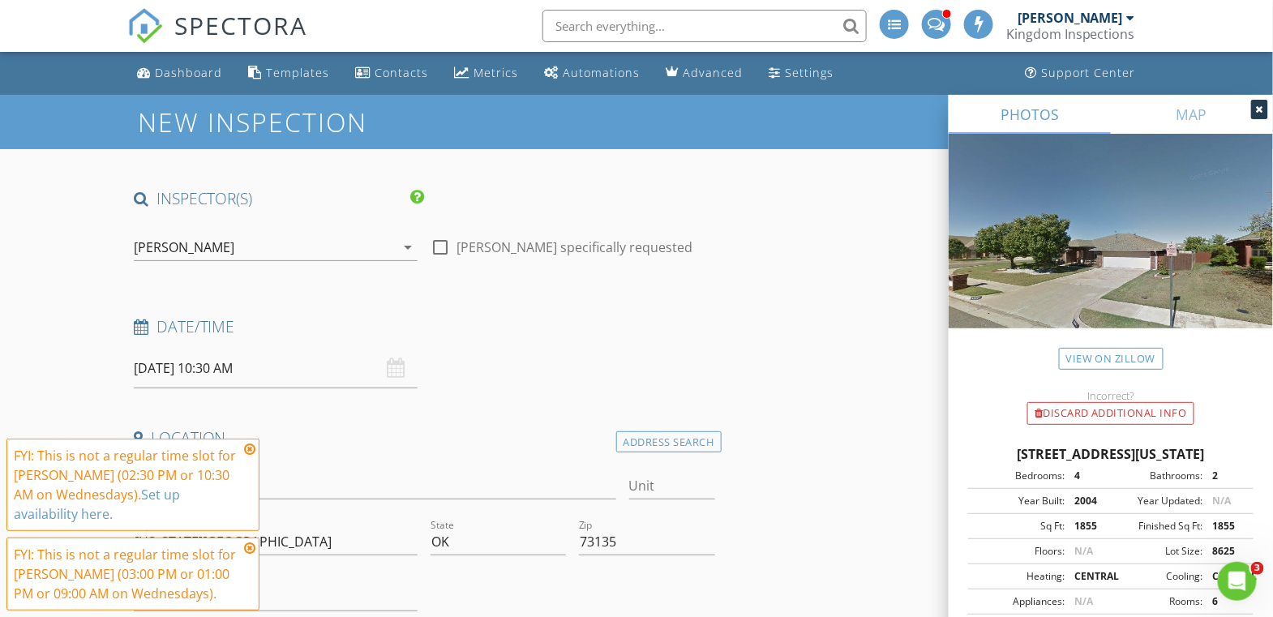
scroll to position [157, 0]
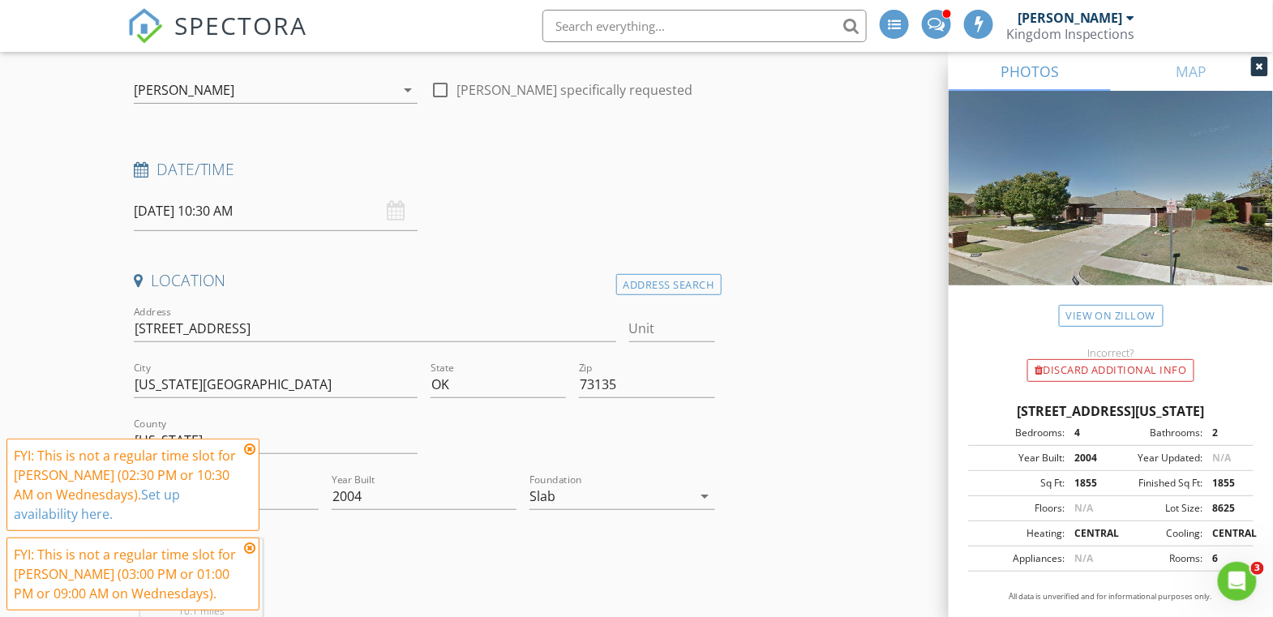
click at [222, 216] on input "09/03/2025 10:30 AM" at bounding box center [276, 211] width 284 height 40
click at [253, 450] on icon at bounding box center [249, 449] width 11 height 13
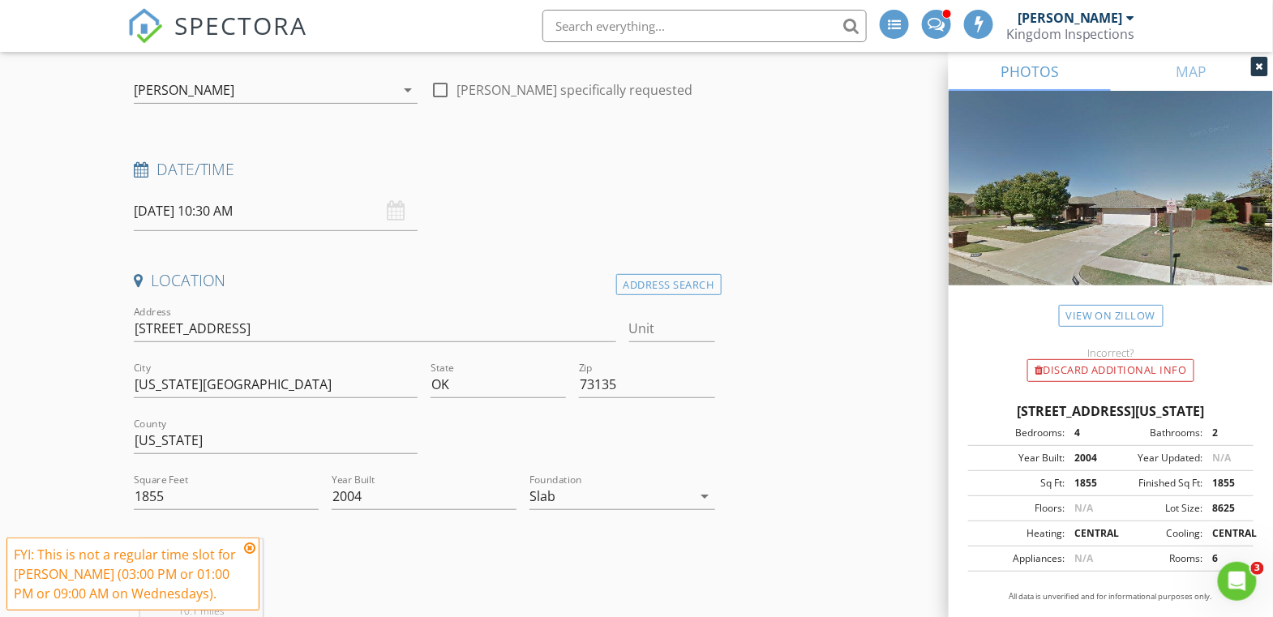
click at [250, 549] on icon at bounding box center [249, 548] width 11 height 13
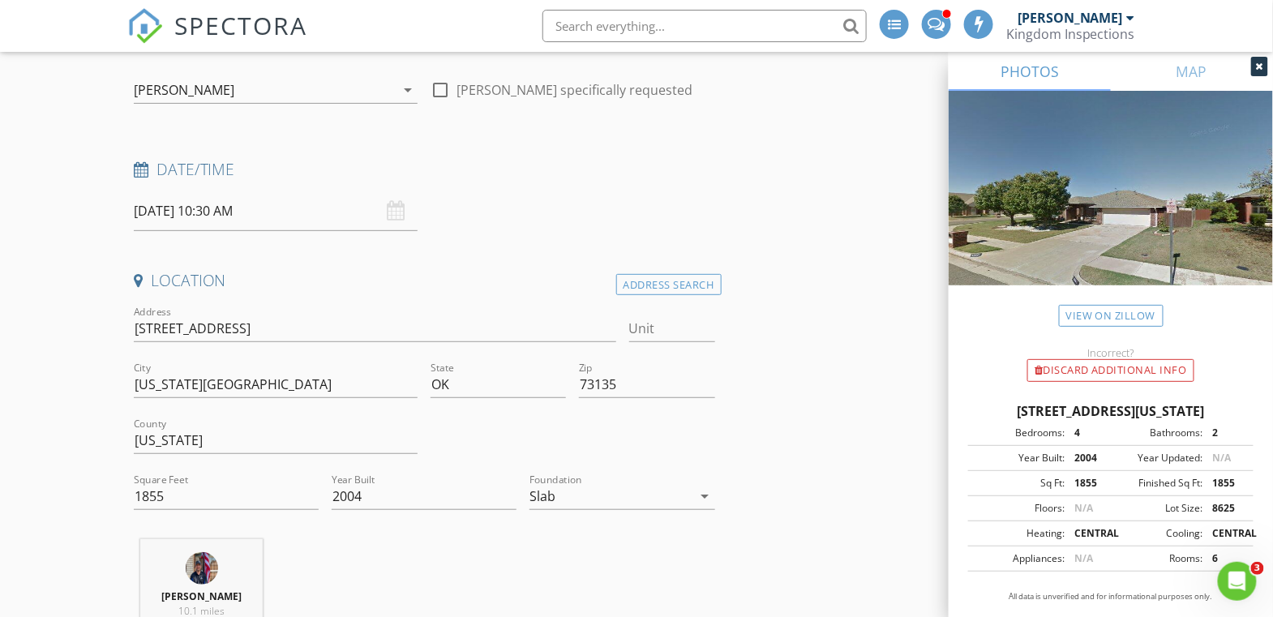
click at [213, 216] on input "09/03/2025 10:30 AM" at bounding box center [276, 211] width 284 height 40
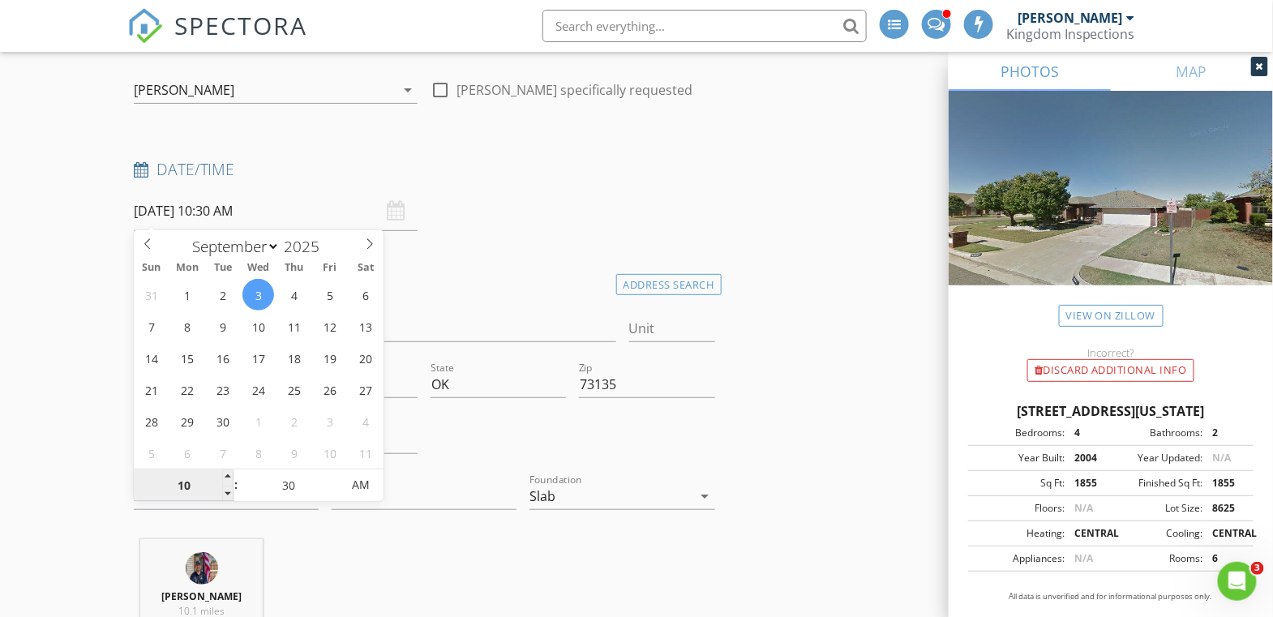
click at [178, 492] on input "10" at bounding box center [184, 485] width 100 height 32
drag, startPoint x: 191, startPoint y: 489, endPoint x: 176, endPoint y: 489, distance: 15.4
click at [176, 489] on input "10" at bounding box center [184, 485] width 100 height 32
type input "09"
type input "09/03/2025 9:30 AM"
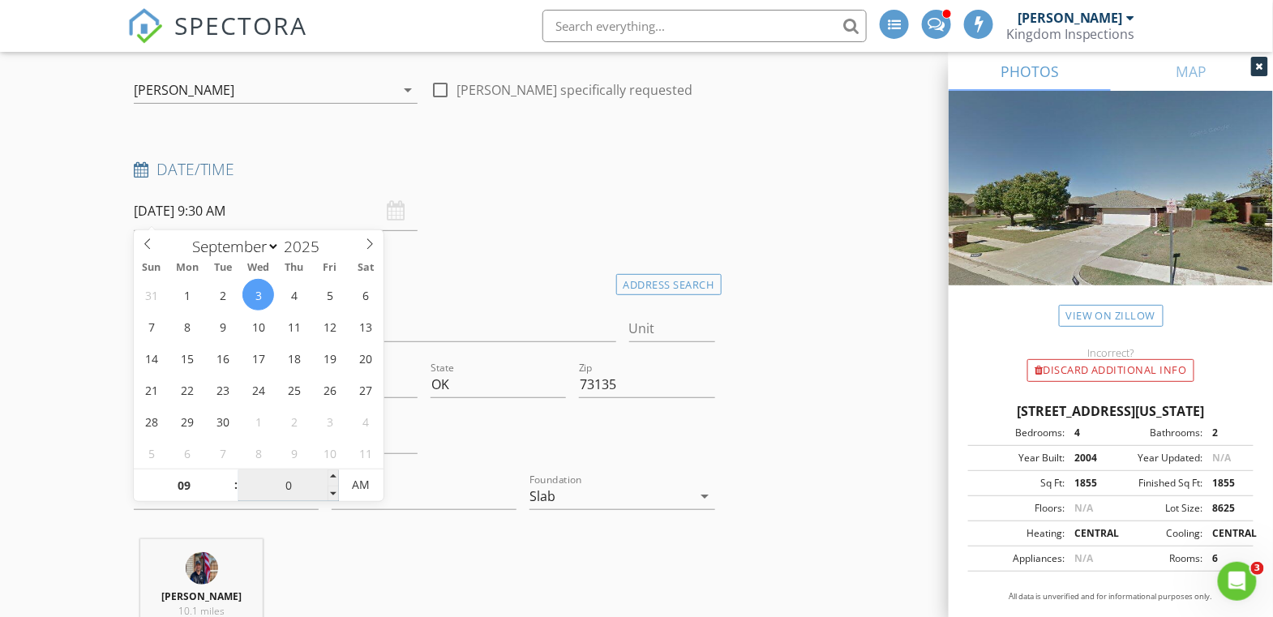
type input "00"
type input "[DATE] 9:00 AM"
click at [572, 180] on div "Date/Time" at bounding box center [424, 175] width 594 height 32
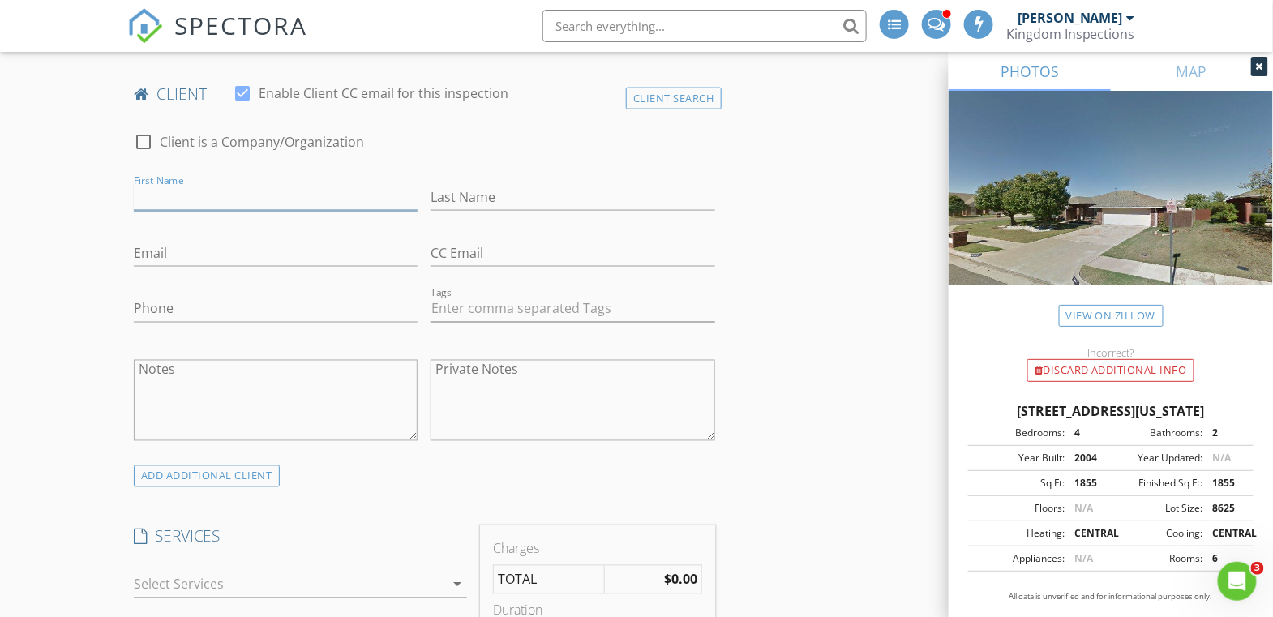
scroll to position [1123, 0]
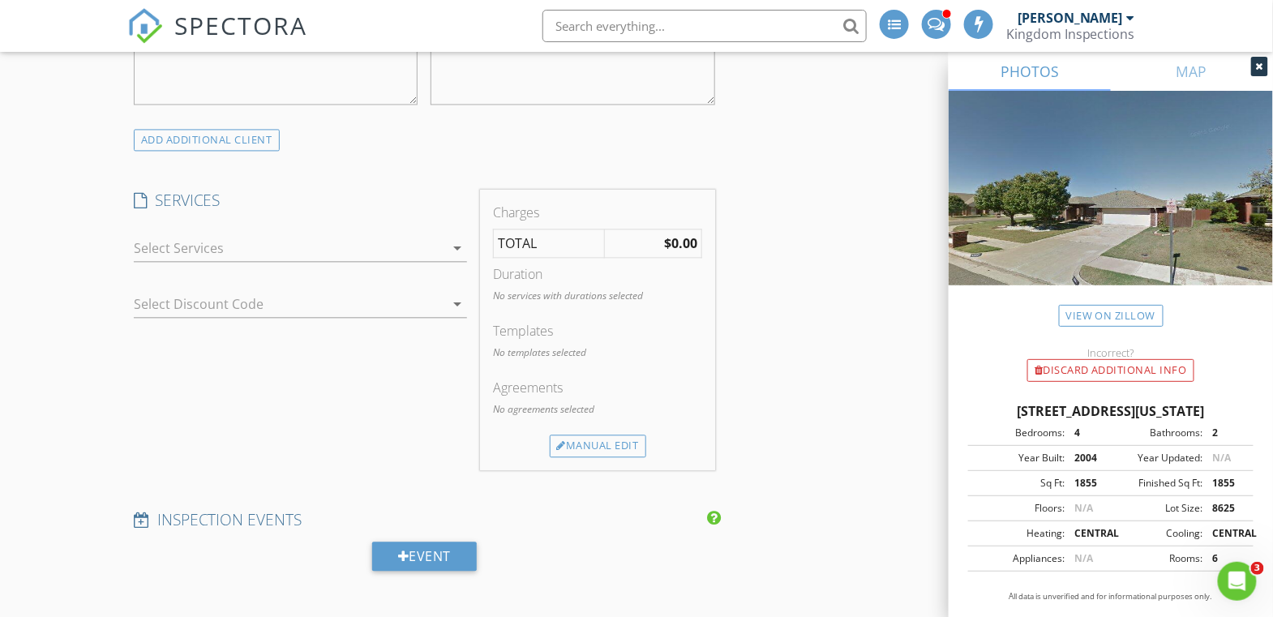
click at [419, 242] on div at bounding box center [289, 248] width 311 height 26
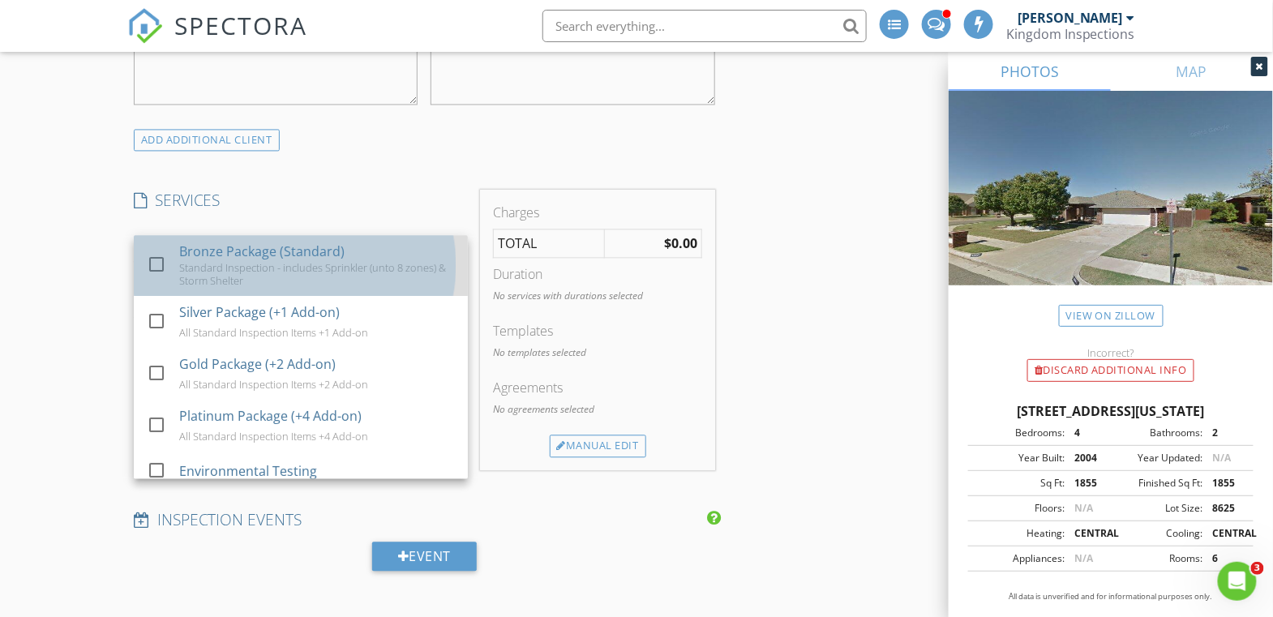
click at [328, 266] on div "Standard Inspection - includes Sprinkler (unto 8 zones) & Storm Shelter" at bounding box center [317, 274] width 276 height 26
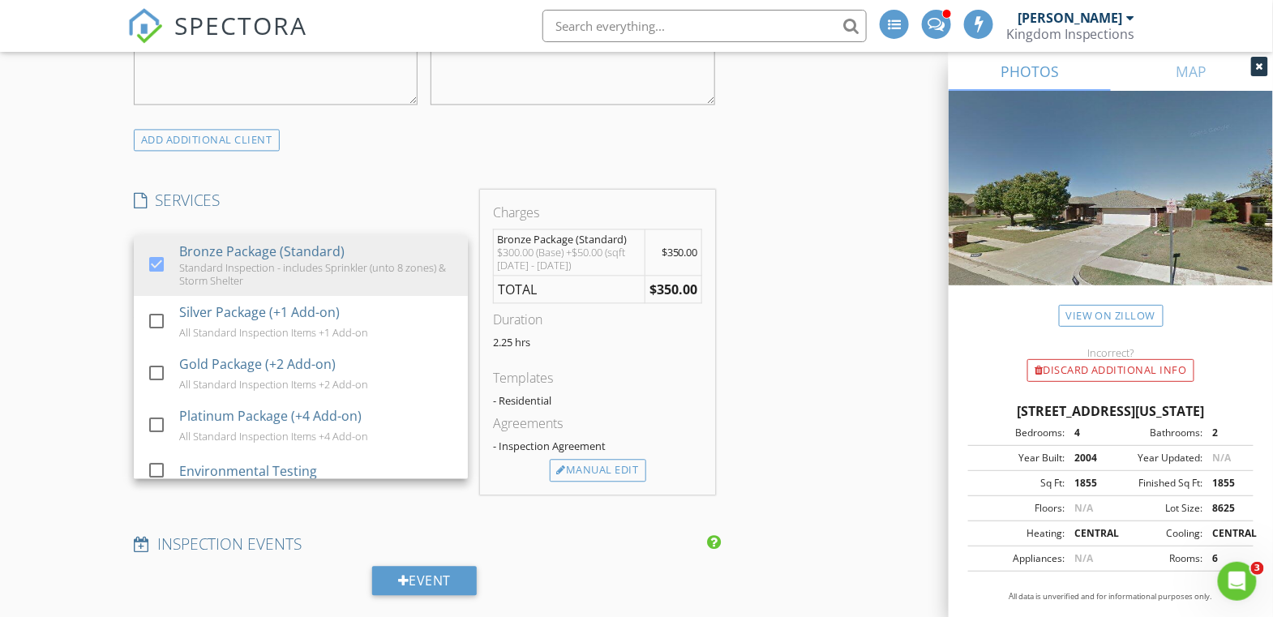
scroll to position [1157, 0]
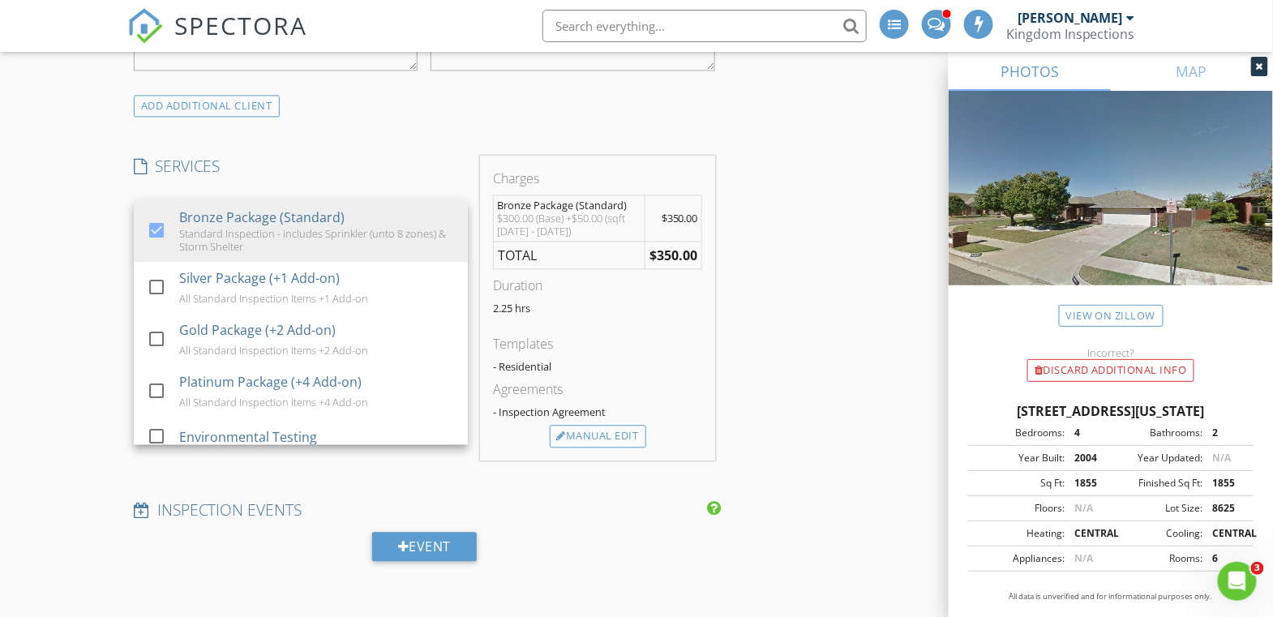
click at [813, 387] on div "INSPECTOR(S) check_box_outline_blank George Carpenter check_box_outline_blank T…" at bounding box center [636, 545] width 1018 height 3028
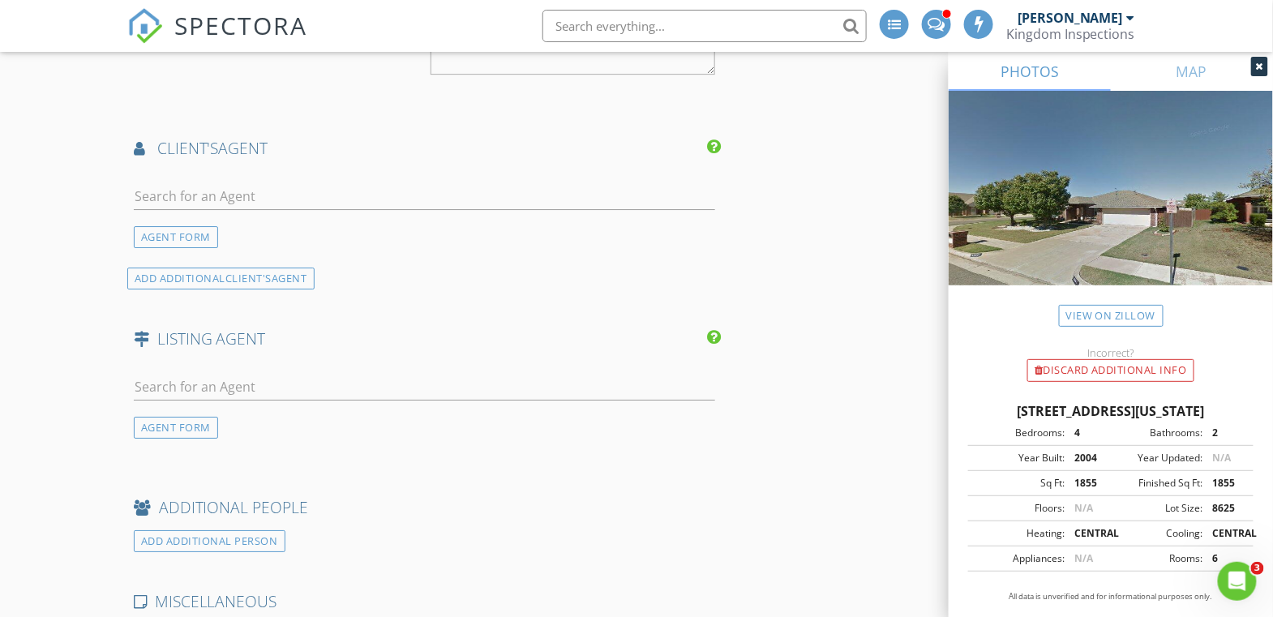
scroll to position [2170, 0]
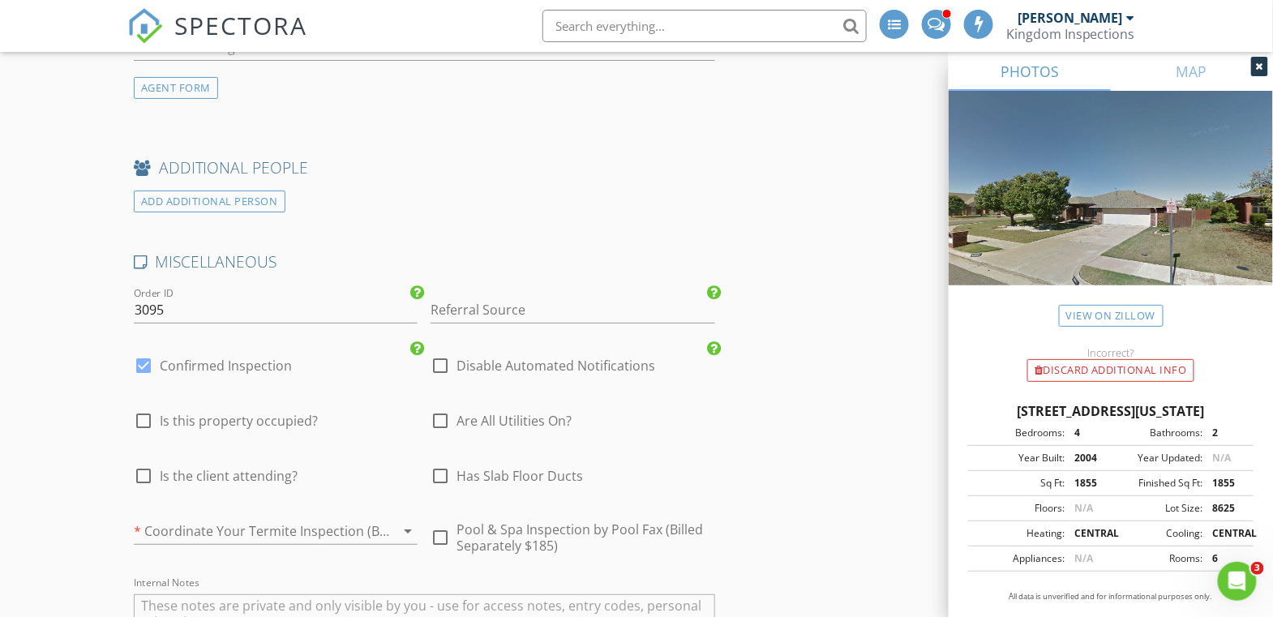
click at [217, 413] on span "Is this property occupied?" at bounding box center [239, 421] width 158 height 16
checkbox input "true"
click at [465, 413] on span "Are All Utilities On?" at bounding box center [513, 421] width 115 height 16
checkbox input "true"
click at [259, 468] on span "Is the client attending?" at bounding box center [229, 476] width 138 height 16
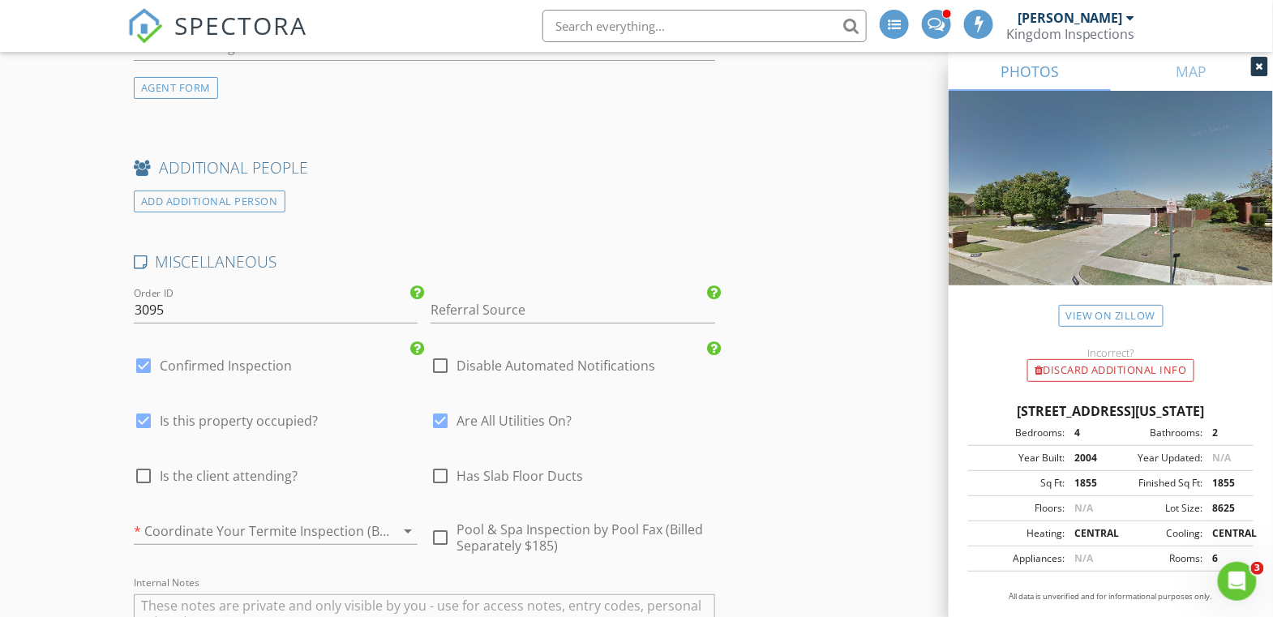
checkbox input "true"
click at [392, 521] on div at bounding box center [384, 530] width 19 height 19
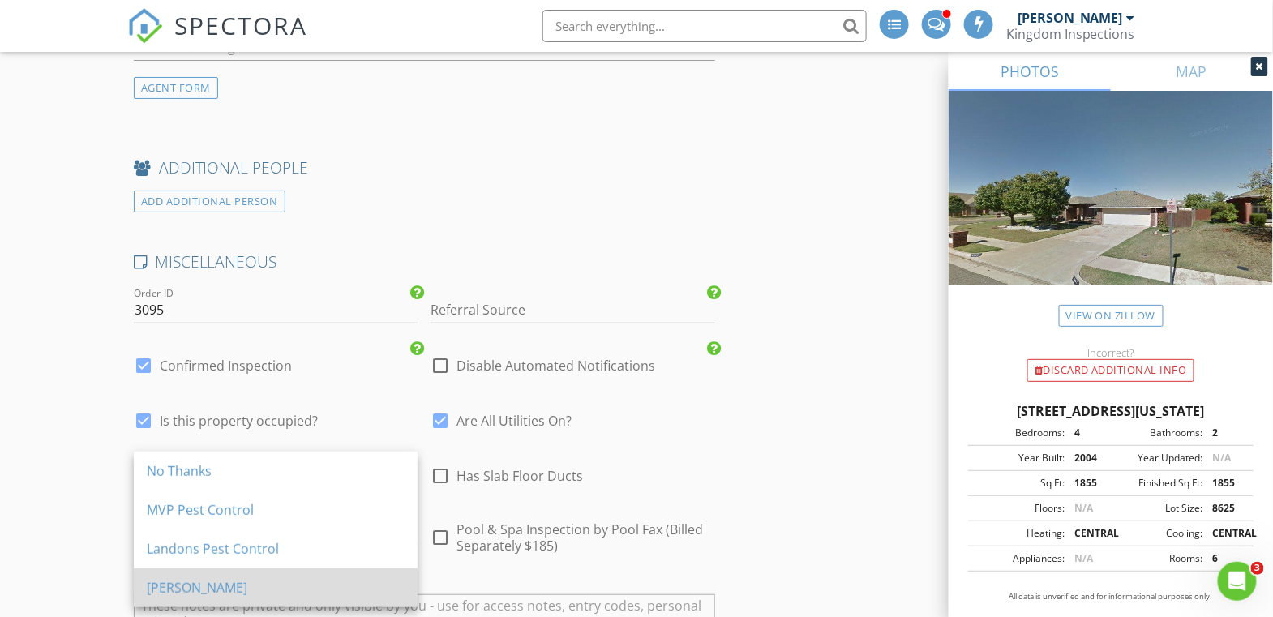
click at [326, 578] on div "[PERSON_NAME]" at bounding box center [276, 587] width 258 height 19
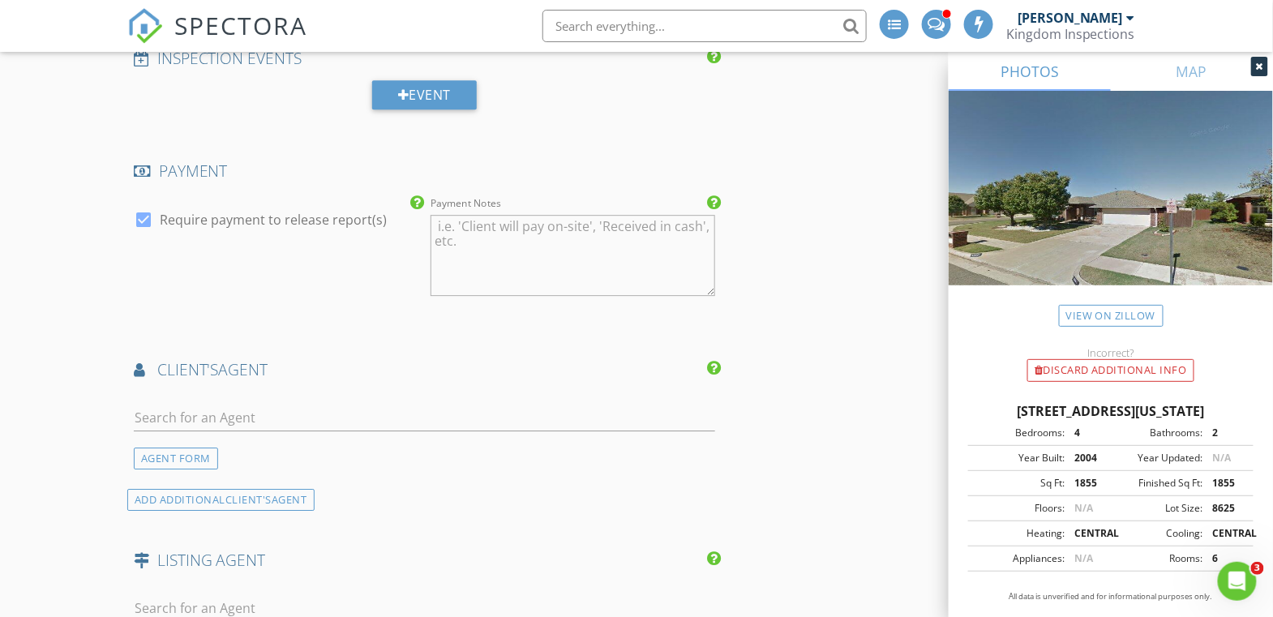
scroll to position [1804, 0]
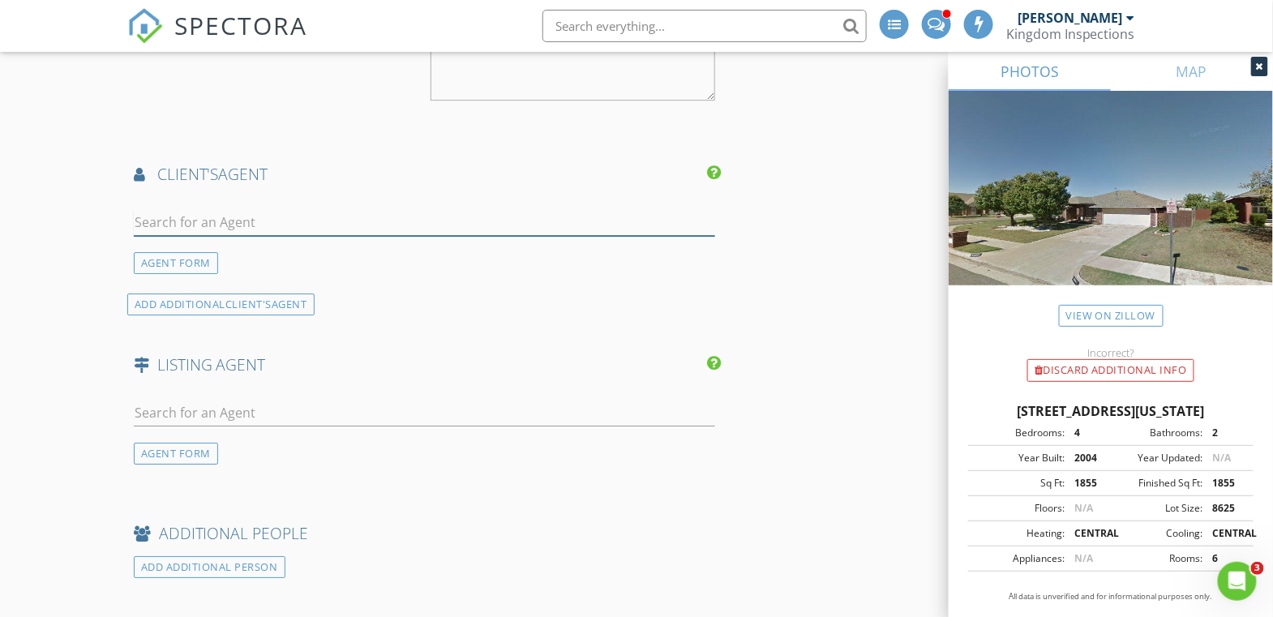
click at [336, 210] on input "text" at bounding box center [424, 222] width 581 height 27
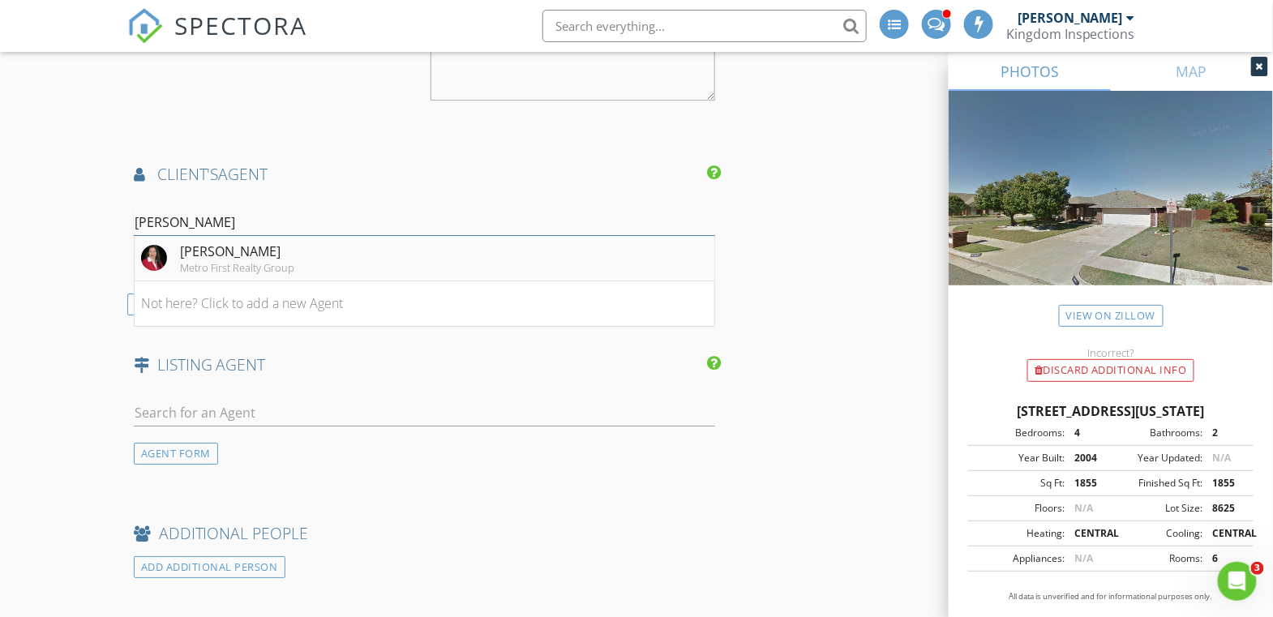
type input "rosa"
click at [372, 255] on li "Rosalia Soto Metro First Realty Group" at bounding box center [425, 258] width 580 height 45
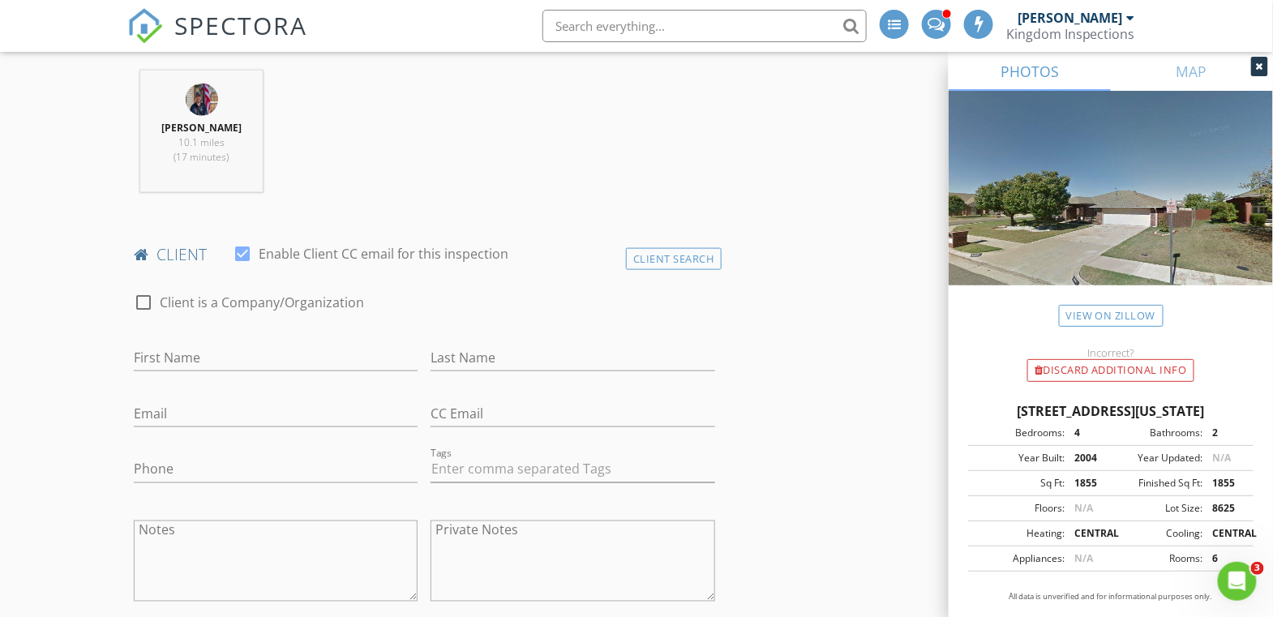
scroll to position [879, 0]
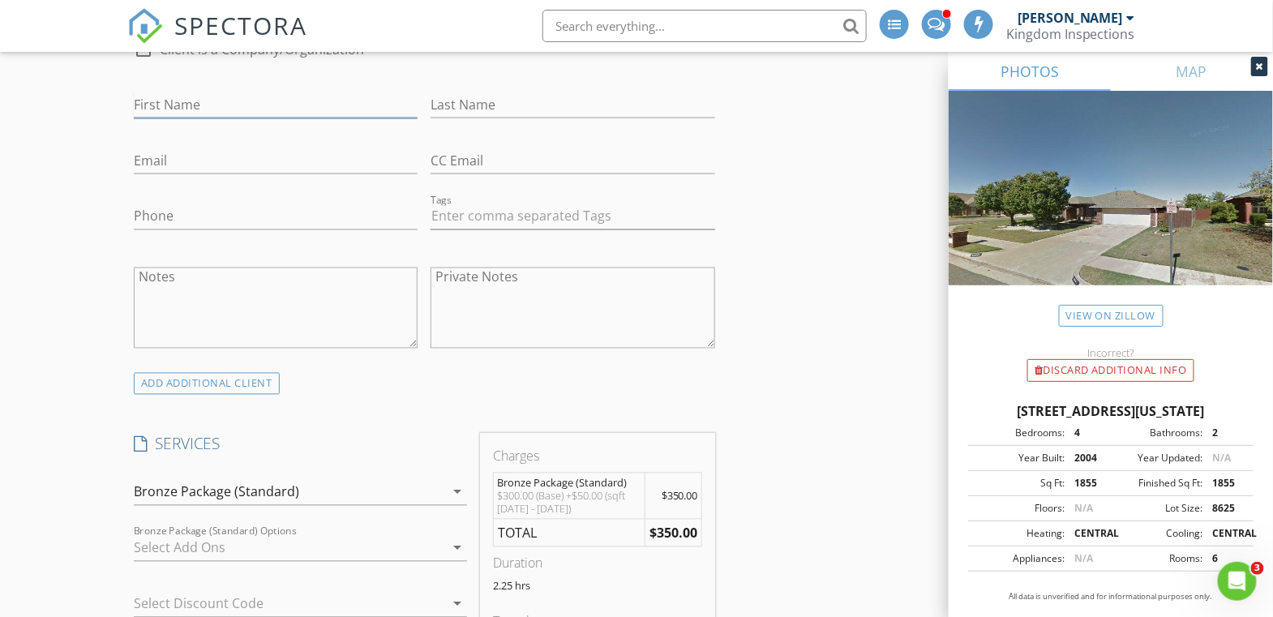
click at [215, 109] on input "First Name" at bounding box center [276, 105] width 284 height 27
type input "[PERSON_NAME]"
type input "Pumentel"
type input "[EMAIL_ADDRESS][DOMAIN_NAME]"
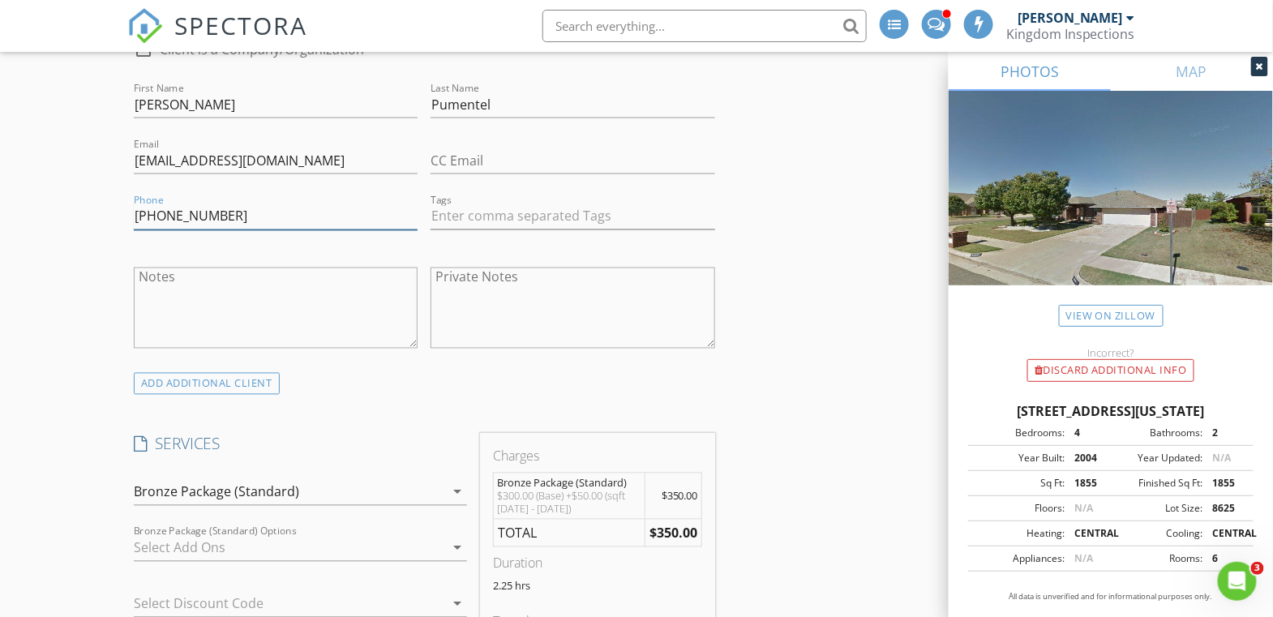
type input "[PHONE_NUMBER]"
click at [552, 381] on div "ADD ADDITIONAL client" at bounding box center [424, 384] width 594 height 22
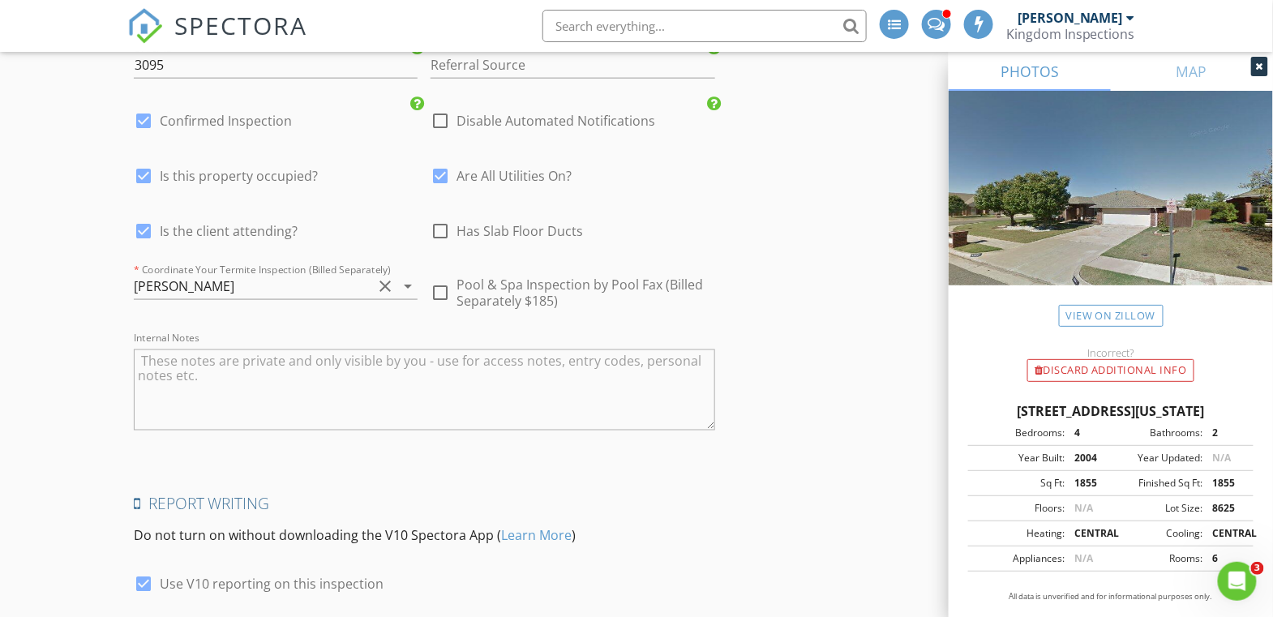
scroll to position [3040, 0]
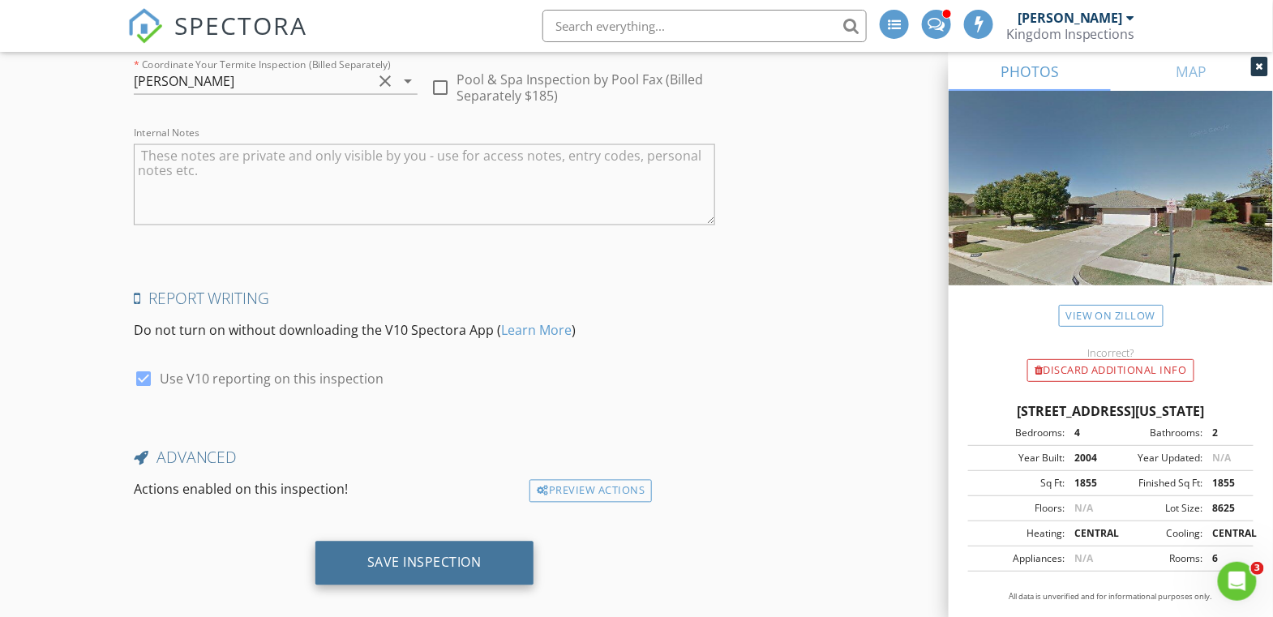
click at [477, 554] on div "Save Inspection" at bounding box center [424, 564] width 218 height 44
